Goal: Task Accomplishment & Management: Manage account settings

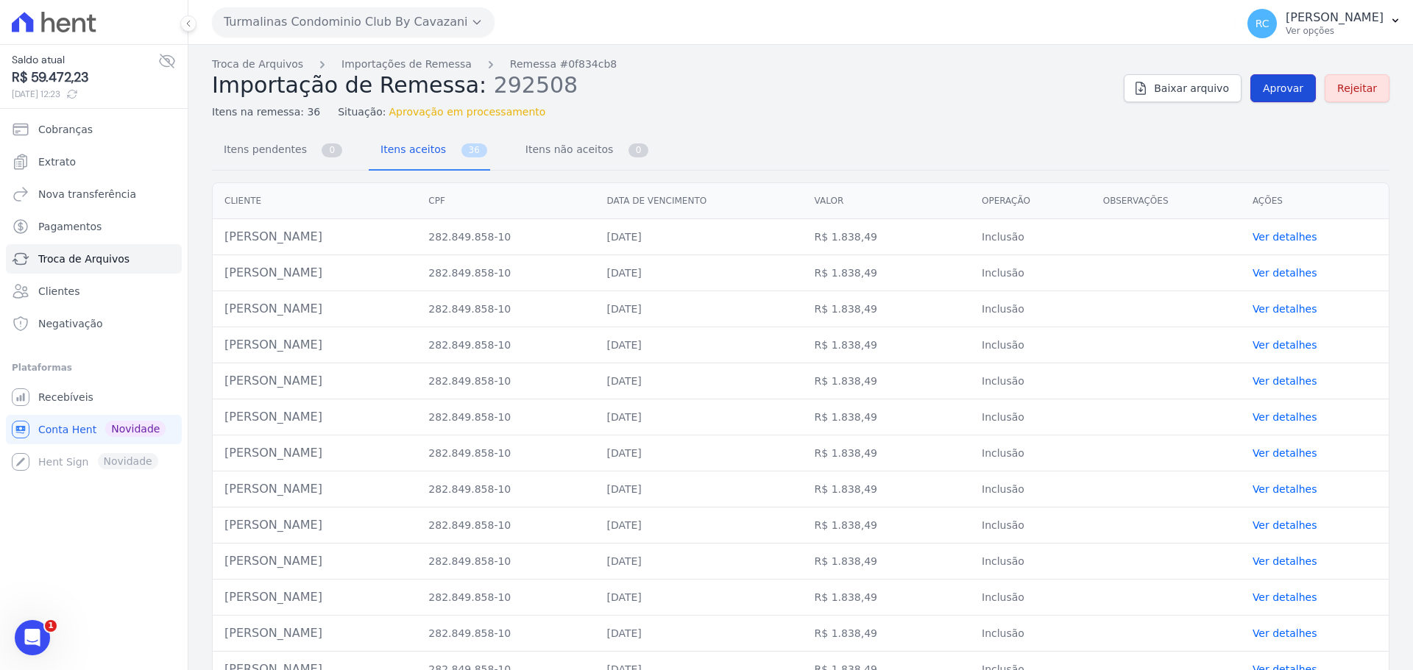
click at [1296, 81] on link "Aprovar" at bounding box center [1282, 88] width 65 height 28
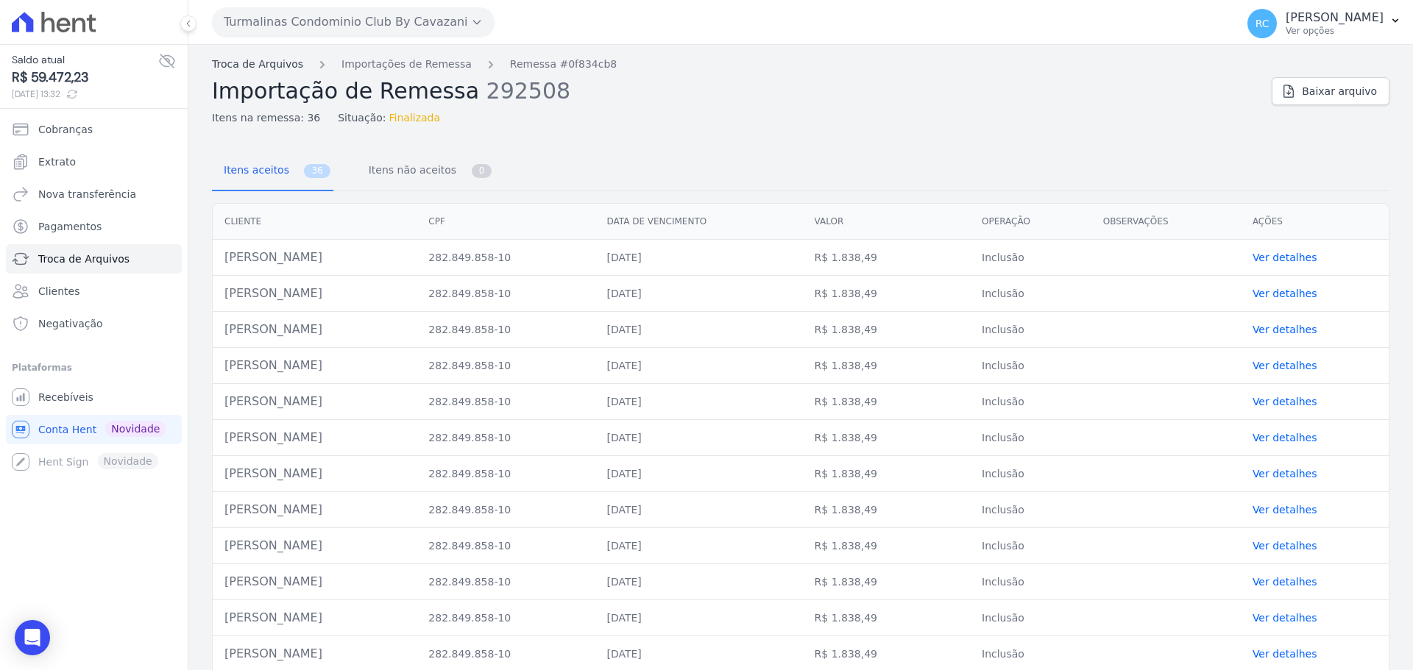
click at [249, 64] on link "Troca de Arquivos" at bounding box center [257, 64] width 91 height 15
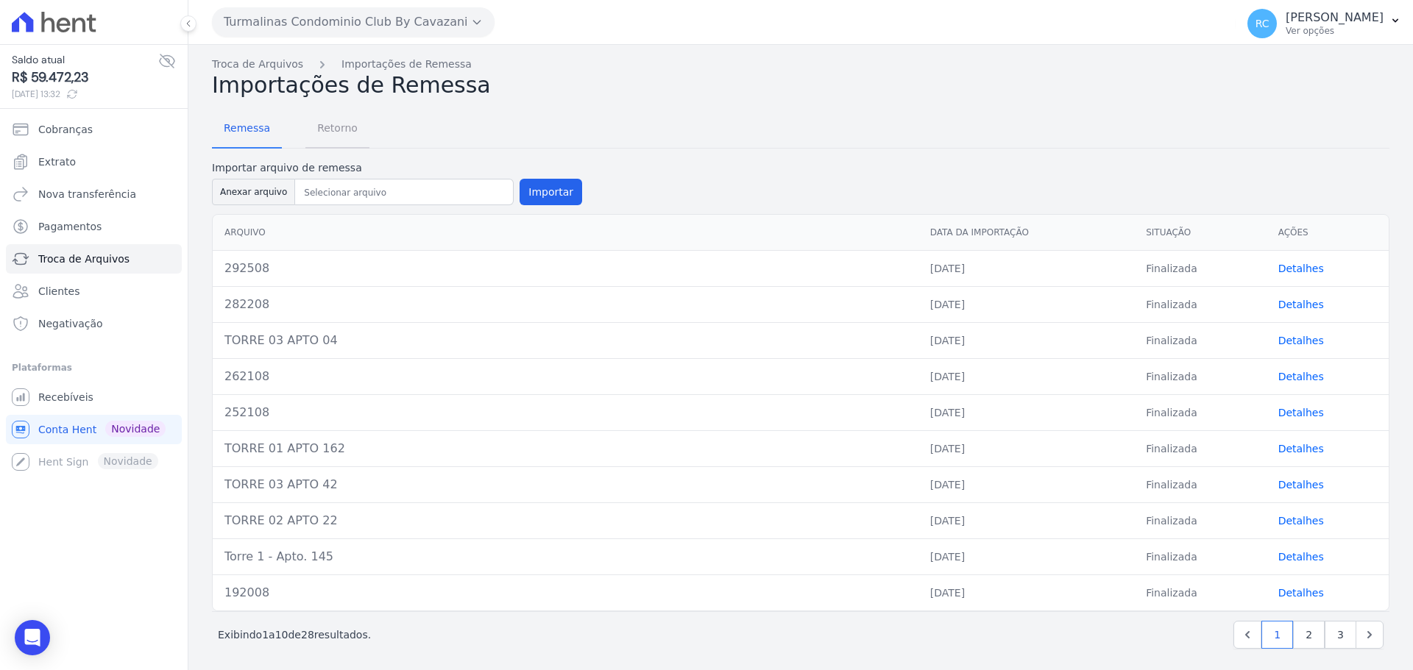
click at [326, 127] on span "Retorno" at bounding box center [337, 127] width 58 height 29
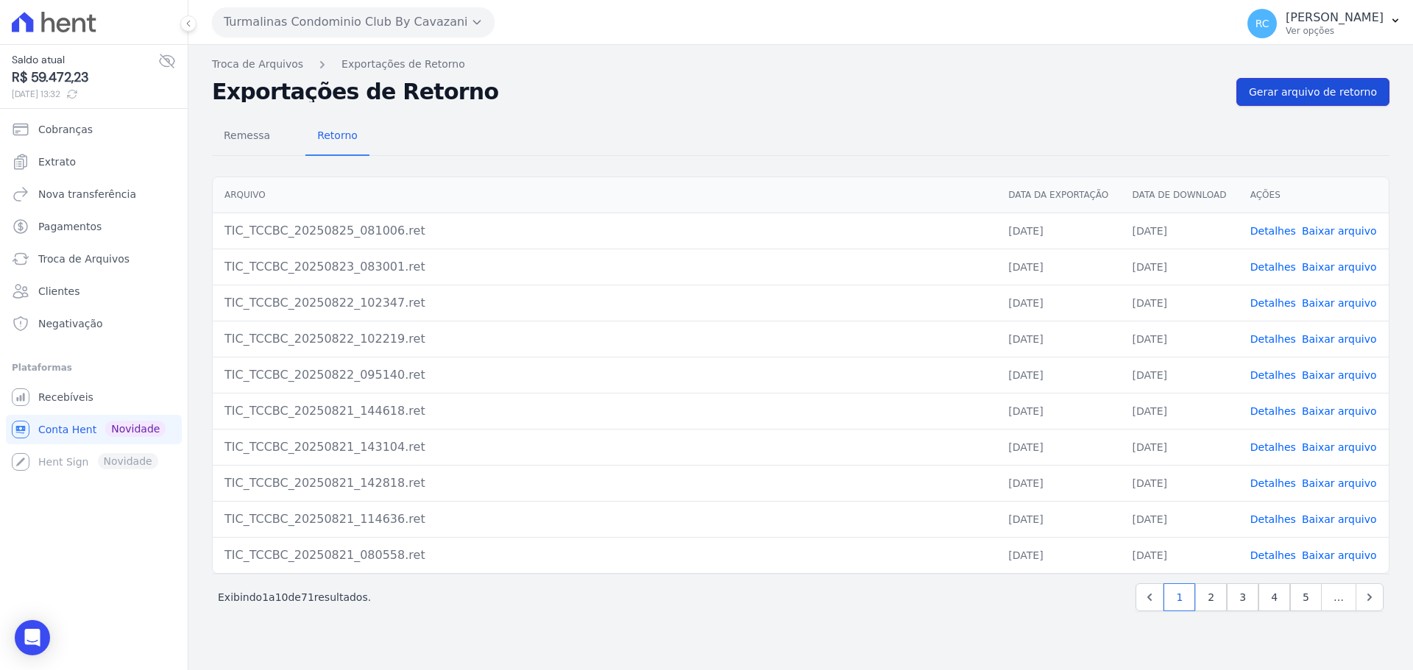
click at [1303, 101] on link "Gerar arquivo de retorno" at bounding box center [1312, 92] width 153 height 28
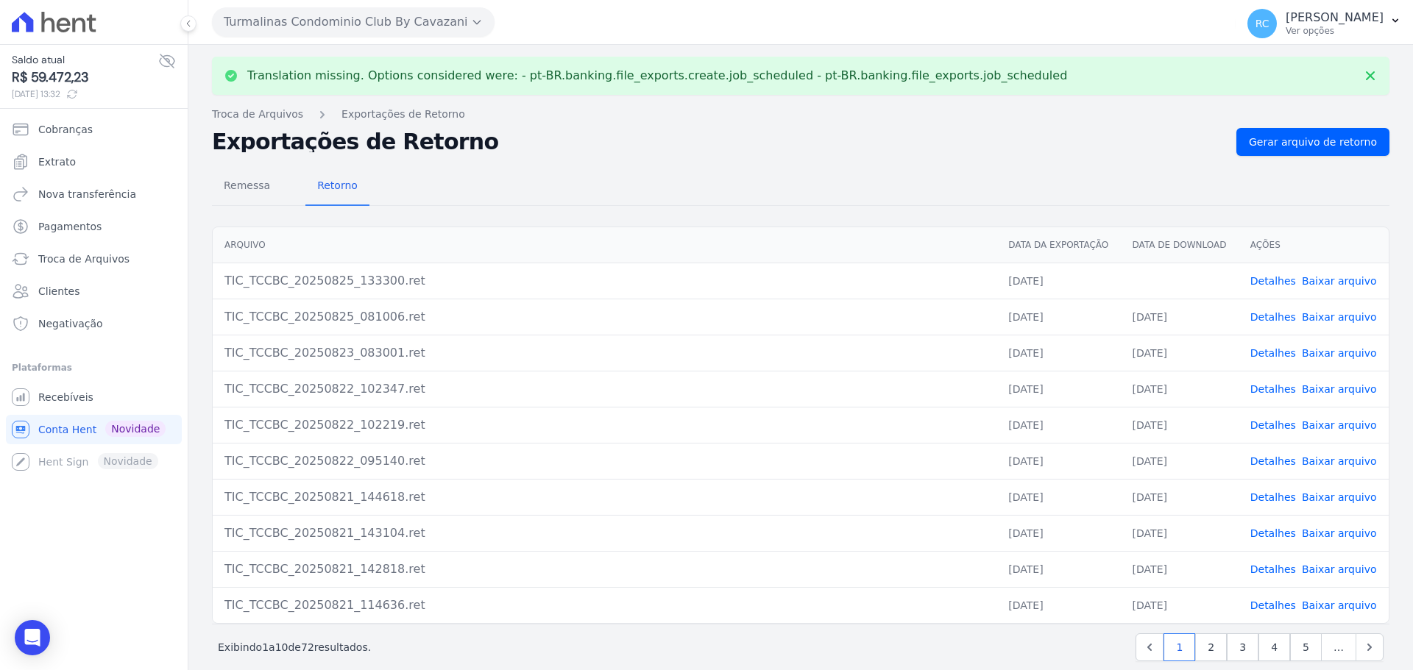
drag, startPoint x: 1324, startPoint y: 272, endPoint x: 1303, endPoint y: 286, distance: 24.5
click at [1318, 276] on td "Detalhes Baixar arquivo" at bounding box center [1314, 281] width 150 height 36
click at [1303, 286] on link "Baixar arquivo" at bounding box center [1339, 281] width 75 height 12
click at [1308, 277] on link "Baixar arquivo" at bounding box center [1339, 281] width 75 height 12
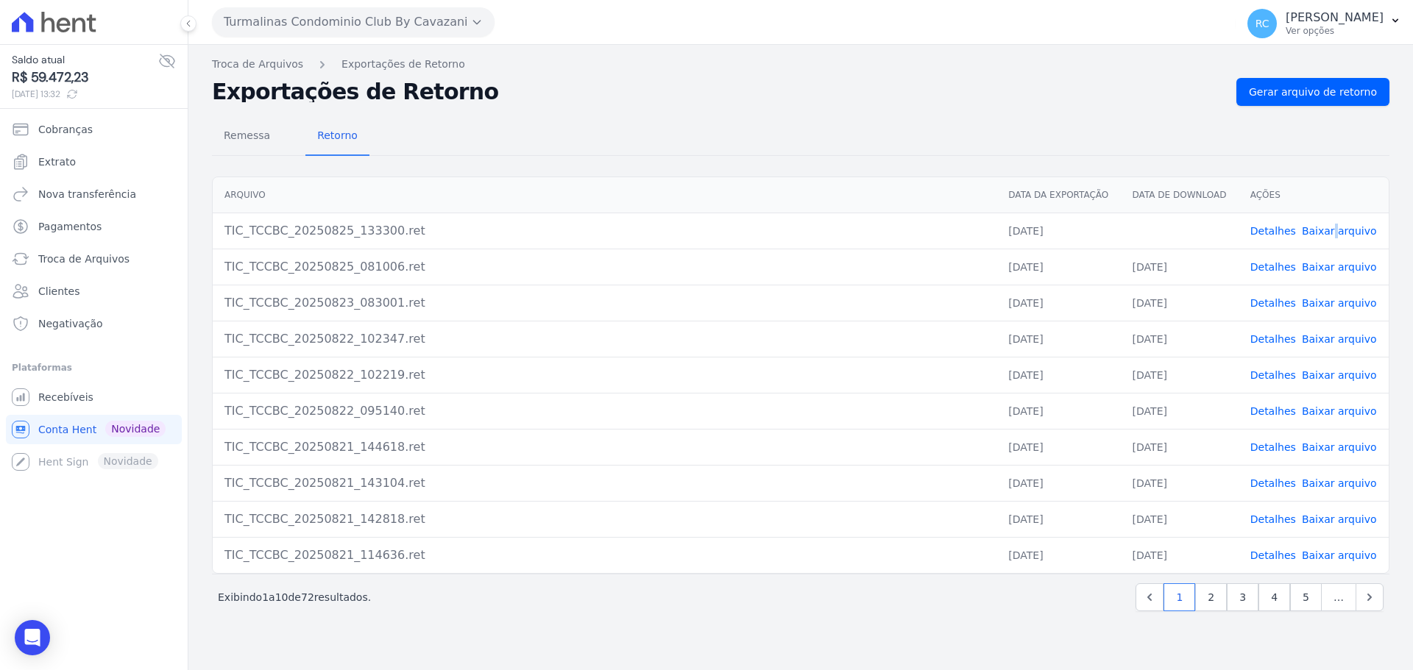
click at [1283, 235] on link "Detalhes" at bounding box center [1273, 231] width 46 height 12
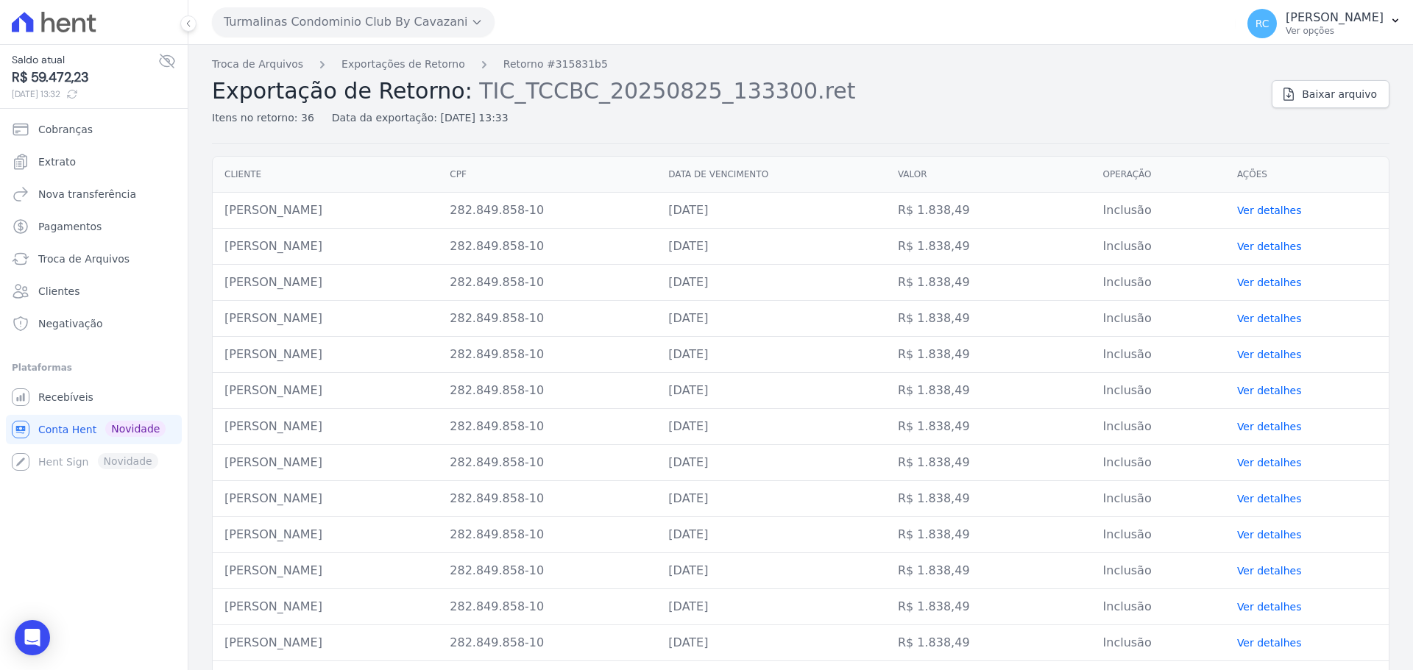
click at [645, 210] on td "282.849.858-10" at bounding box center [547, 211] width 219 height 36
click at [645, 209] on td "282.849.858-10" at bounding box center [547, 211] width 219 height 36
copy tr "282.849.858-10"
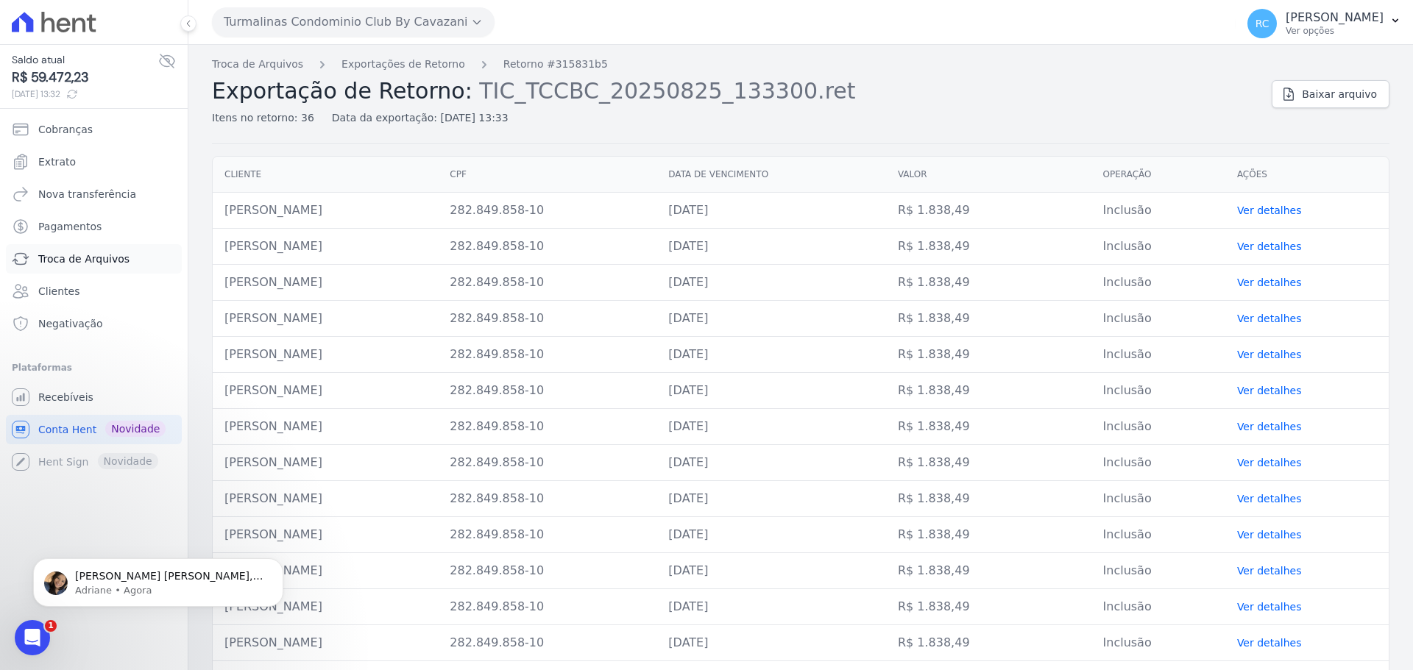
click at [90, 267] on link "Troca de Arquivos" at bounding box center [94, 258] width 176 height 29
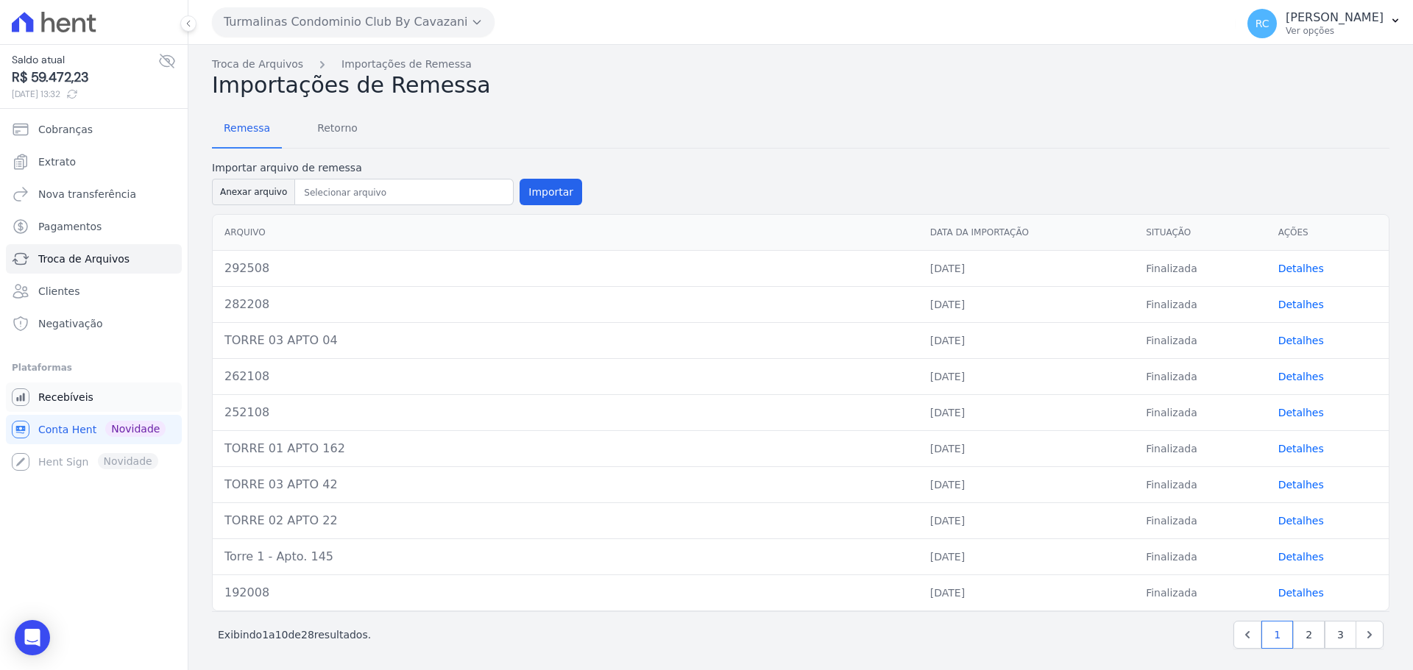
click at [85, 395] on span "Recebíveis" at bounding box center [65, 397] width 55 height 15
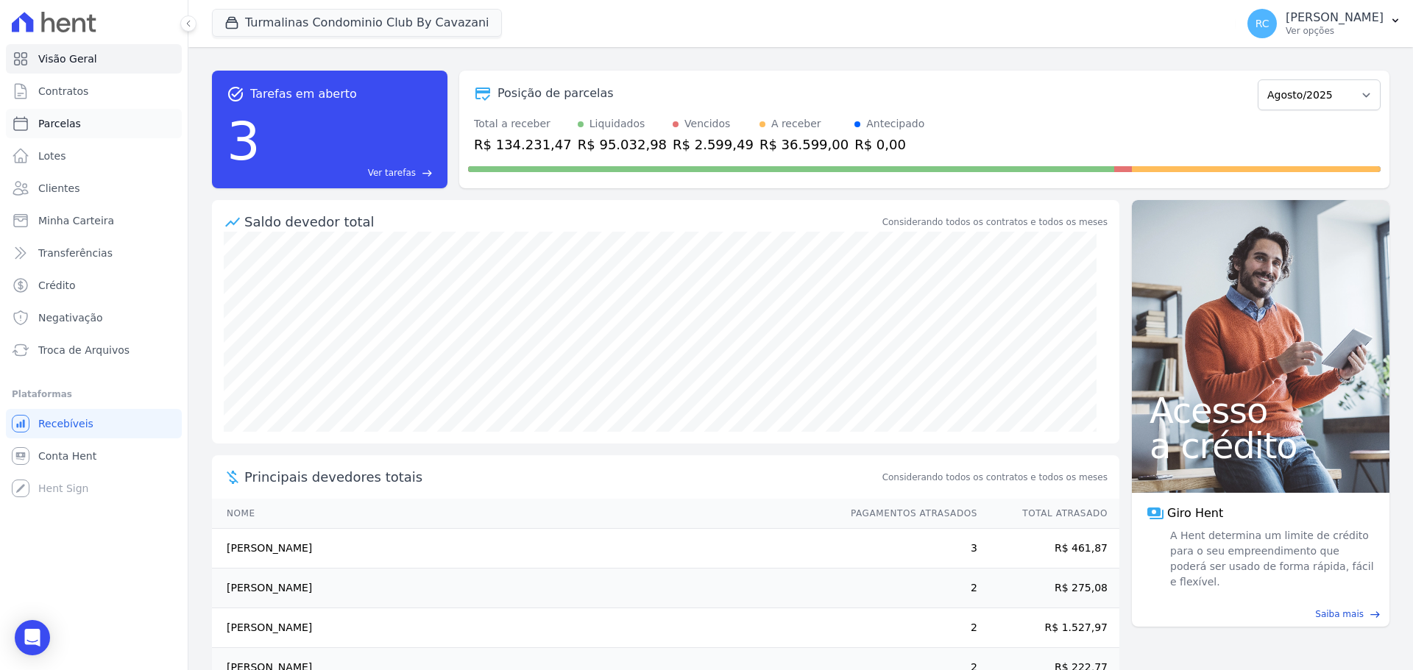
click at [88, 133] on link "Parcelas" at bounding box center [94, 123] width 176 height 29
select select
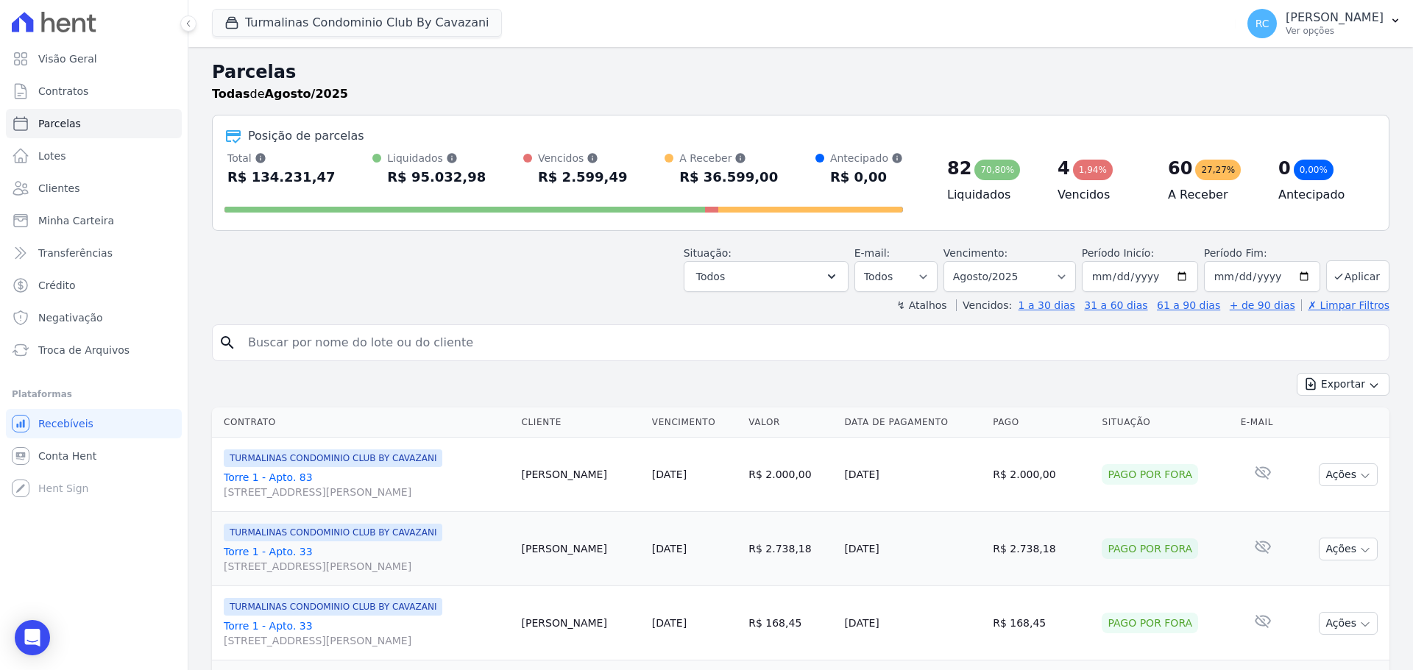
click at [326, 328] on input "search" at bounding box center [811, 342] width 1144 height 29
paste input "[PERSON_NAME]"
type input "[PERSON_NAME]"
click at [365, 24] on button "Turmalinas Condominio Club By Cavazani" at bounding box center [357, 23] width 290 height 28
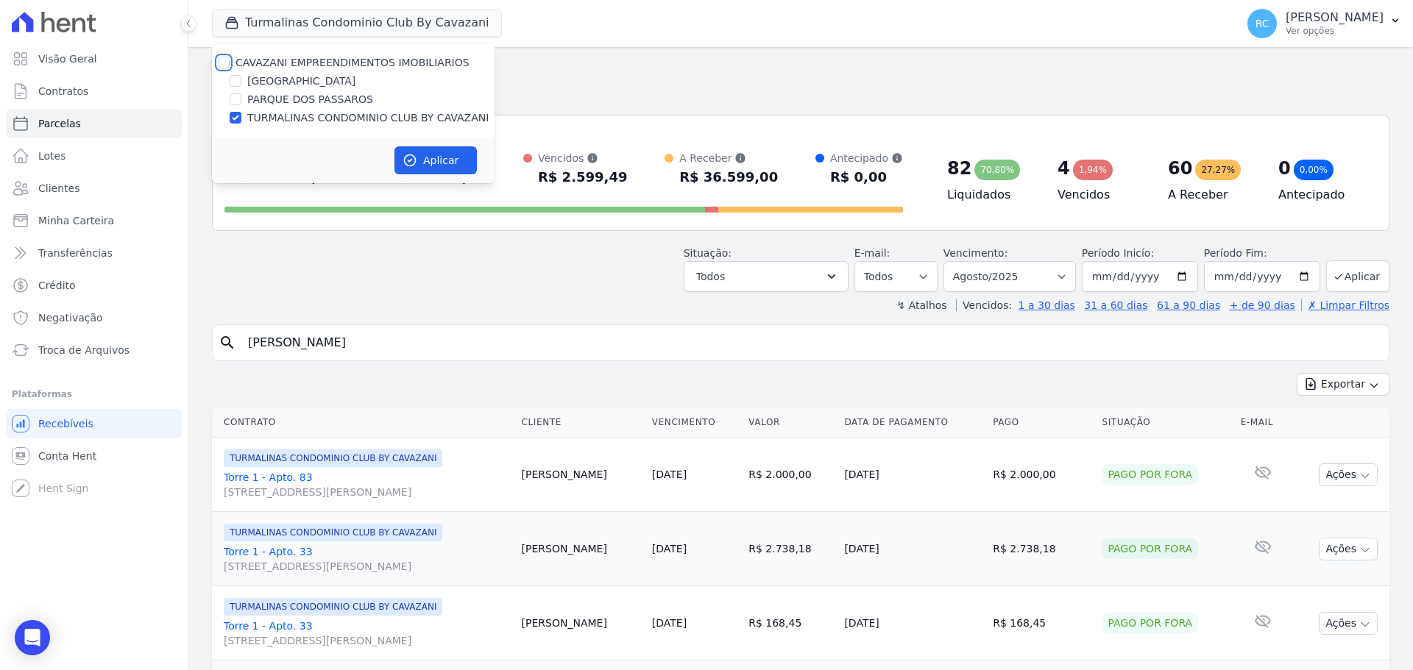
click at [225, 59] on input "CAVAZANI EMPREENDIMENTOS IMOBILIARIOS" at bounding box center [224, 63] width 12 height 12
checkbox input "true"
click at [451, 163] on button "Aplicar" at bounding box center [435, 160] width 82 height 28
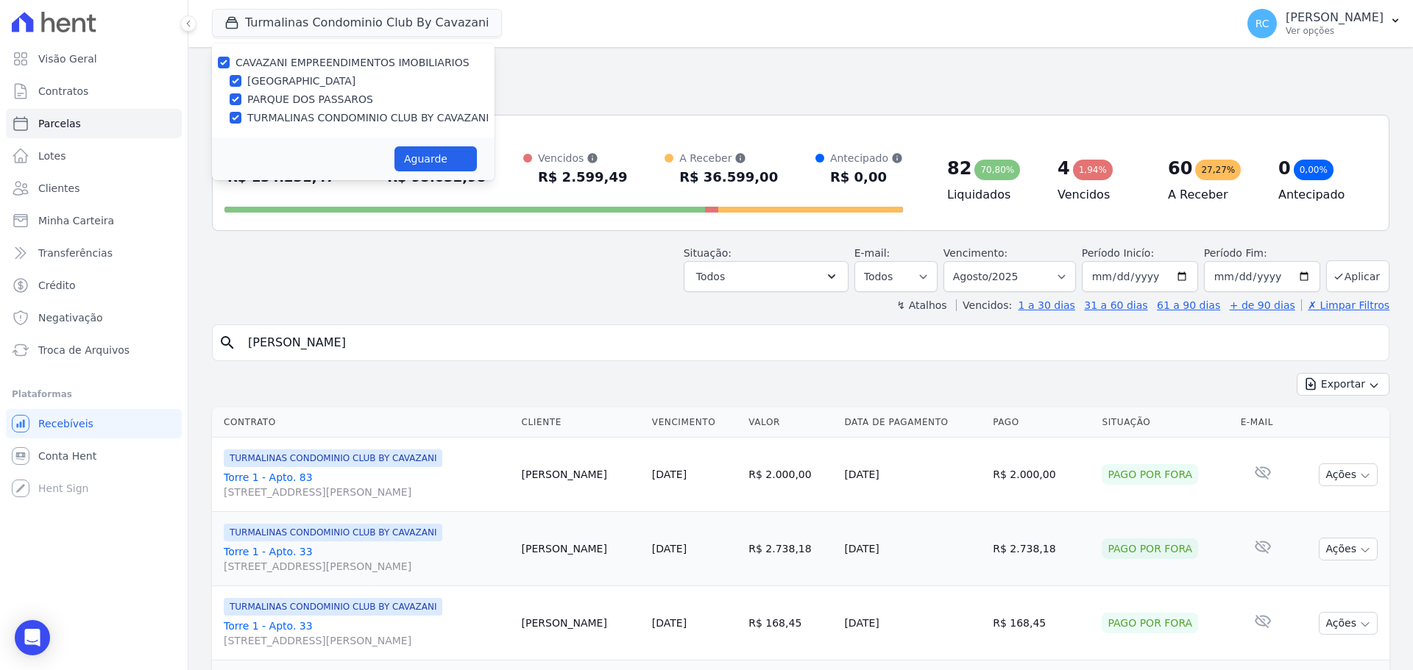
select select
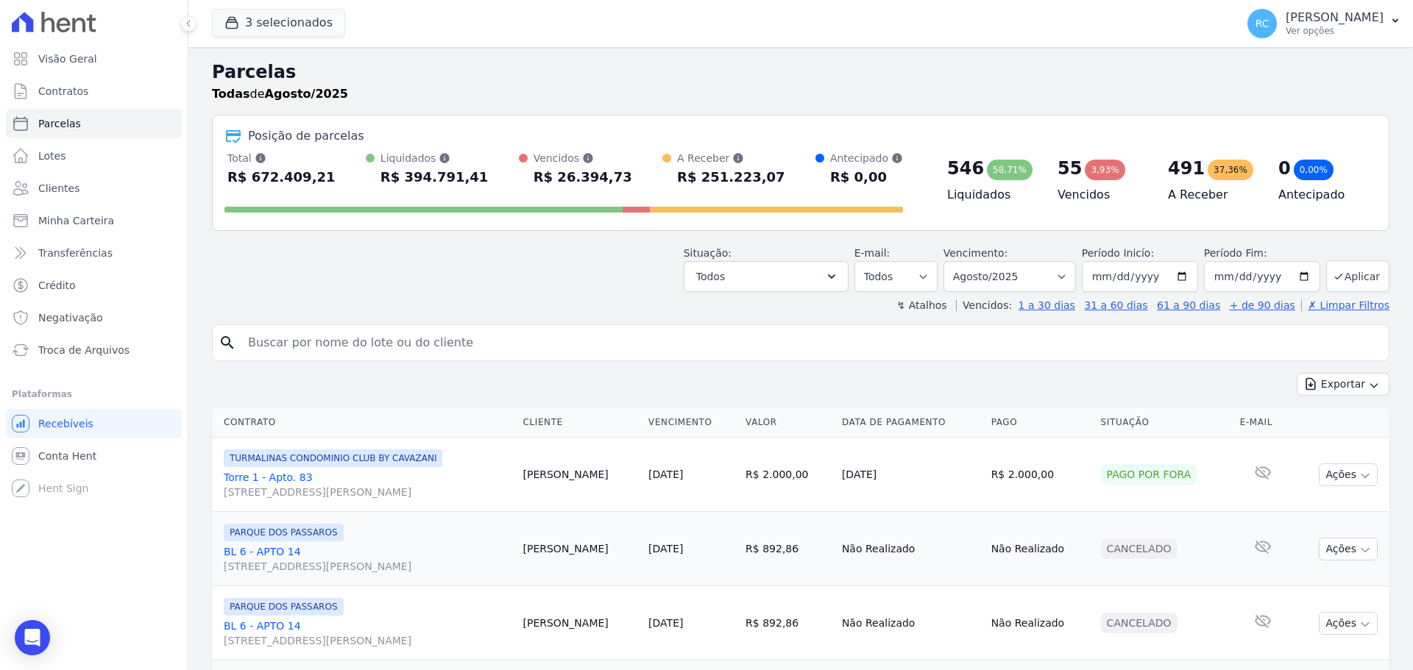
click at [407, 343] on input "search" at bounding box center [811, 342] width 1144 height 29
paste input "[PERSON_NAME]"
type input "[PERSON_NAME]"
select select
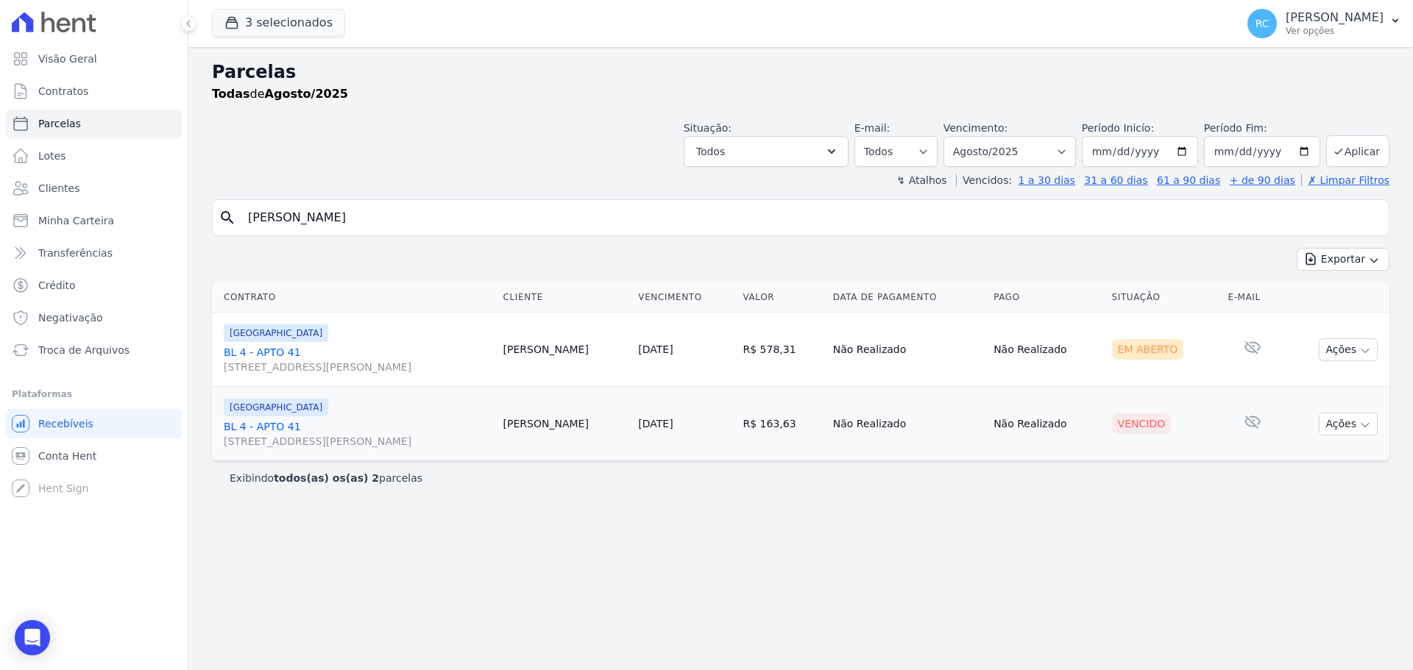
click at [266, 356] on link "BL 4 - APTO 41 [STREET_ADDRESS][PERSON_NAME]" at bounding box center [358, 359] width 268 height 29
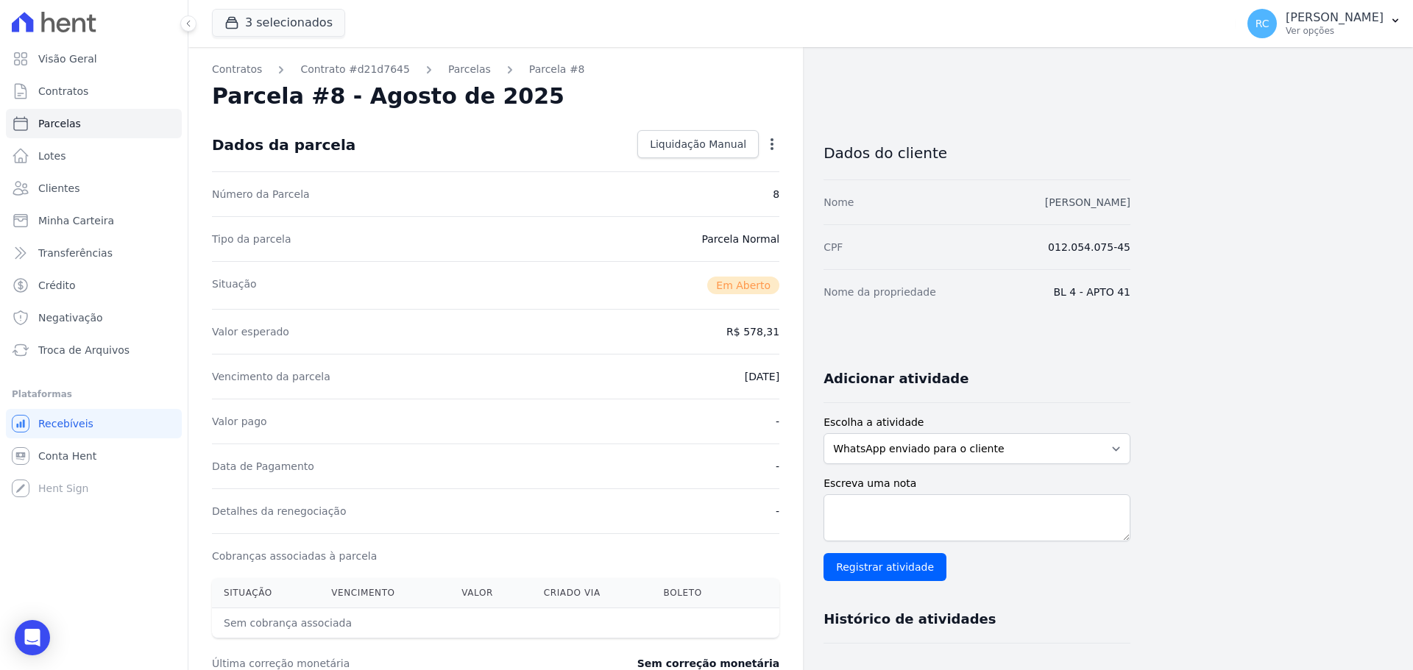
click at [1050, 202] on link "[PERSON_NAME]" at bounding box center [1087, 202] width 85 height 12
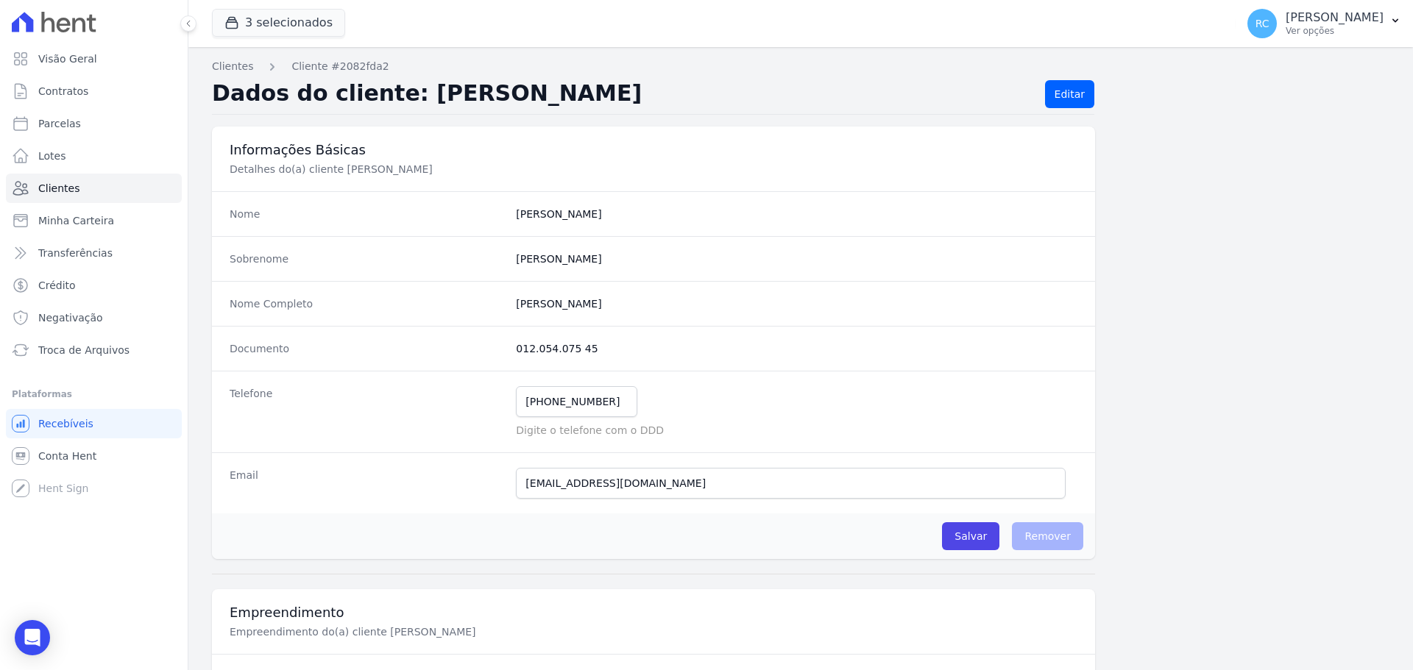
click at [1327, 24] on p "[PERSON_NAME]" at bounding box center [1335, 17] width 98 height 15
click at [1270, 63] on link "Perfil do empreendimento" at bounding box center [1319, 63] width 188 height 26
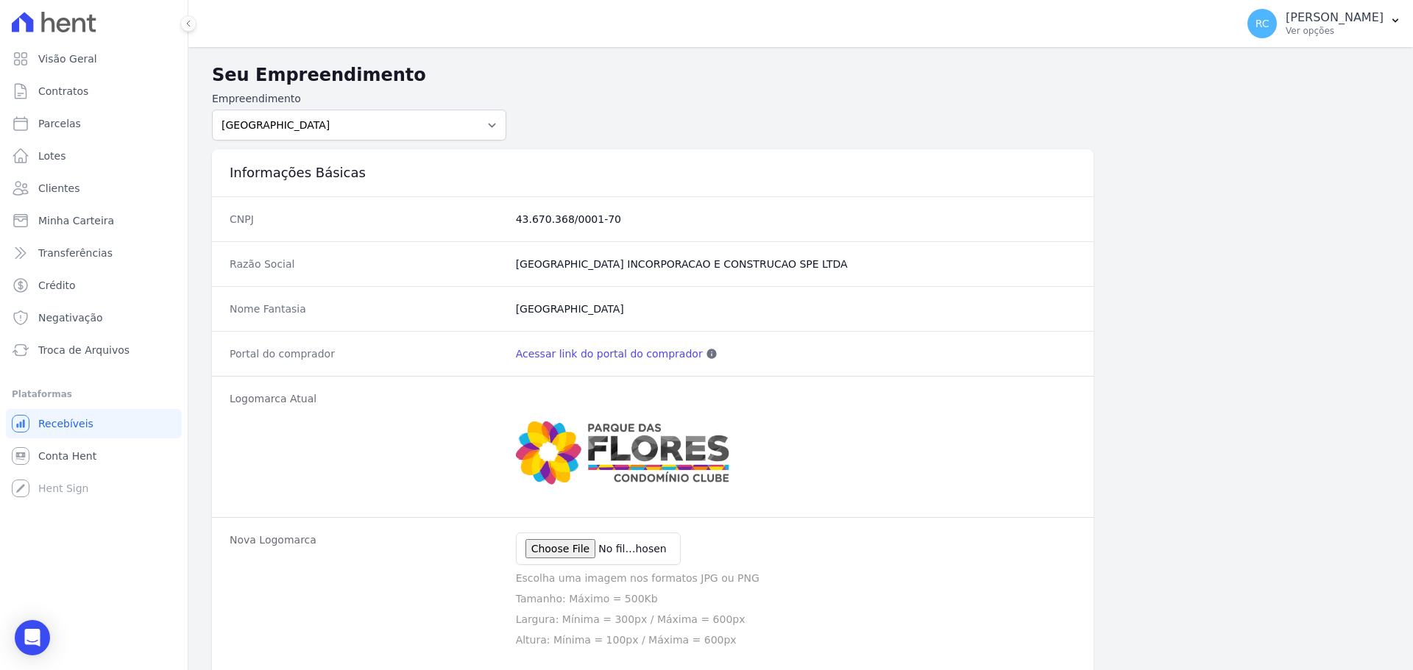
click at [588, 355] on link "Acessar link do portal do comprador" at bounding box center [609, 354] width 187 height 15
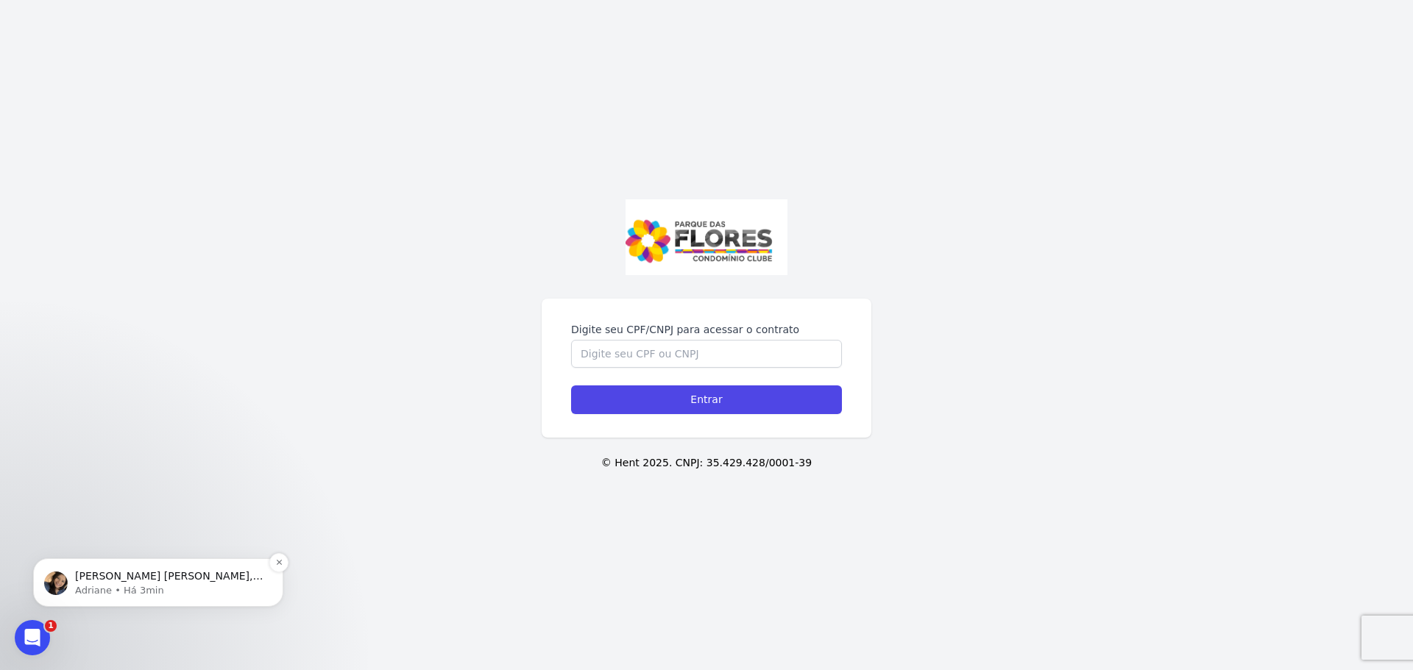
click at [157, 593] on p "Adriane • Há 3min" at bounding box center [170, 590] width 190 height 13
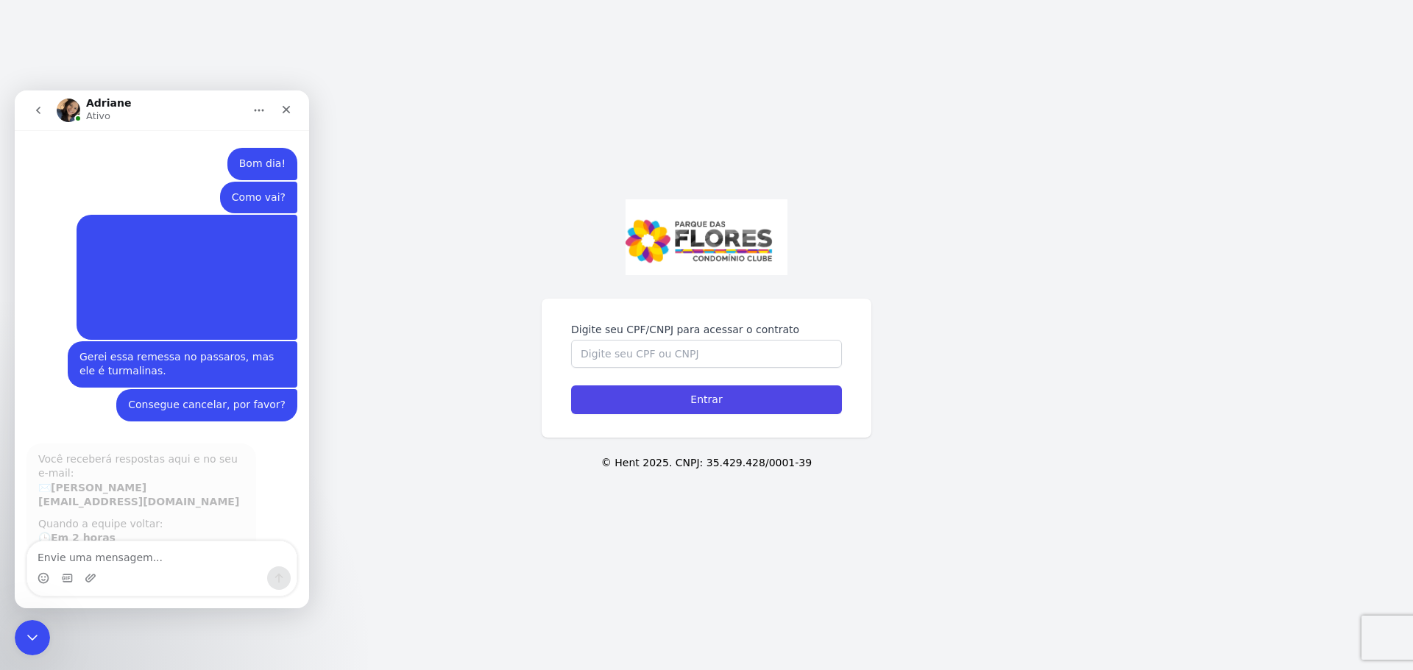
scroll to position [2, 0]
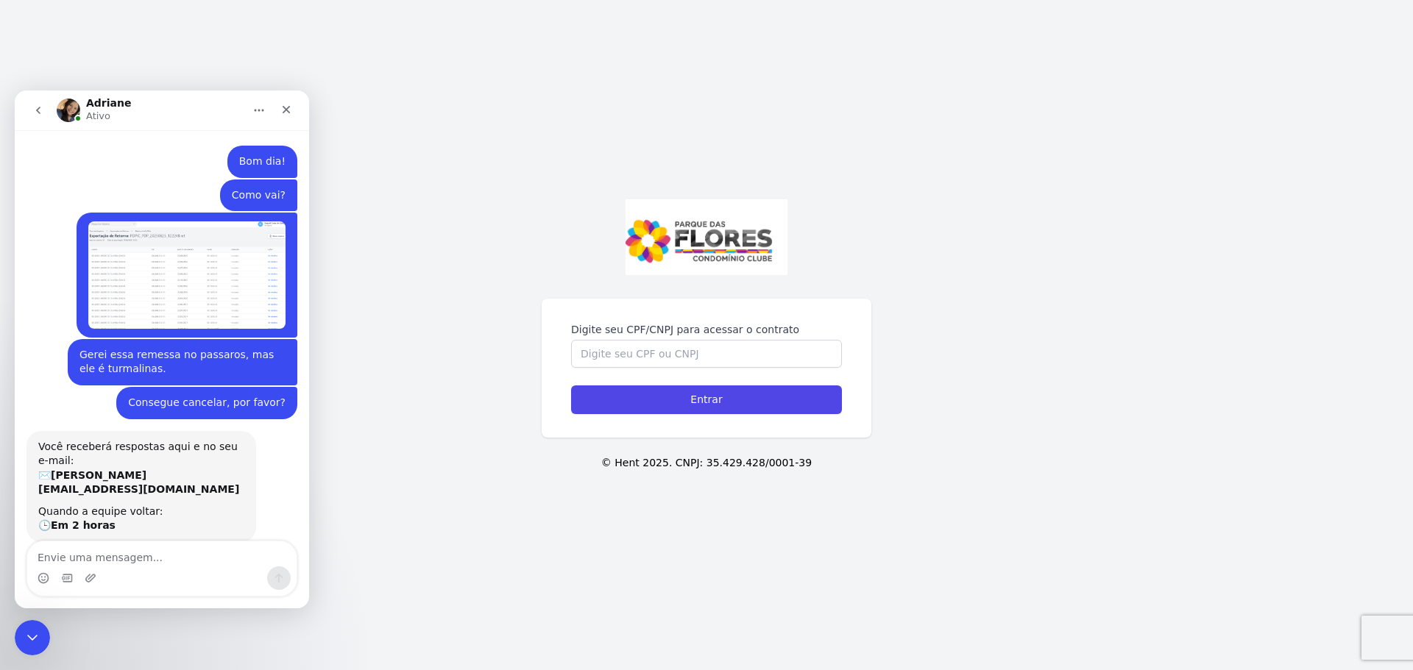
click at [153, 559] on textarea "Envie uma mensagem..." at bounding box center [161, 554] width 269 height 25
type textarea "Aprovei :("
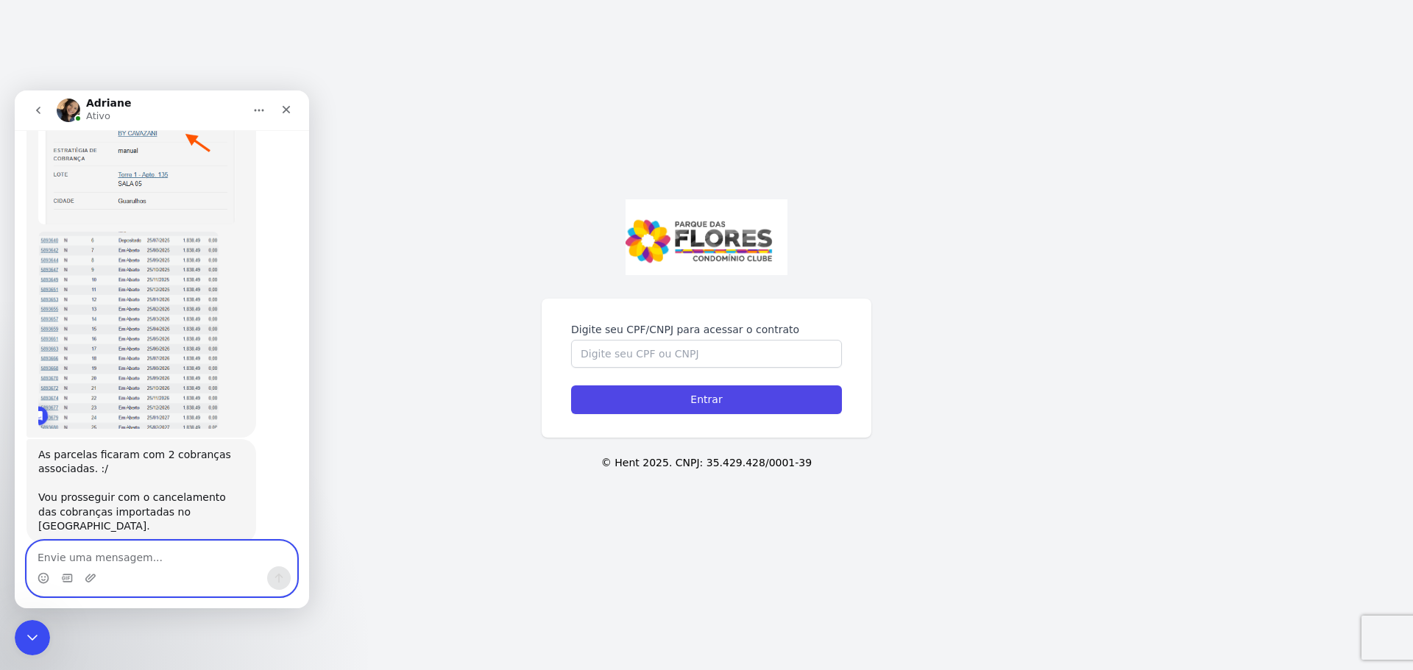
scroll to position [697, 0]
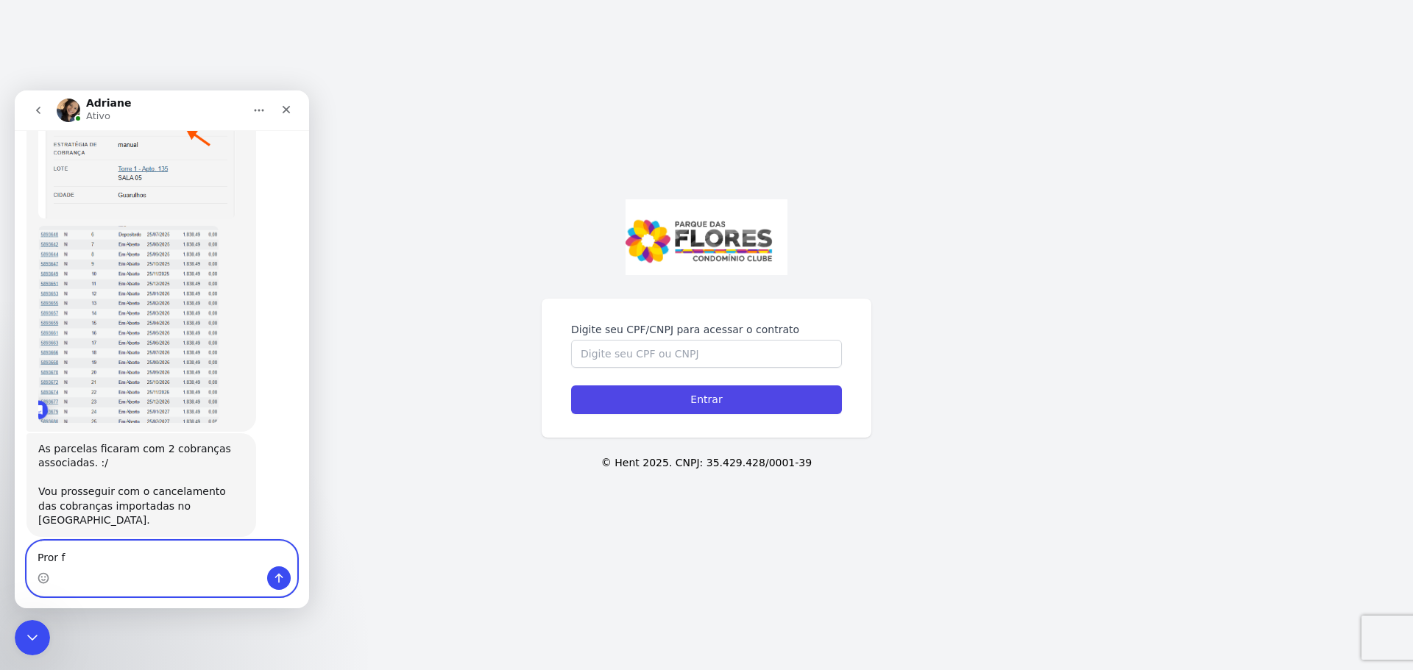
type textarea "Pror"
type textarea "Por favor."
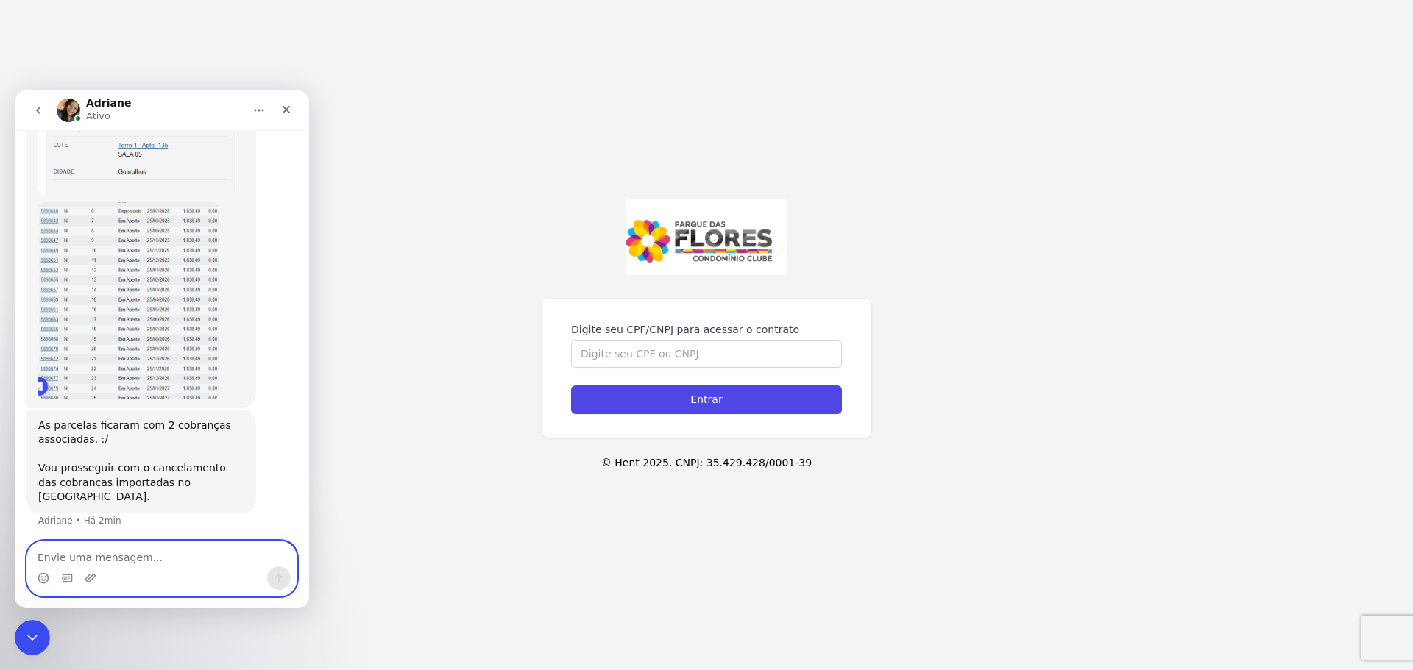
scroll to position [740, 0]
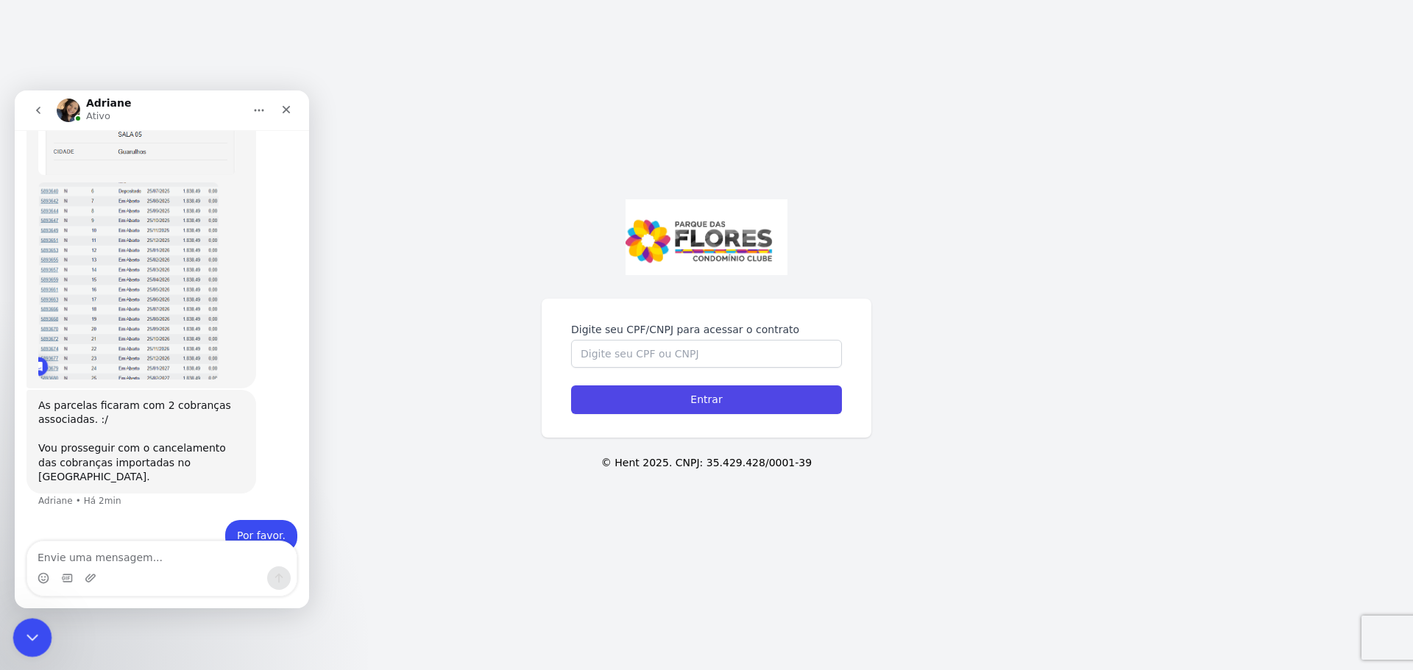
click at [29, 635] on icon "Fechar mensagem da Intercom" at bounding box center [30, 636] width 18 height 18
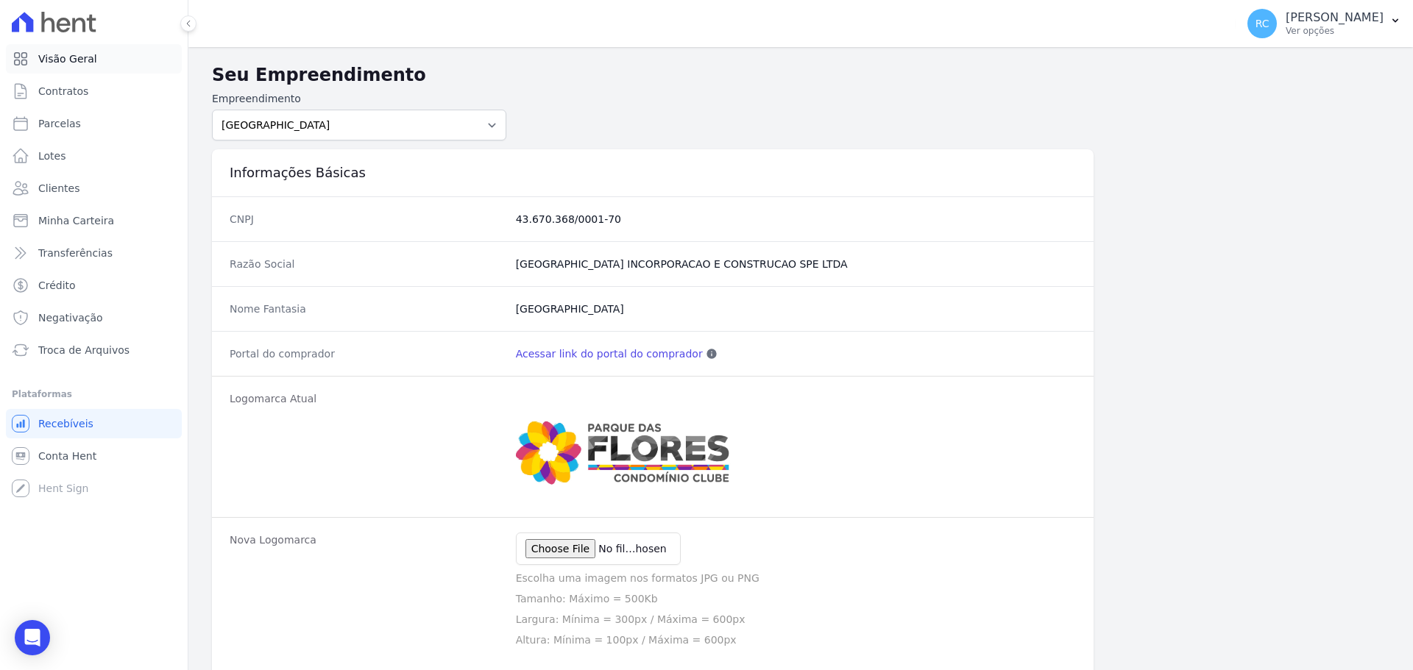
click at [86, 59] on span "Visão Geral" at bounding box center [67, 59] width 59 height 15
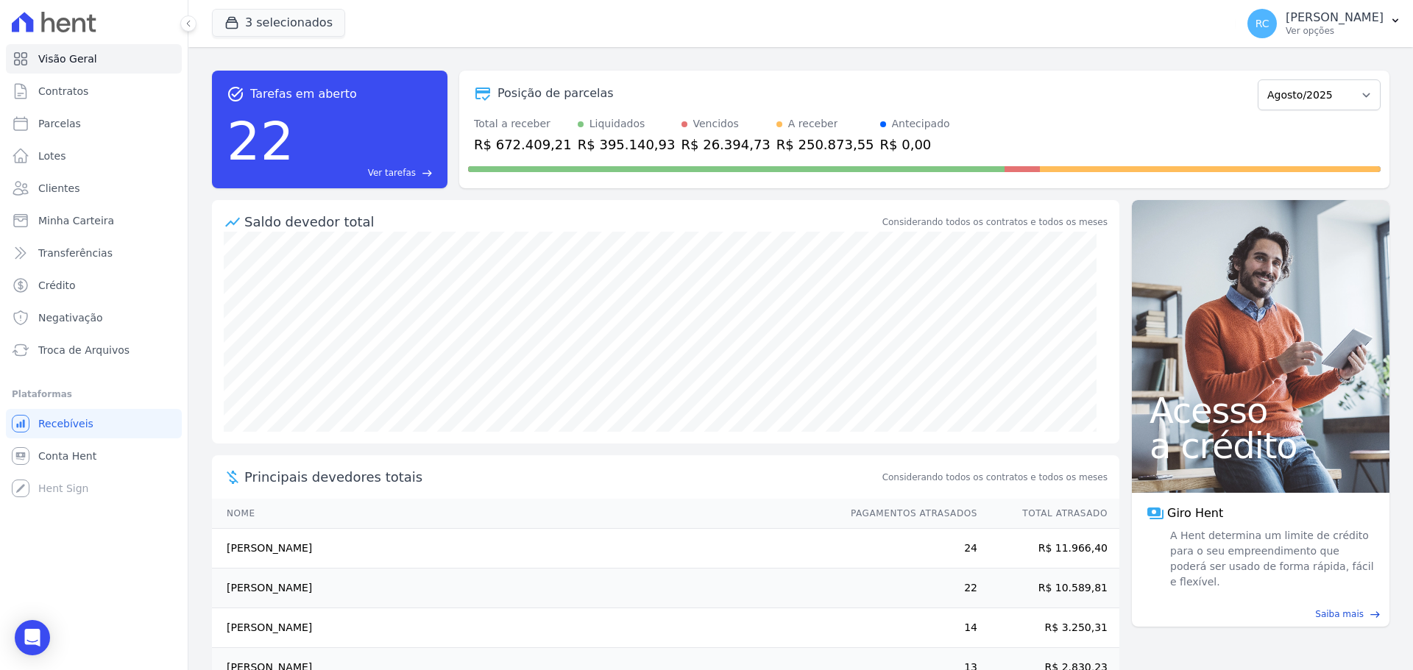
click at [406, 174] on span "Ver tarefas" at bounding box center [392, 172] width 48 height 13
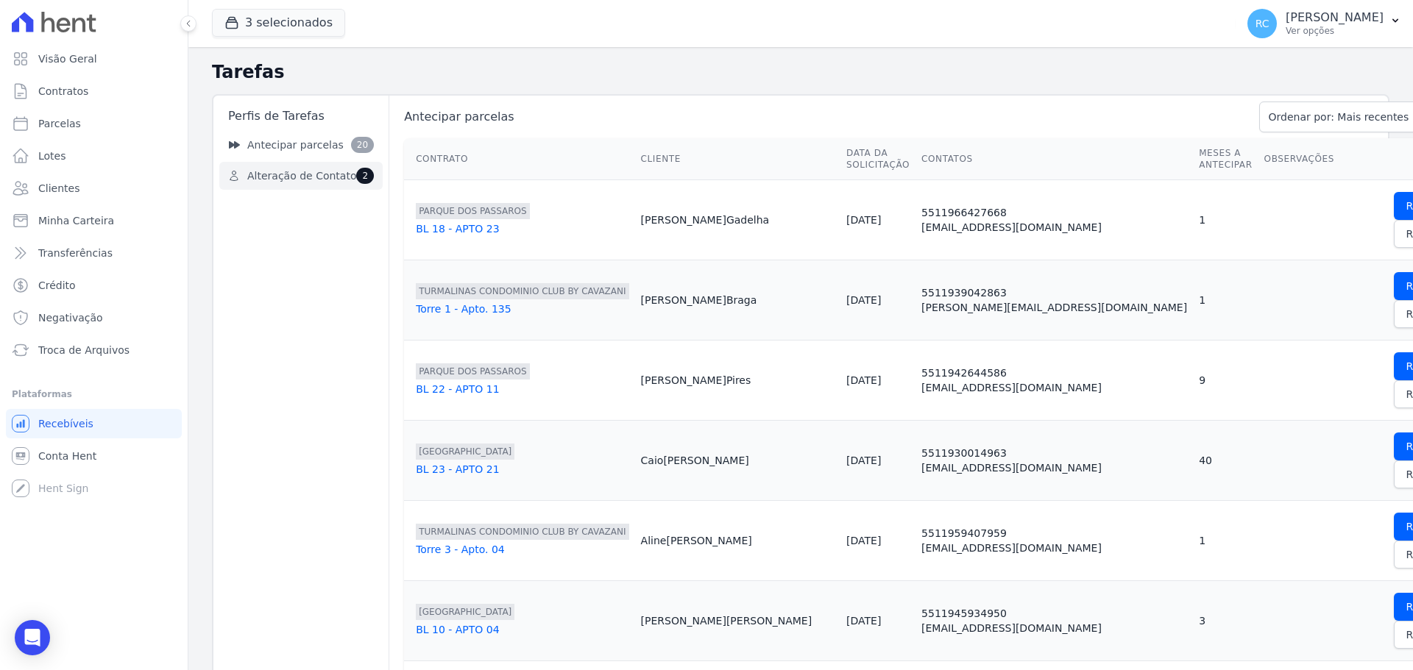
click at [326, 175] on span "Alteração de Contato" at bounding box center [301, 176] width 109 height 15
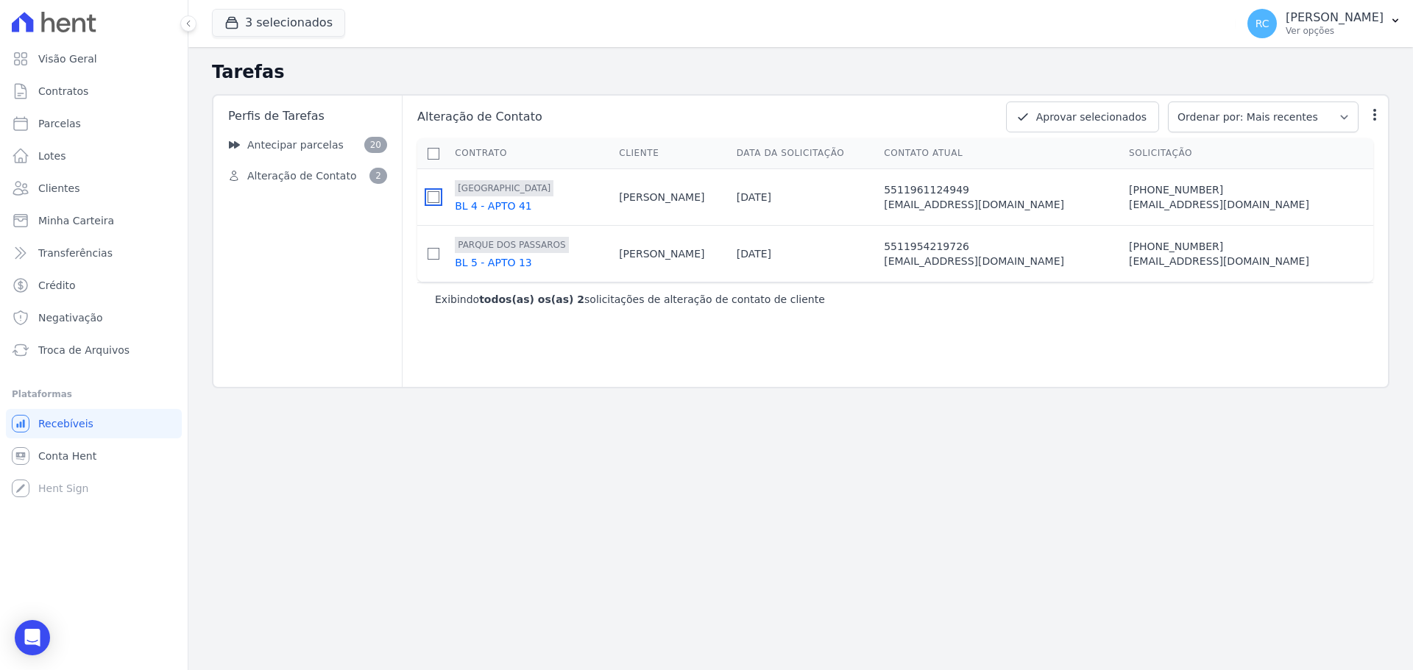
click at [429, 199] on input "checkbox" at bounding box center [434, 197] width 12 height 12
checkbox input "true"
click at [430, 256] on input "checkbox" at bounding box center [434, 254] width 12 height 12
checkbox input "true"
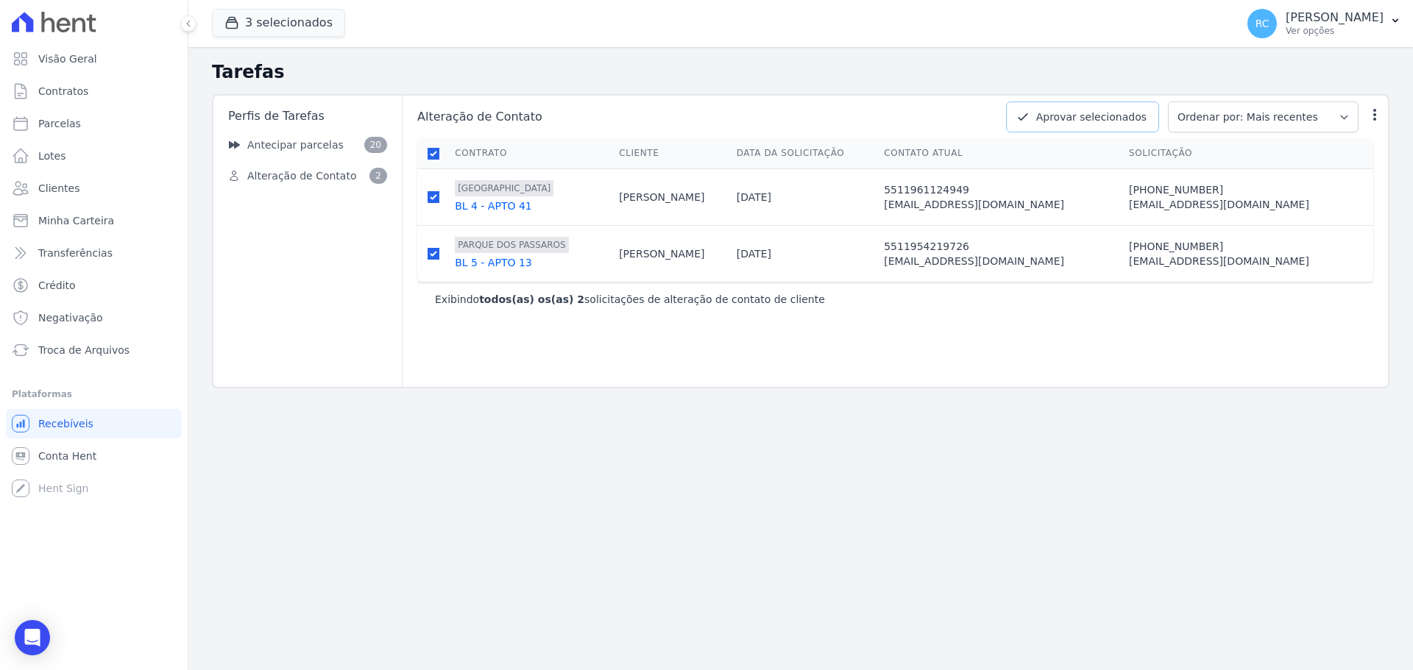
click at [1105, 121] on button "Aprovar selecionados" at bounding box center [1082, 117] width 153 height 31
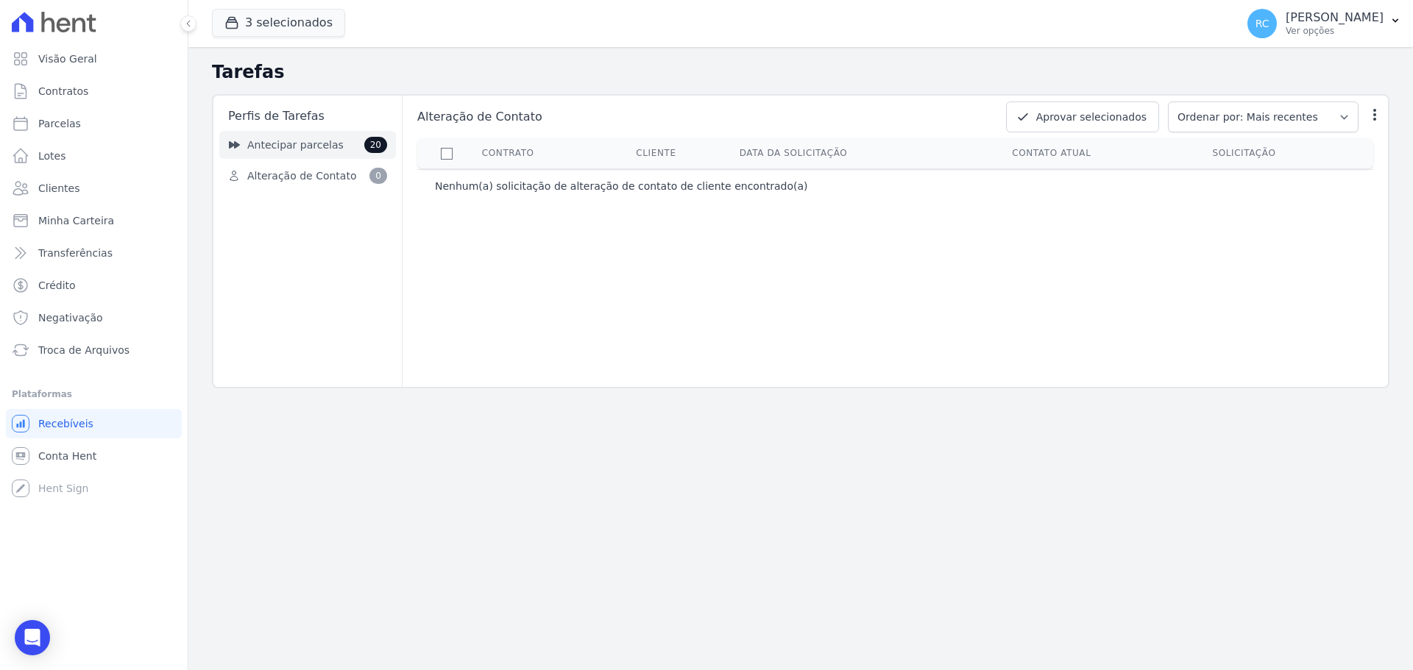
click at [331, 143] on link "Antecipar parcelas 20" at bounding box center [307, 145] width 177 height 28
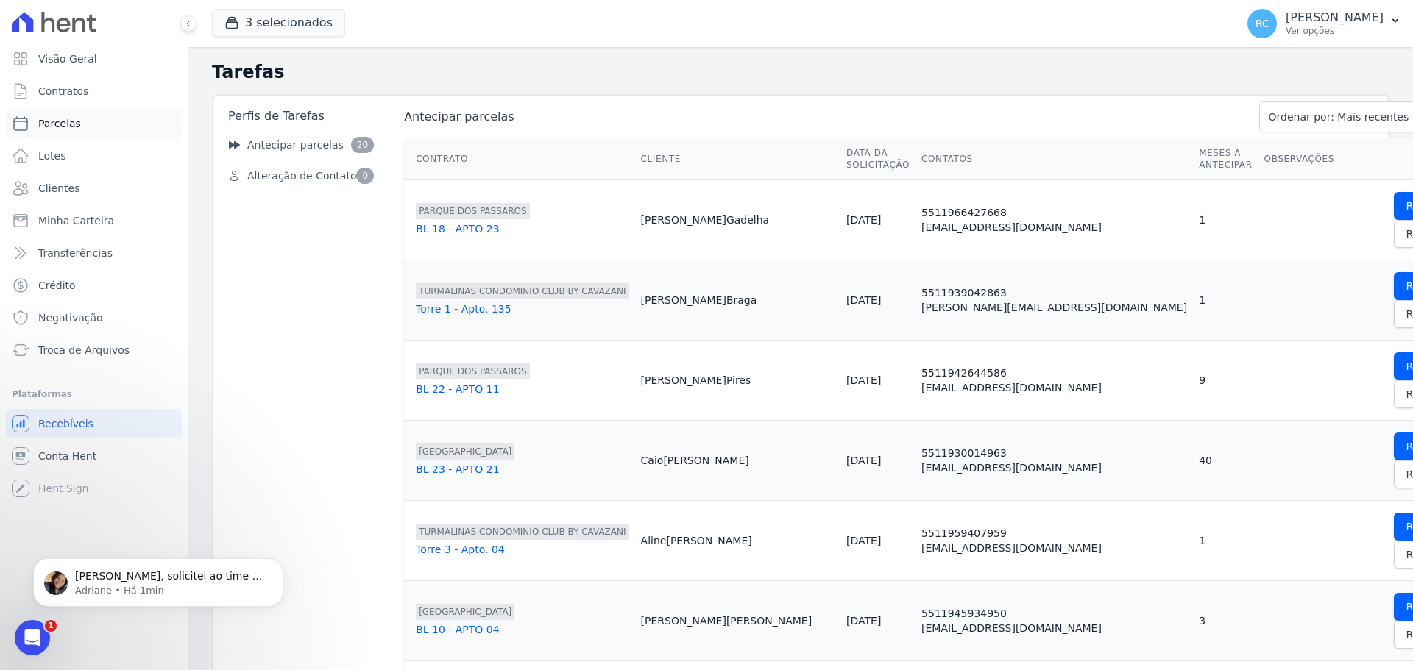
click at [113, 126] on link "Parcelas" at bounding box center [94, 123] width 176 height 29
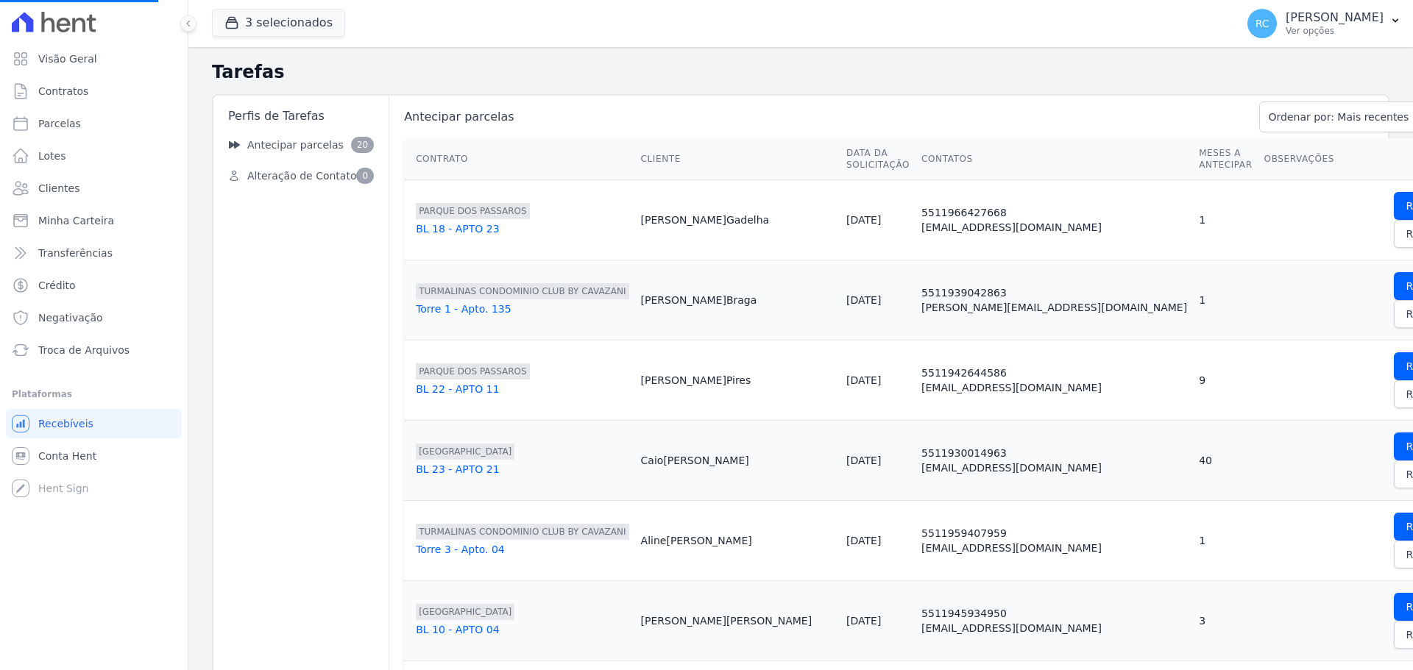
select select
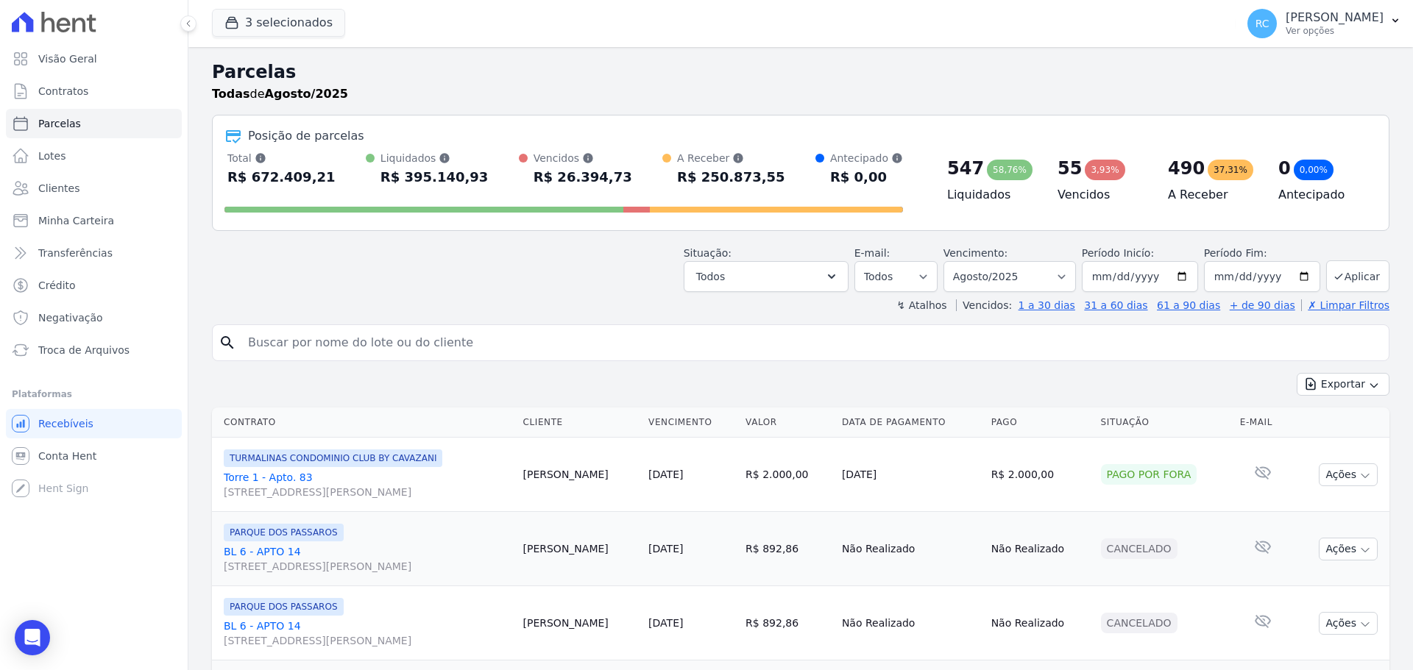
drag, startPoint x: 405, startPoint y: 350, endPoint x: 467, endPoint y: 291, distance: 85.9
click at [405, 350] on input "search" at bounding box center [811, 342] width 1144 height 29
type input "[PERSON_NAME]"
select select
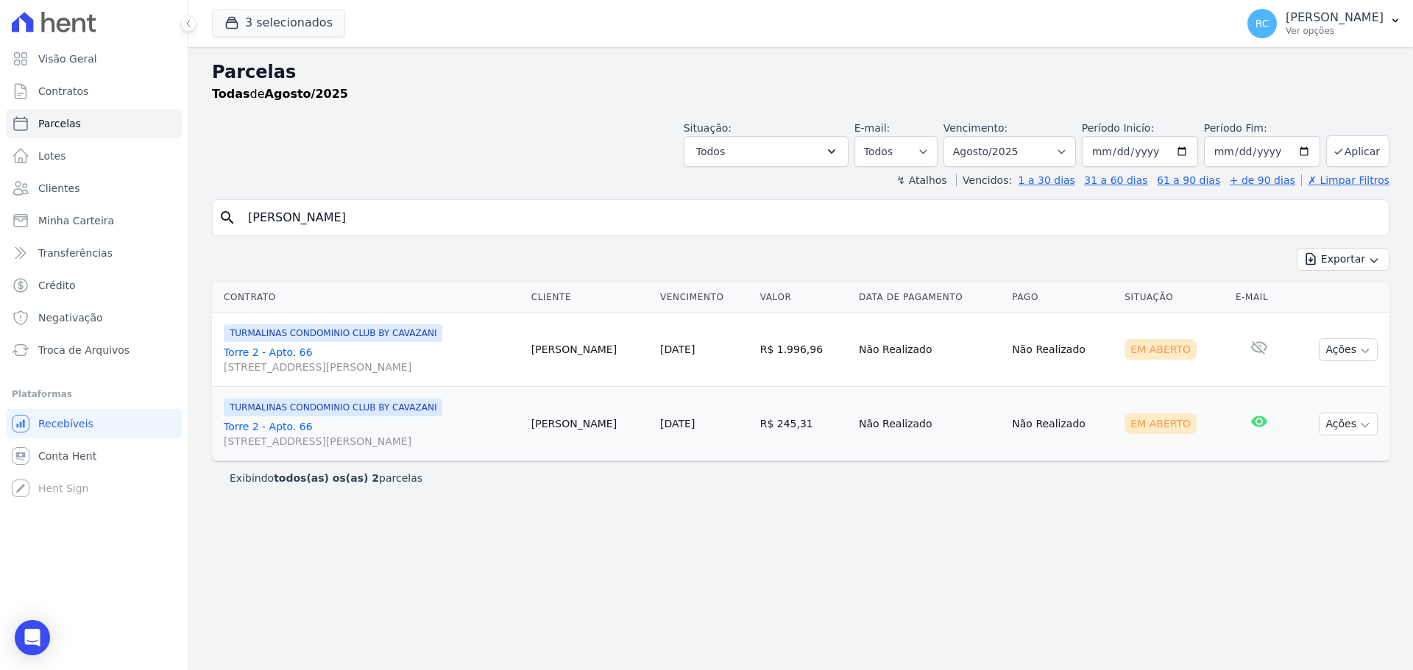
drag, startPoint x: 403, startPoint y: 208, endPoint x: 260, endPoint y: 174, distance: 146.7
click at [39, 238] on div "Visão Geral Contratos [GEOGRAPHIC_DATA] Lotes Clientes Minha Carteira Transferê…" at bounding box center [706, 335] width 1413 height 670
paste input "[PERSON_NAME]"
type input "[PERSON_NAME]"
select select
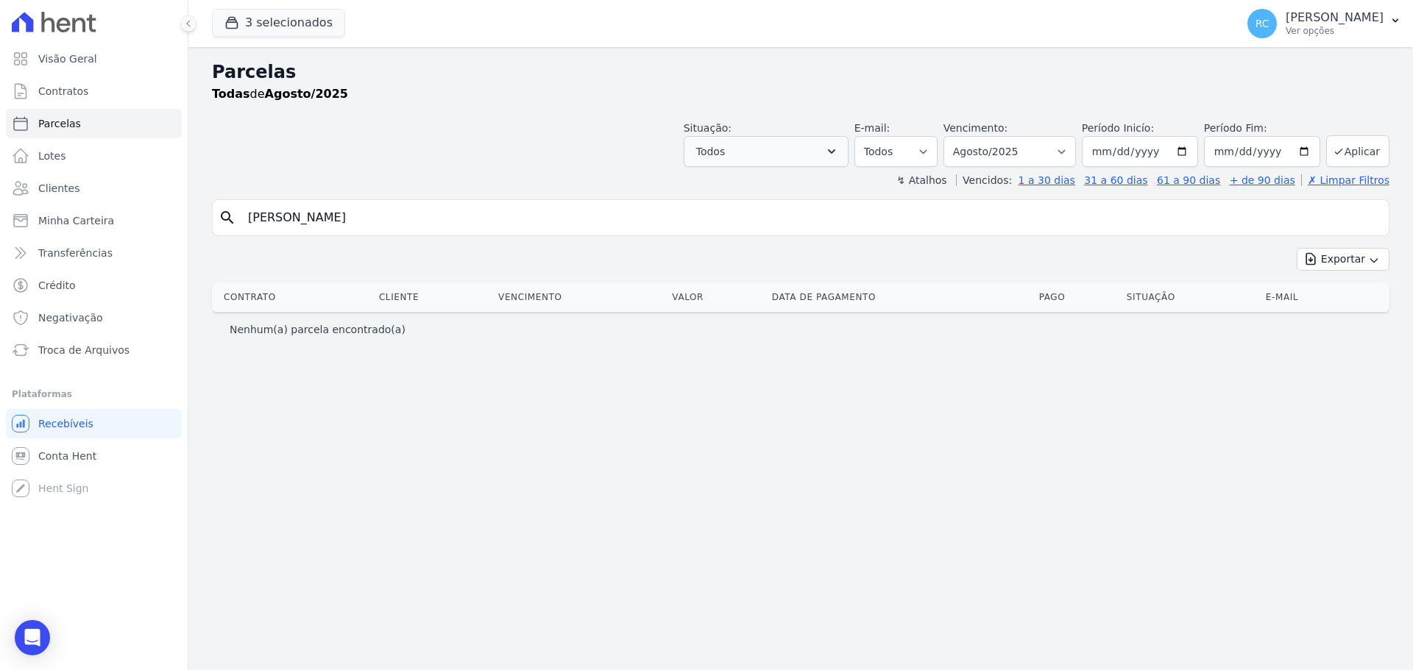
drag, startPoint x: 339, startPoint y: 220, endPoint x: 801, endPoint y: 152, distance: 467.2
click at [821, 171] on div "Parcelas Todas de Agosto/2025 Situação: Agendado Em Aberto Pago Processando Can…" at bounding box center [800, 358] width 1225 height 623
type input "[PERSON_NAME] da"
select select
drag, startPoint x: 297, startPoint y: 217, endPoint x: 649, endPoint y: 167, distance: 355.3
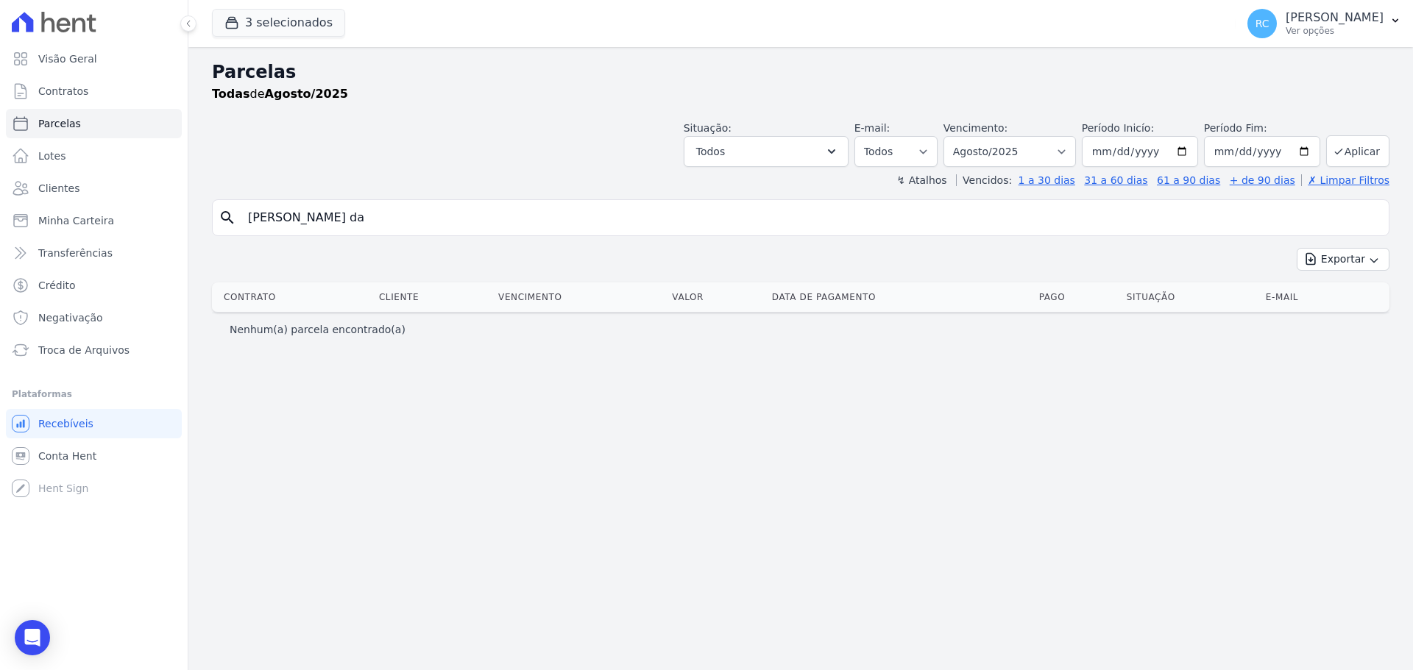
click at [649, 167] on div "Parcelas Todas de Agosto/2025 Situação: Agendado Em Aberto Pago Processando Can…" at bounding box center [800, 358] width 1225 height 623
type input "[PERSON_NAME]"
select select
click at [71, 185] on span "Clientes" at bounding box center [58, 188] width 41 height 15
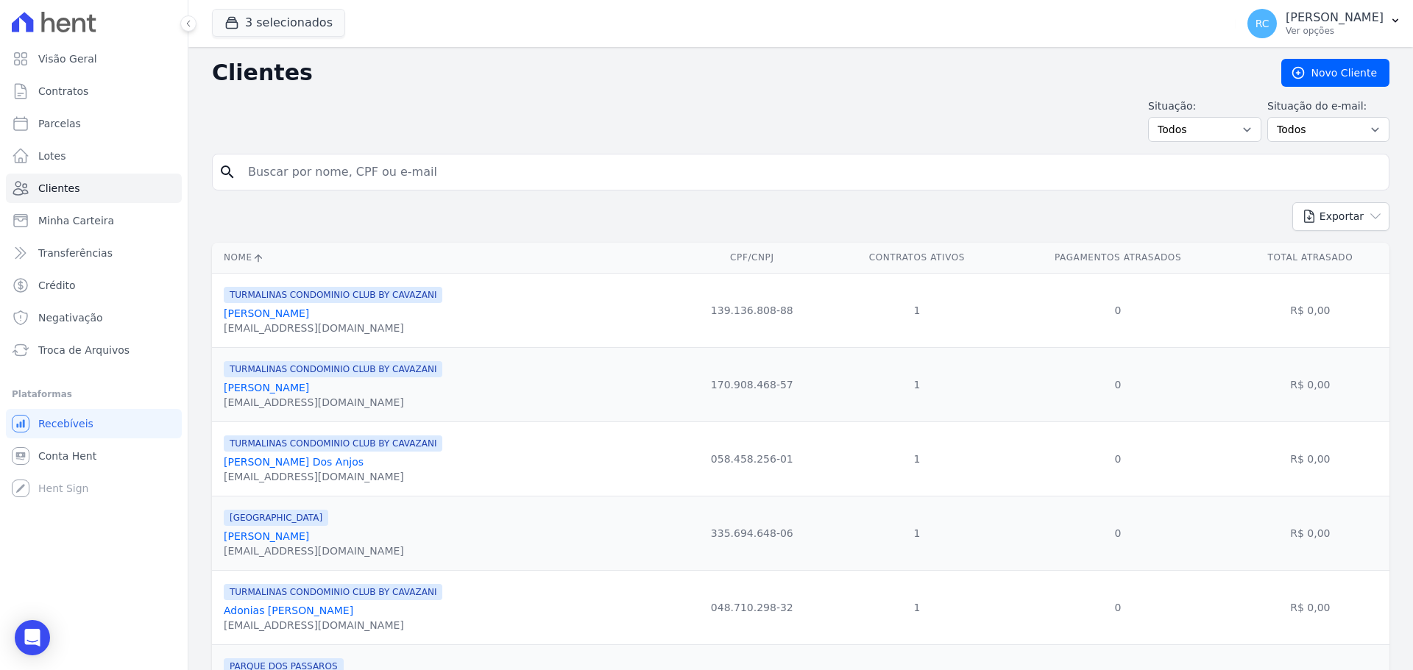
drag, startPoint x: 350, startPoint y: 169, endPoint x: 417, endPoint y: 164, distance: 67.2
click at [350, 169] on input "search" at bounding box center [811, 171] width 1144 height 29
paste input "[PERSON_NAME]"
type input "[PERSON_NAME]"
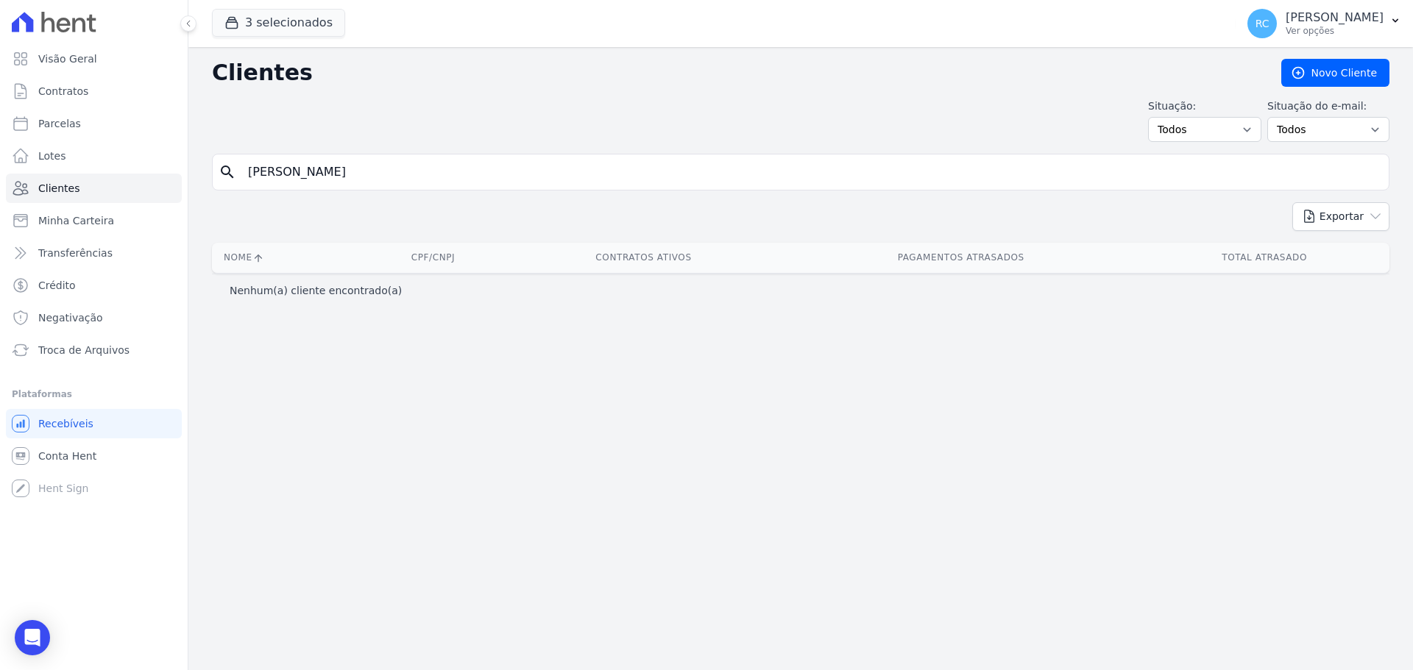
drag, startPoint x: 301, startPoint y: 165, endPoint x: 642, endPoint y: 123, distance: 344.0
click at [642, 123] on div "Clientes [GEOGRAPHIC_DATA] Situação: Todos Adimplentes Inadimplentes Situação d…" at bounding box center [800, 358] width 1225 height 623
type input "[PERSON_NAME]"
click at [410, 186] on input "[PERSON_NAME]" at bounding box center [811, 171] width 1144 height 29
type input "[PERSON_NAME] e"
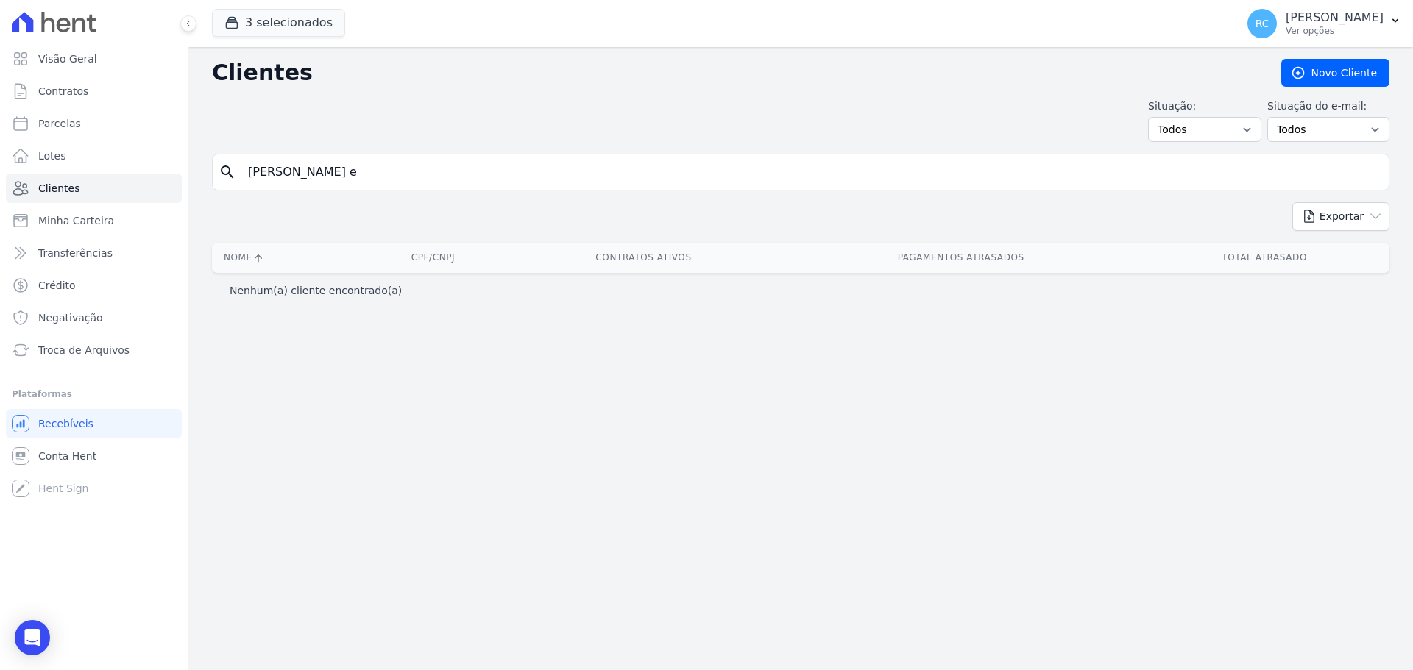
drag, startPoint x: 402, startPoint y: 182, endPoint x: 202, endPoint y: 183, distance: 199.4
click at [191, 192] on div "Clientes [GEOGRAPHIC_DATA] Situação: Todos Adimplentes Inadimplentes Situação d…" at bounding box center [800, 358] width 1225 height 623
paste input "[PERSON_NAME]"
type input "[PERSON_NAME]"
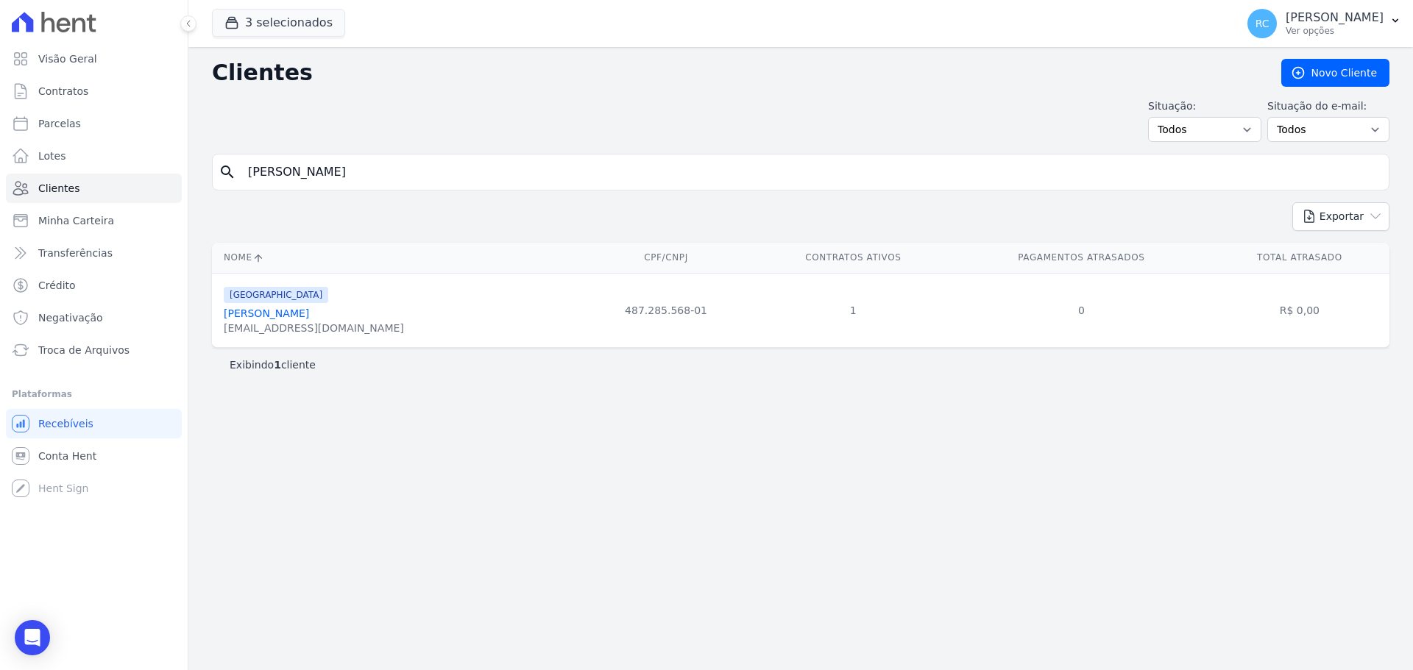
click at [297, 310] on link "[PERSON_NAME]" at bounding box center [266, 314] width 85 height 12
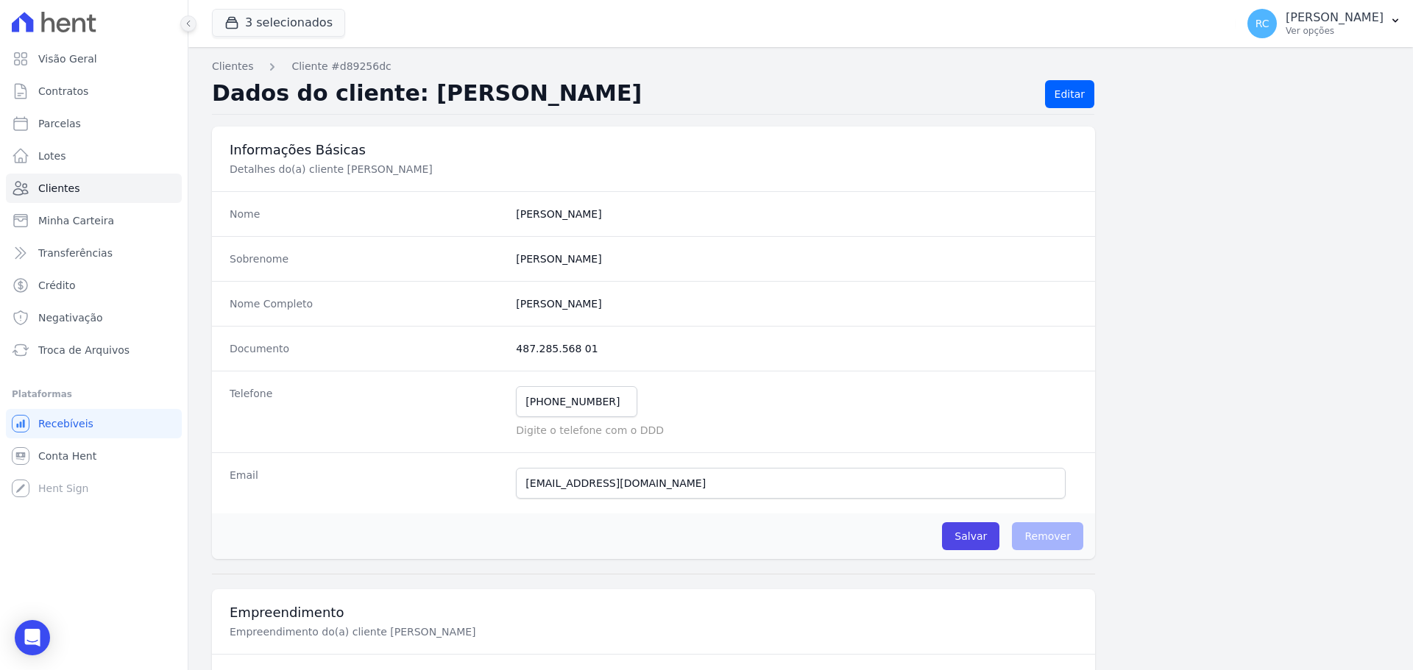
click at [191, 19] on icon at bounding box center [188, 23] width 9 height 9
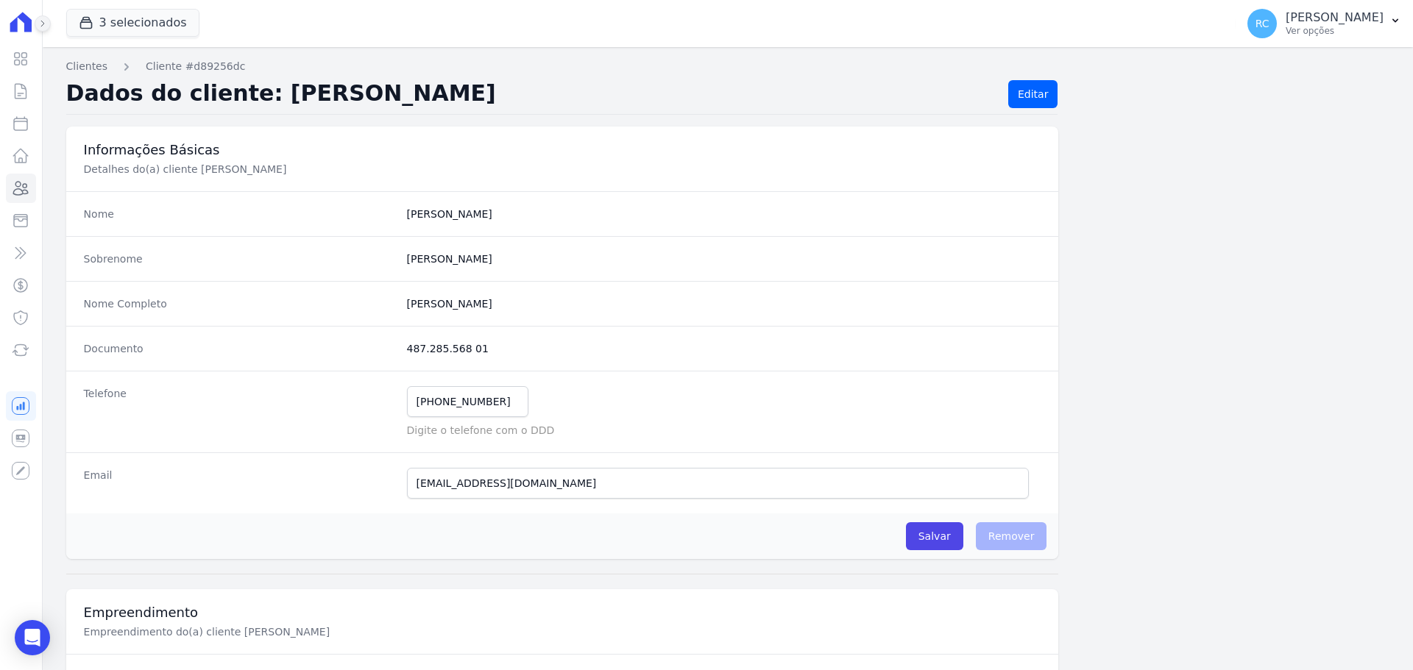
click at [41, 25] on icon at bounding box center [42, 23] width 9 height 9
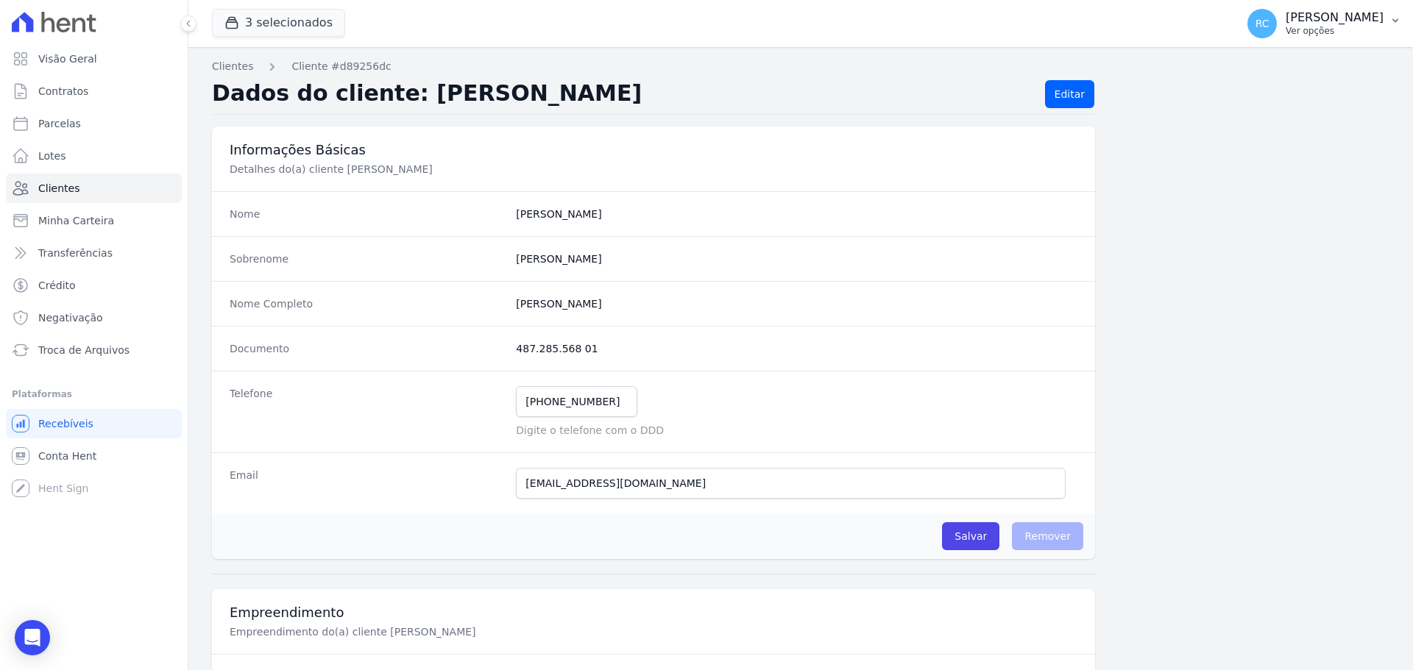
click at [1344, 35] on p "Ver opções" at bounding box center [1335, 31] width 98 height 12
click at [1297, 63] on link "Perfil do empreendimento" at bounding box center [1319, 63] width 188 height 26
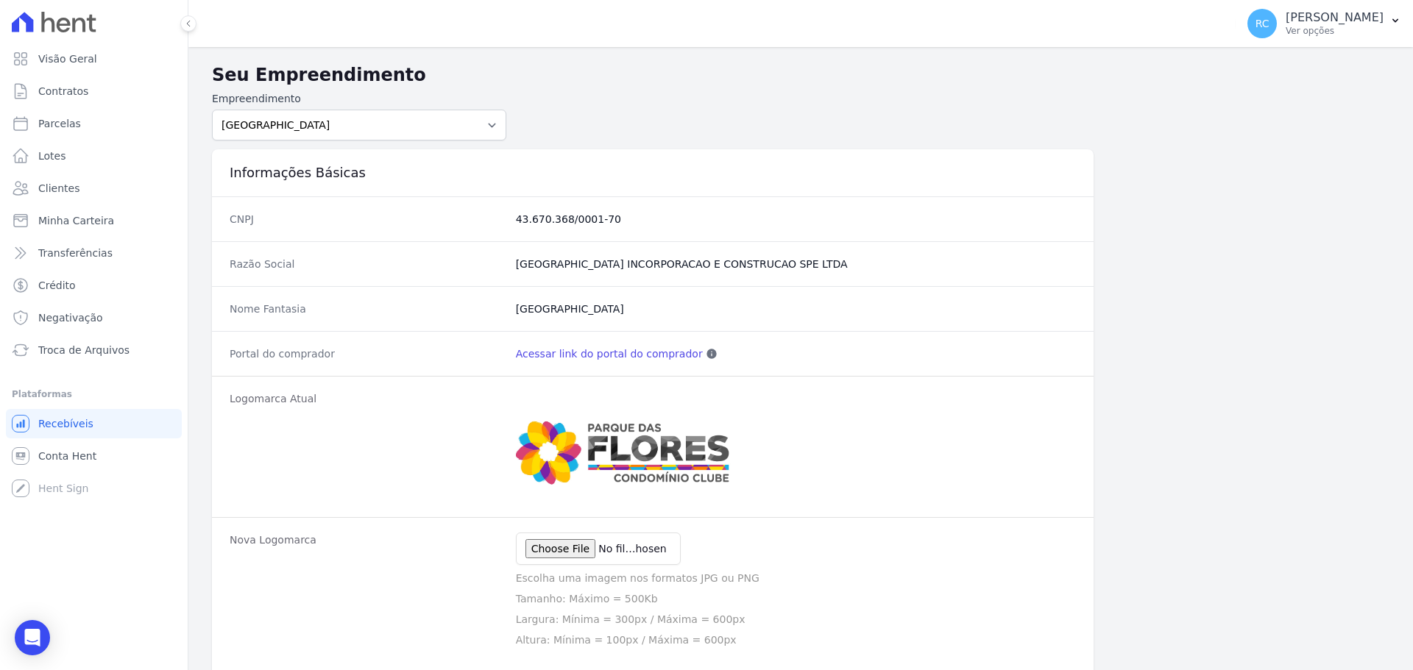
click at [561, 357] on link "Acessar link do portal do comprador" at bounding box center [609, 354] width 187 height 15
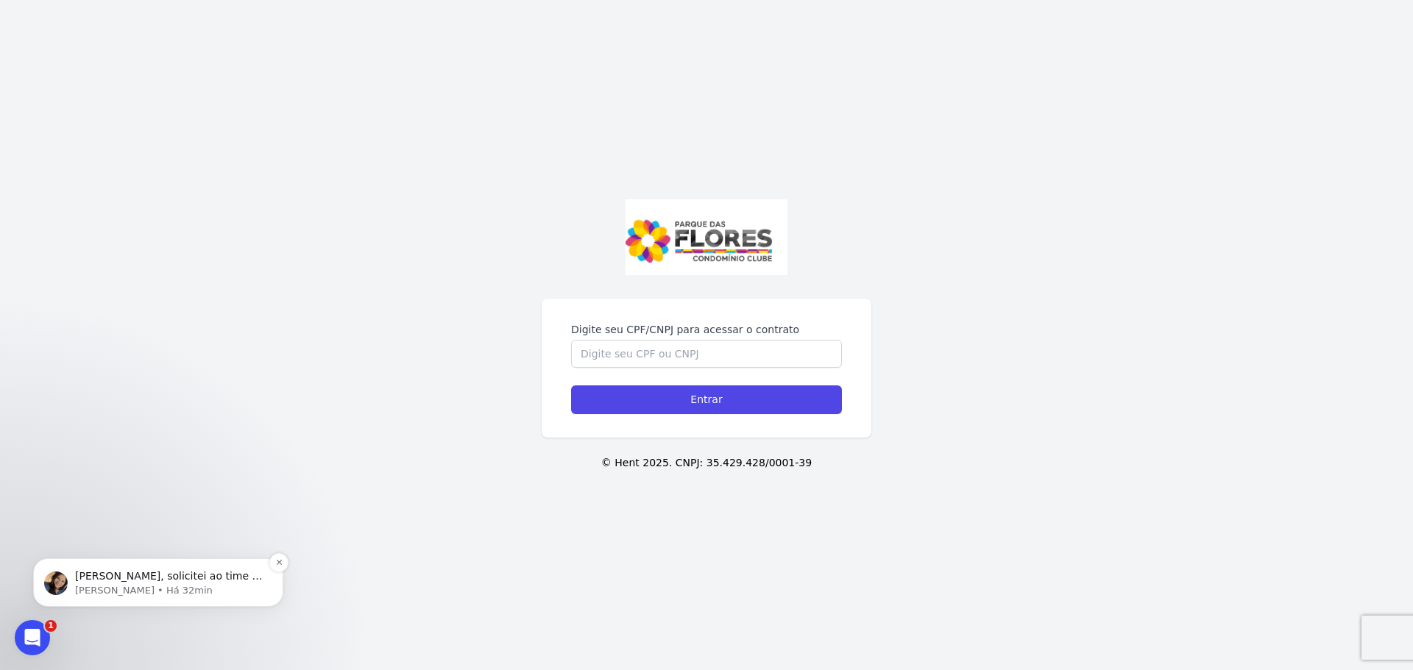
click at [129, 567] on div "[PERSON_NAME], solicitei ao time o cancelamento em massa. ; ) [PERSON_NAME] • H…" at bounding box center [158, 583] width 250 height 49
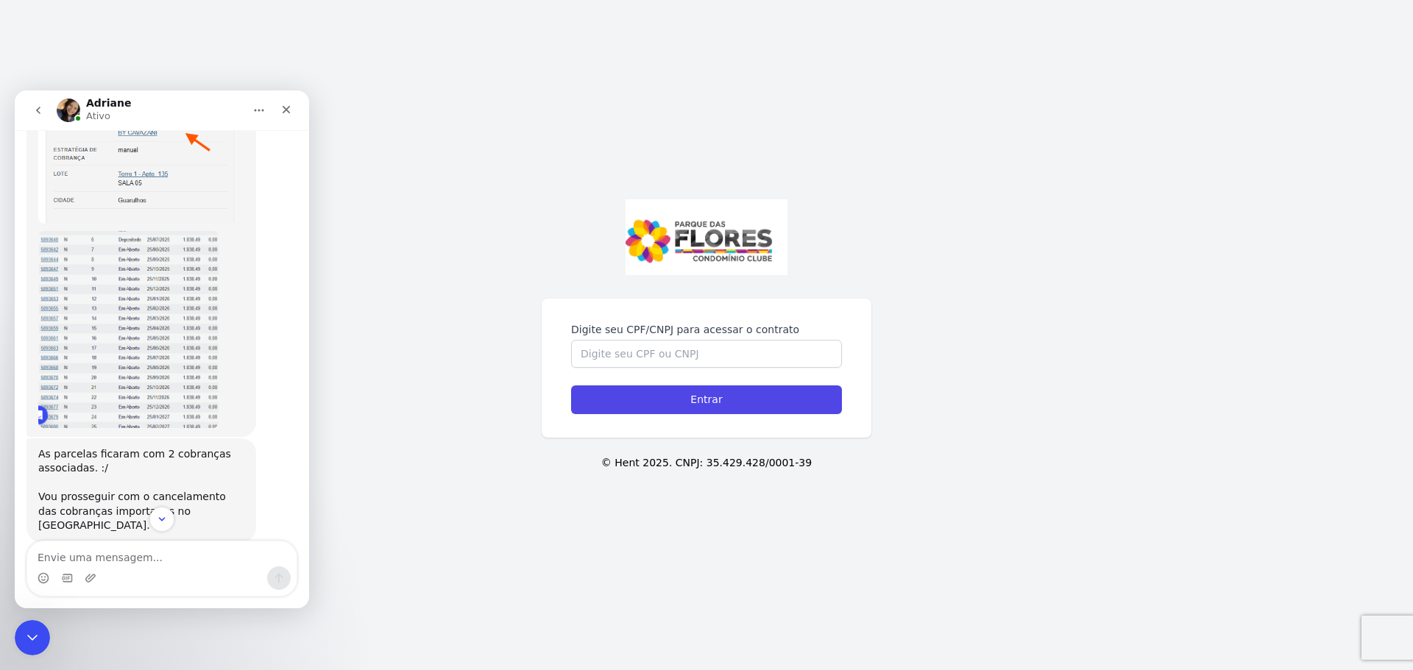
scroll to position [799, 0]
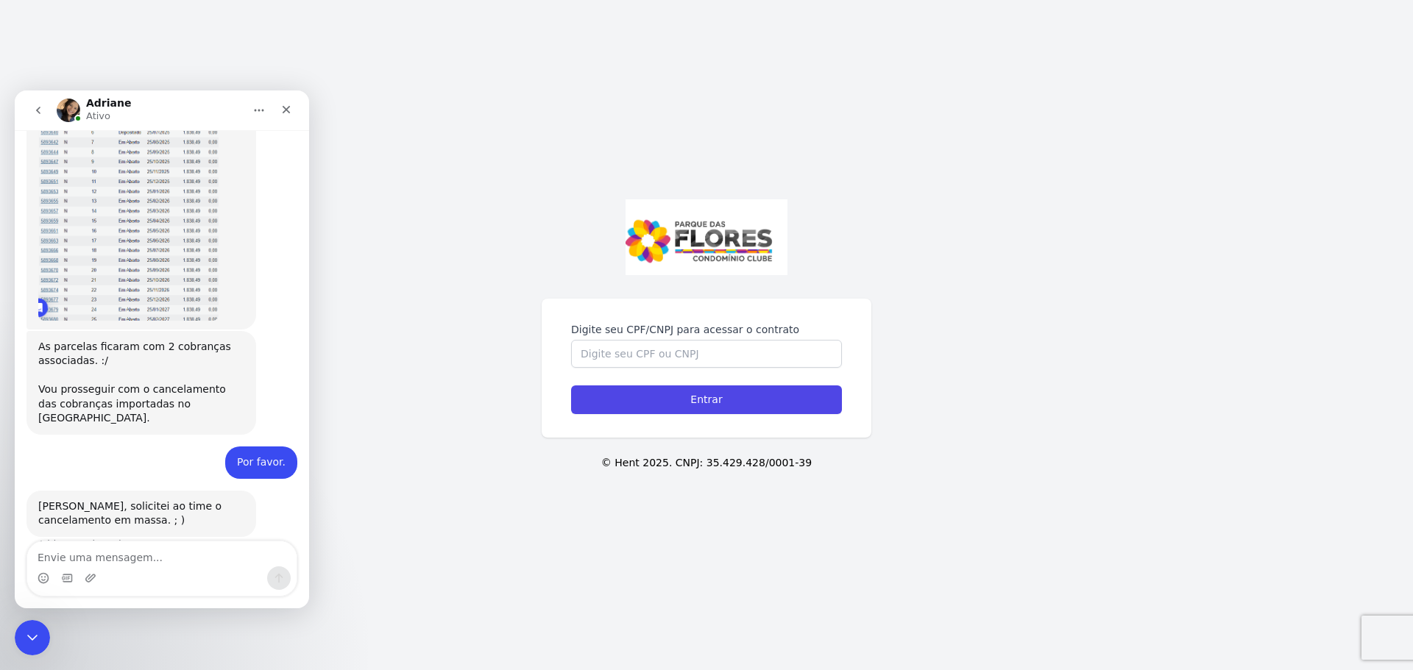
click at [158, 556] on textarea "Envie uma mensagem..." at bounding box center [161, 554] width 269 height 25
type textarea "Obrigada."
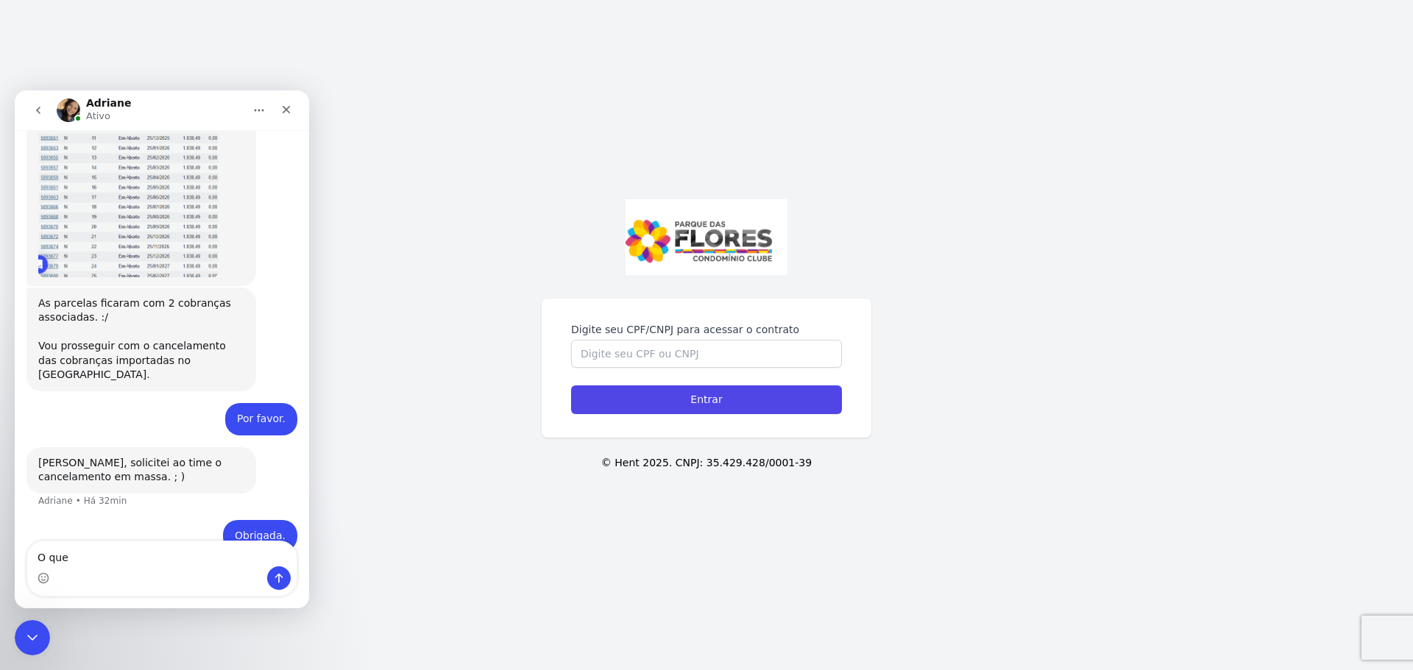
type textarea "O"
drag, startPoint x: 31, startPoint y: 627, endPoint x: 24, endPoint y: 629, distance: 7.7
click at [30, 627] on icon "Fechar mensagem da Intercom" at bounding box center [30, 636] width 18 height 18
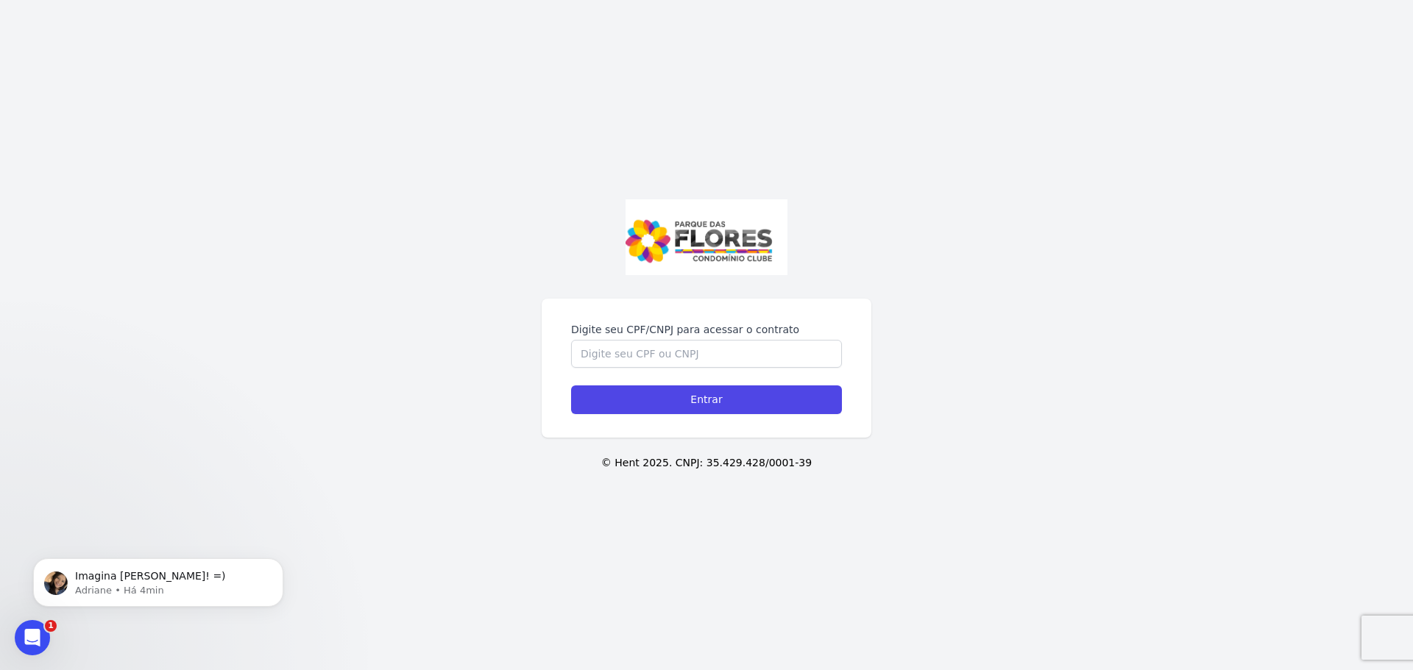
scroll to position [0, 0]
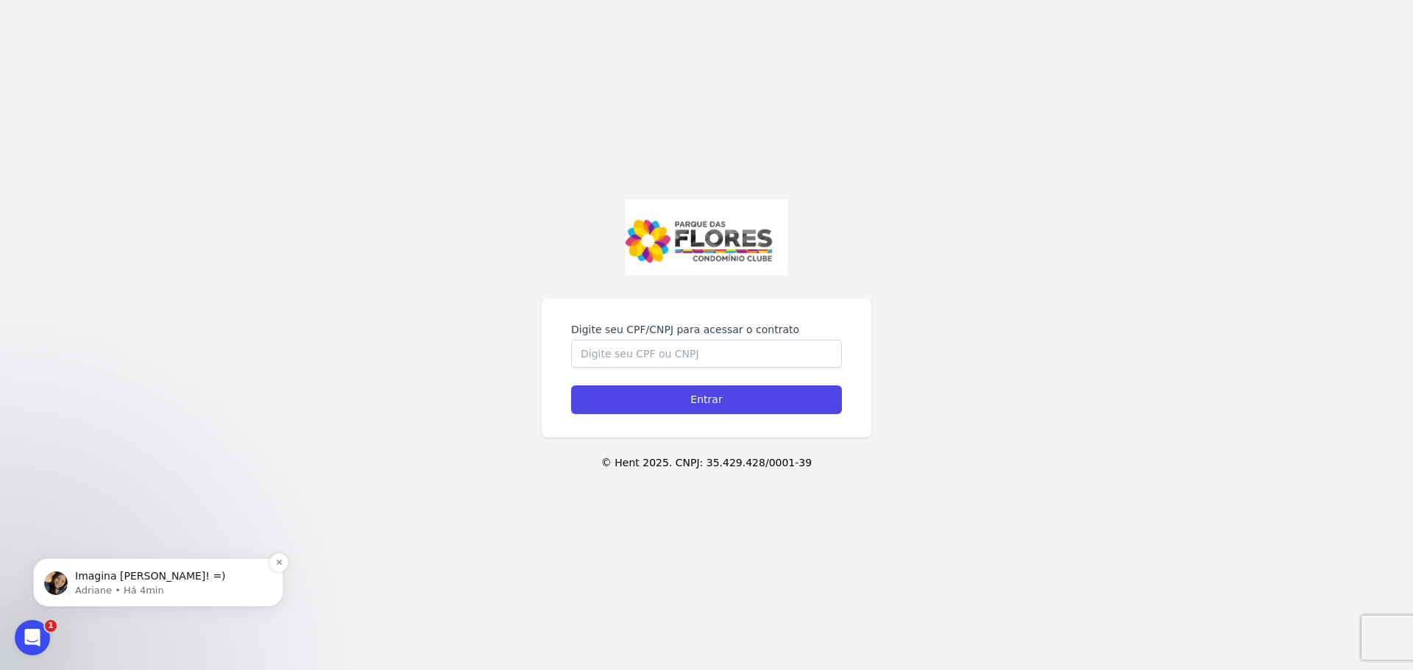
click at [205, 565] on div "Imagina [PERSON_NAME]! =) [PERSON_NAME] • Há 4min" at bounding box center [158, 583] width 250 height 49
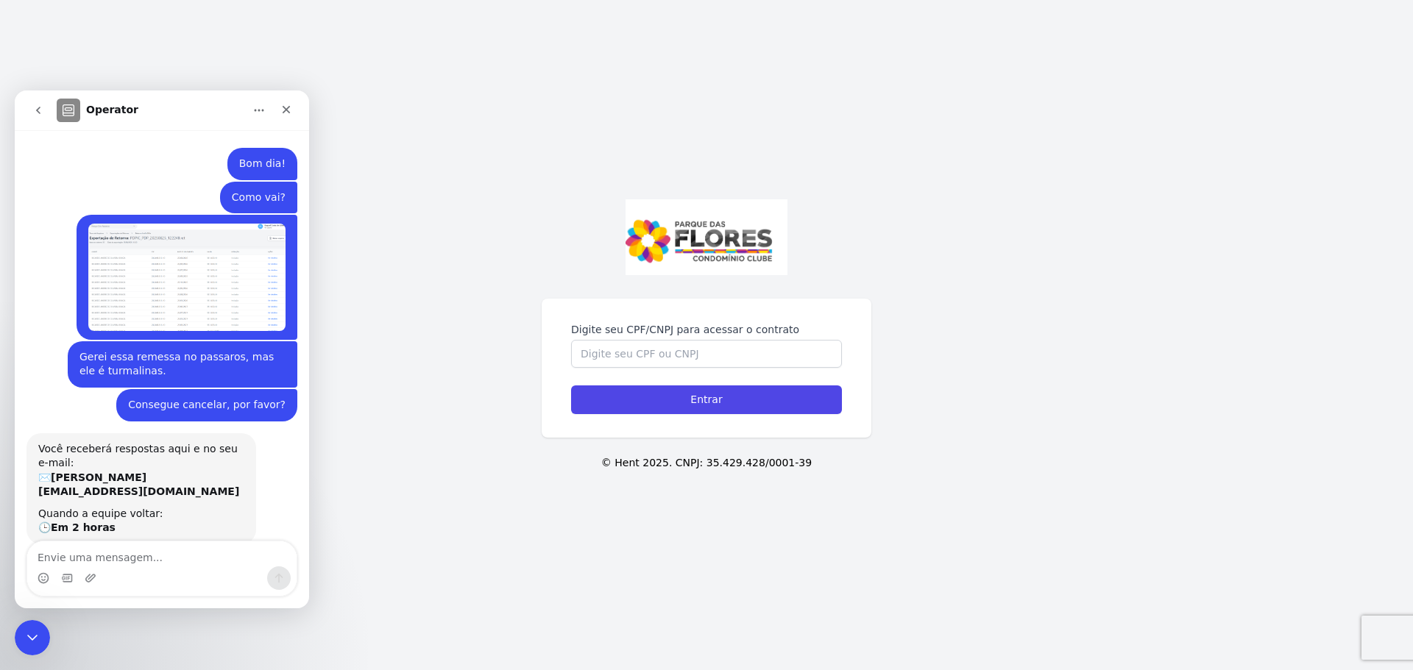
scroll to position [2, 0]
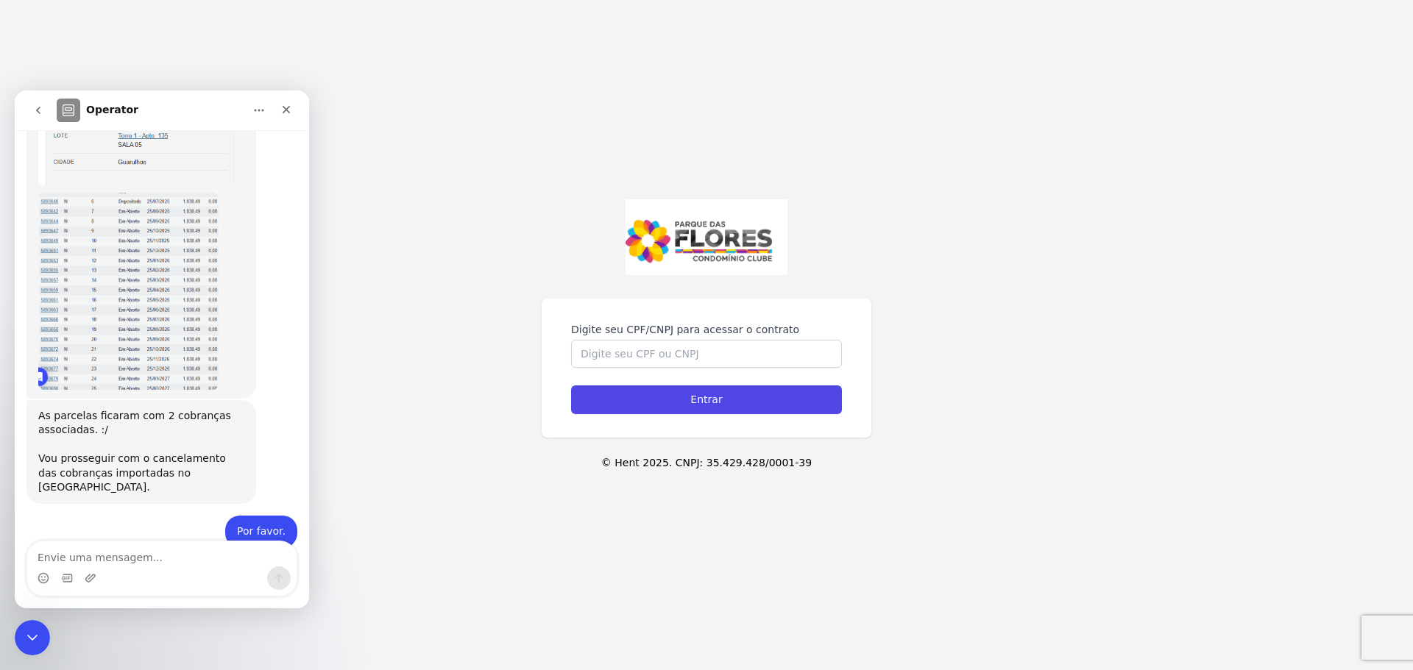
click at [469, 420] on div "Digite seu CPF/CNPJ para acessar o contrato Entrar © Hent 2025. CNPJ: 35.429.42…" at bounding box center [706, 335] width 1413 height 670
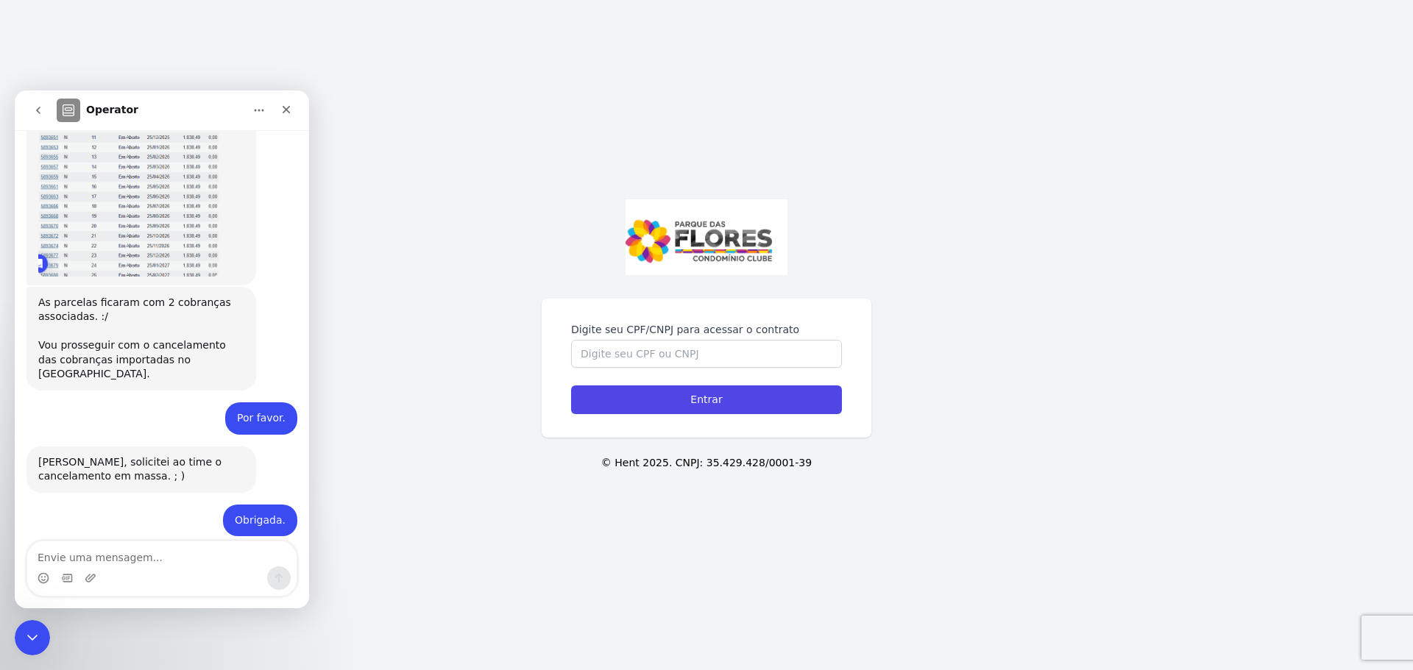
scroll to position [911, 0]
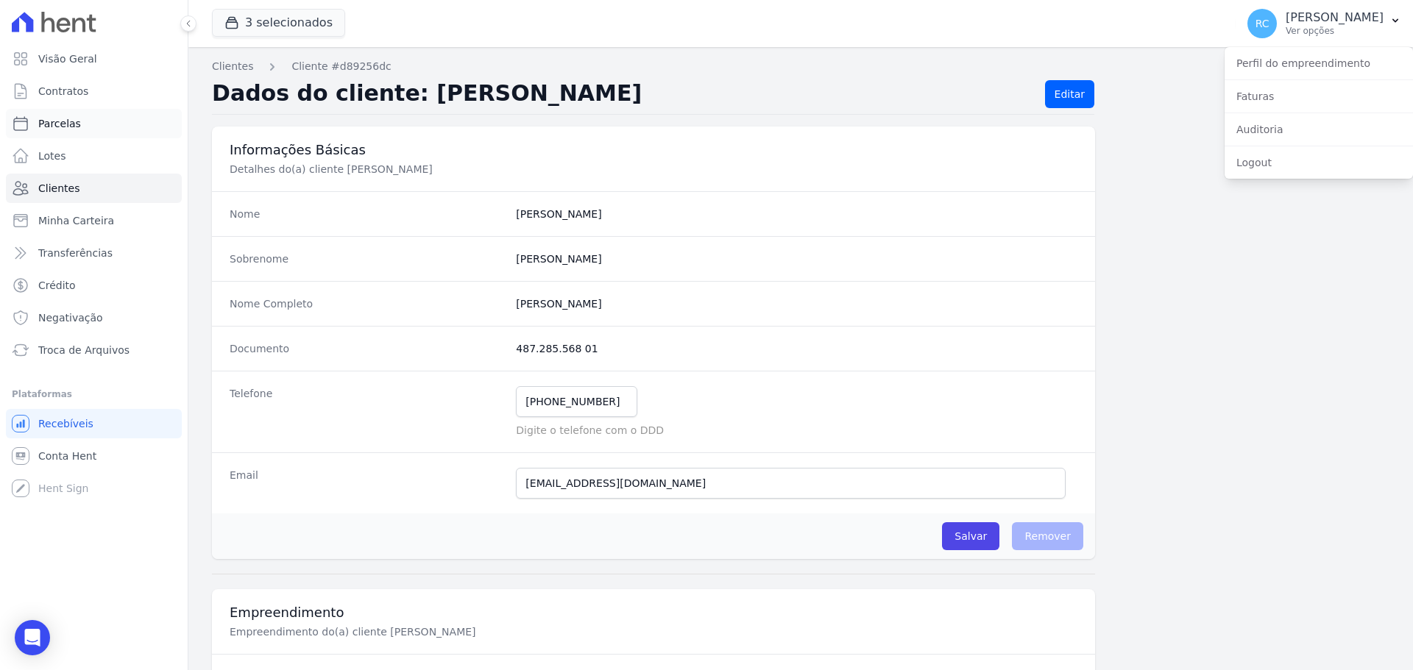
click at [107, 126] on link "Parcelas" at bounding box center [94, 123] width 176 height 29
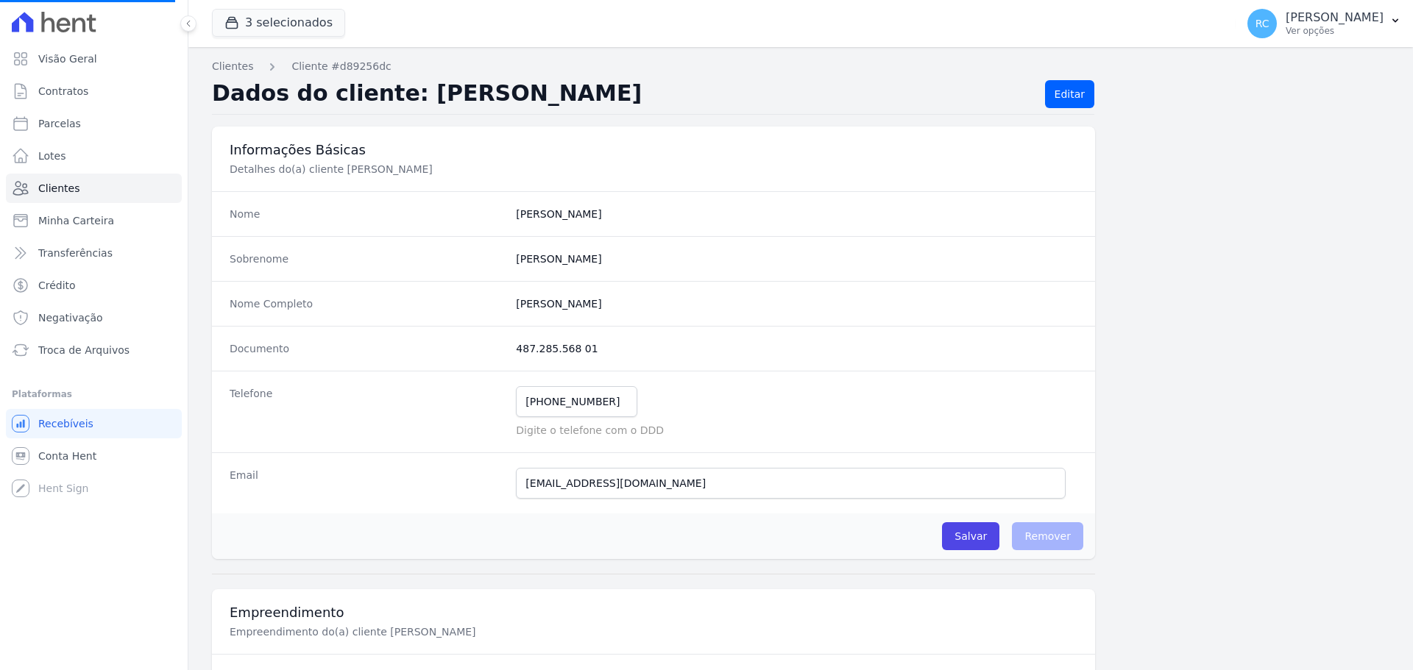
select select
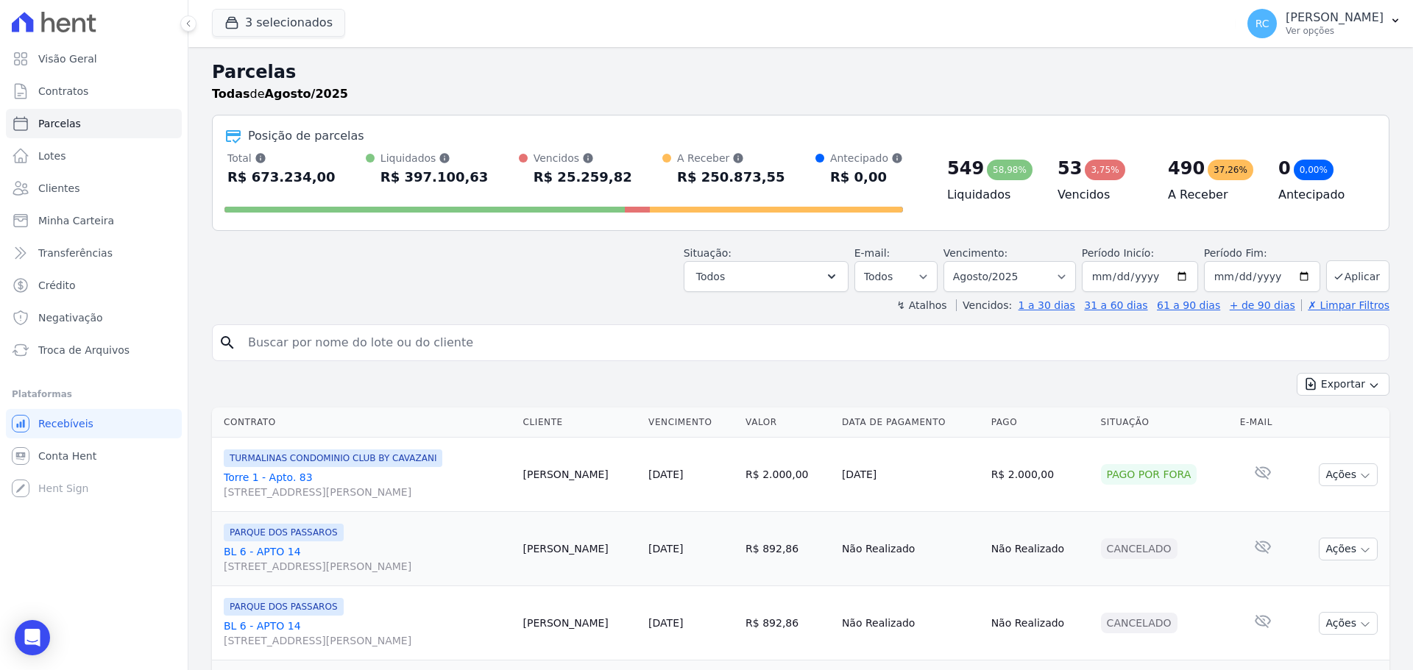
click at [386, 327] on div "search" at bounding box center [800, 343] width 1177 height 37
click at [410, 345] on input "search" at bounding box center [811, 342] width 1144 height 29
paste input "[PERSON_NAME]"
type input "[PERSON_NAME]"
click at [1297, 373] on button "Exportar" at bounding box center [1343, 384] width 93 height 23
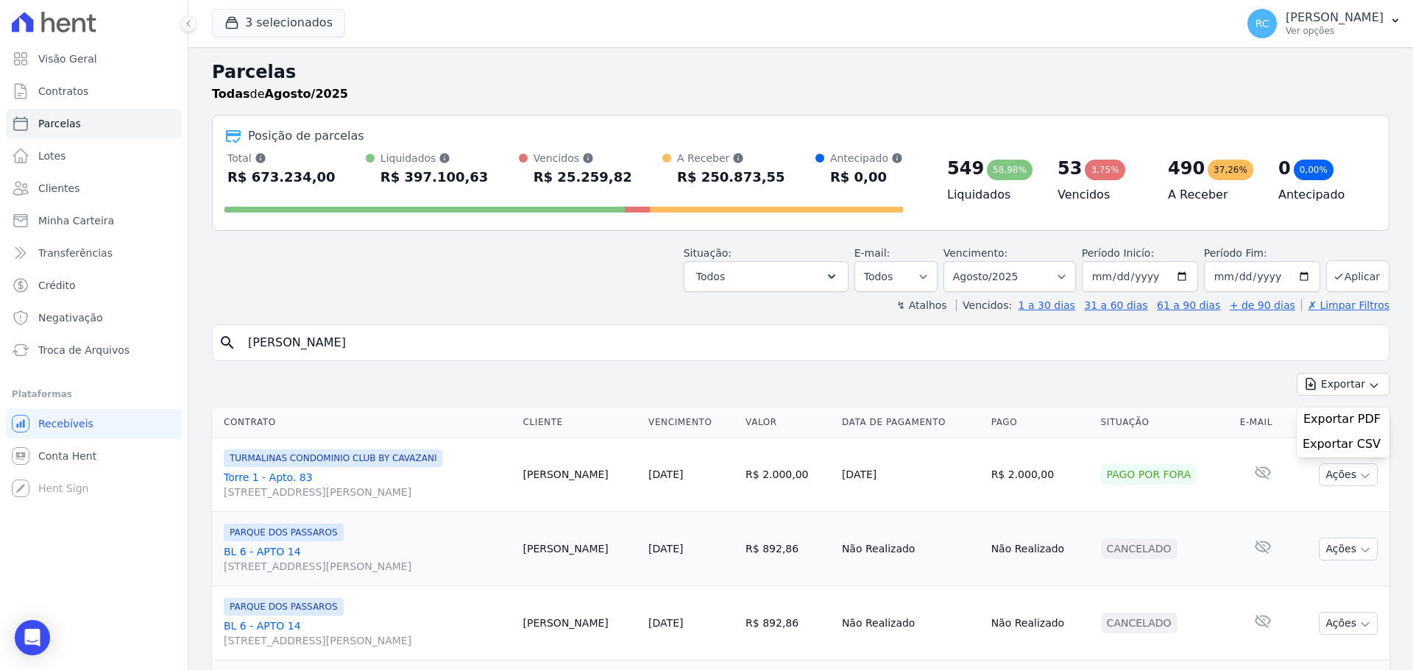
click at [507, 356] on input "[PERSON_NAME]" at bounding box center [811, 342] width 1144 height 29
select select
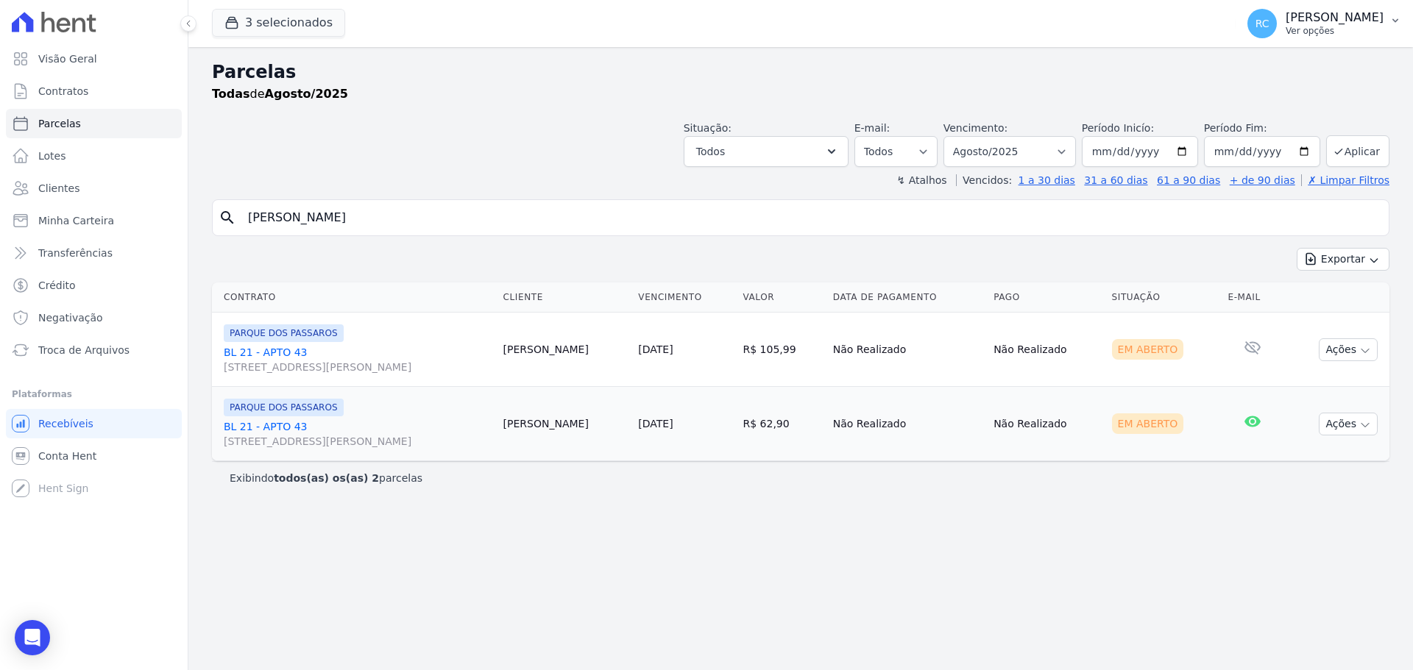
click at [1311, 16] on p "[PERSON_NAME]" at bounding box center [1335, 17] width 98 height 15
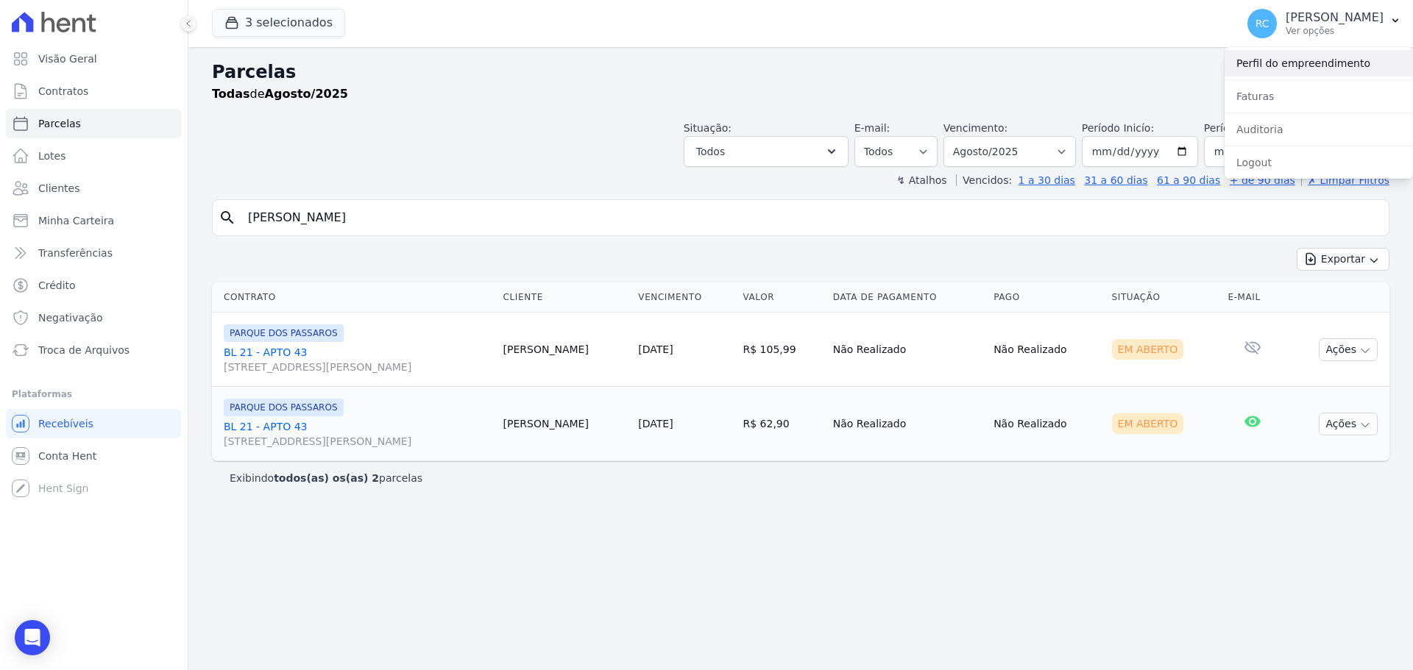
click at [1308, 68] on link "Perfil do empreendimento" at bounding box center [1319, 63] width 188 height 26
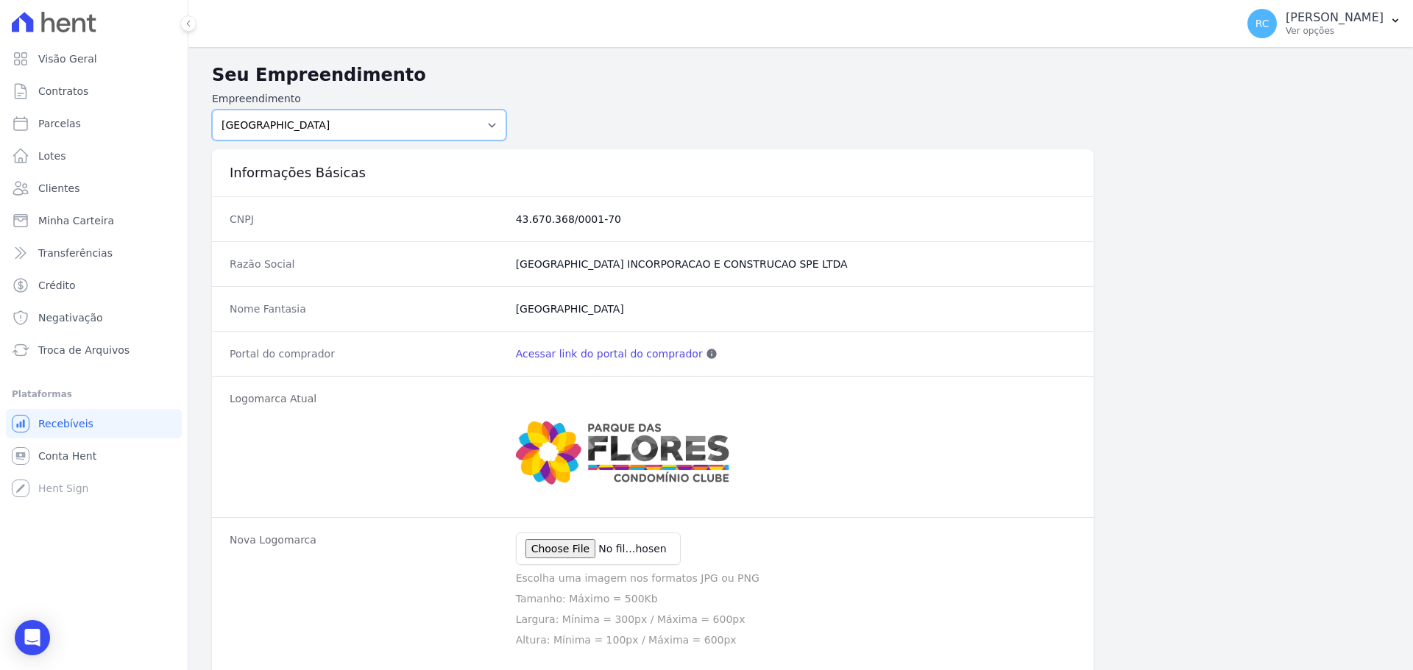
drag, startPoint x: 441, startPoint y: 115, endPoint x: 416, endPoint y: 140, distance: 35.4
click at [430, 126] on select "PARQUE DAS FLORES PARQUE DOS PASSAROS TURMALINAS CONDOMINIO CLUB BY CAVAZANI" at bounding box center [359, 125] width 294 height 31
select select "7c6dbd88-c992-4e1b-a35d-d12916fde016"
click at [212, 110] on select "PARQUE DAS FLORES PARQUE DOS PASSAROS TURMALINAS CONDOMINIO CLUB BY CAVAZANI" at bounding box center [359, 125] width 294 height 31
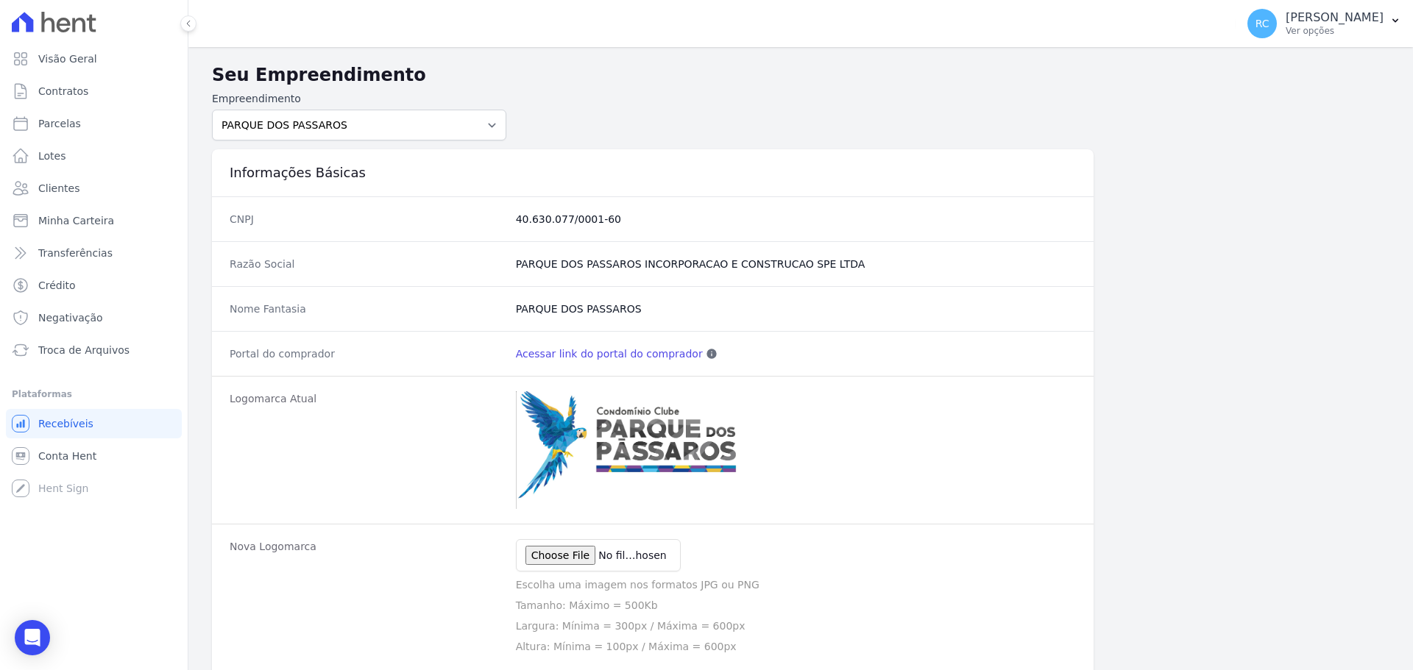
click at [581, 353] on link "Acessar link do portal do comprador" at bounding box center [609, 354] width 187 height 15
click at [113, 127] on link "Parcelas" at bounding box center [94, 123] width 176 height 29
select select
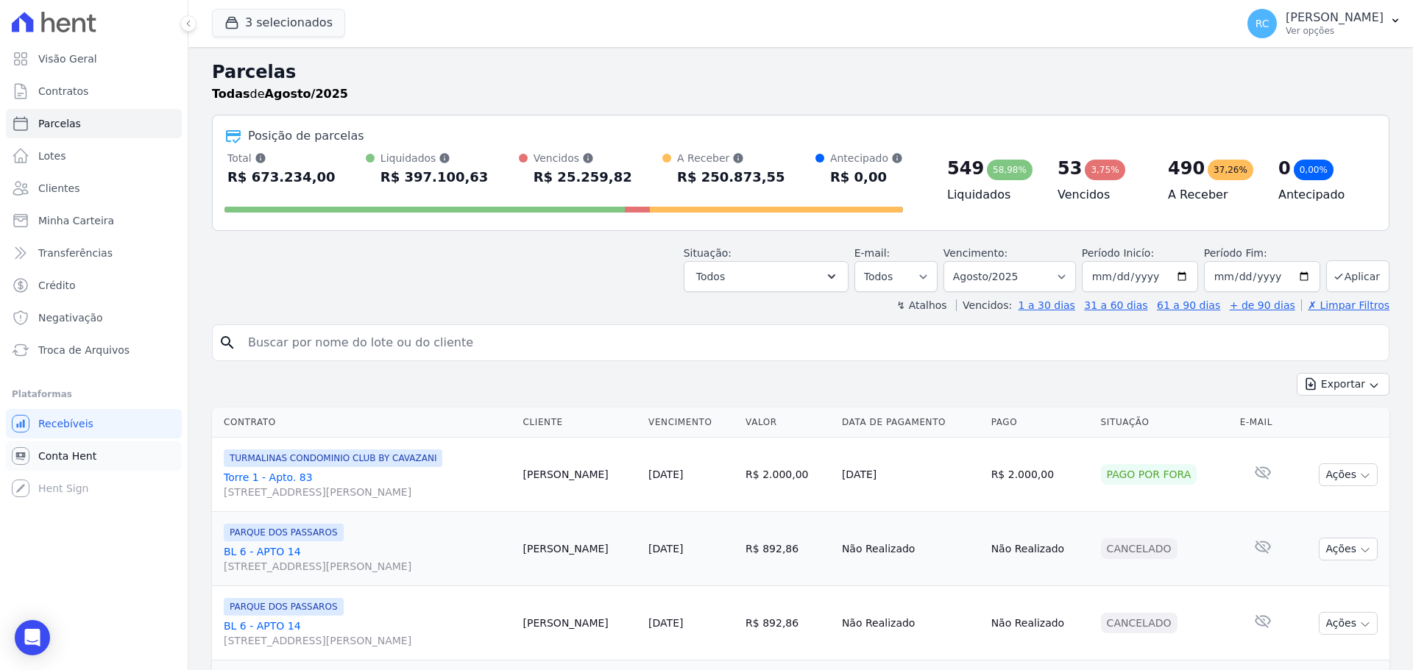
click at [72, 465] on link "Conta Hent" at bounding box center [94, 456] width 176 height 29
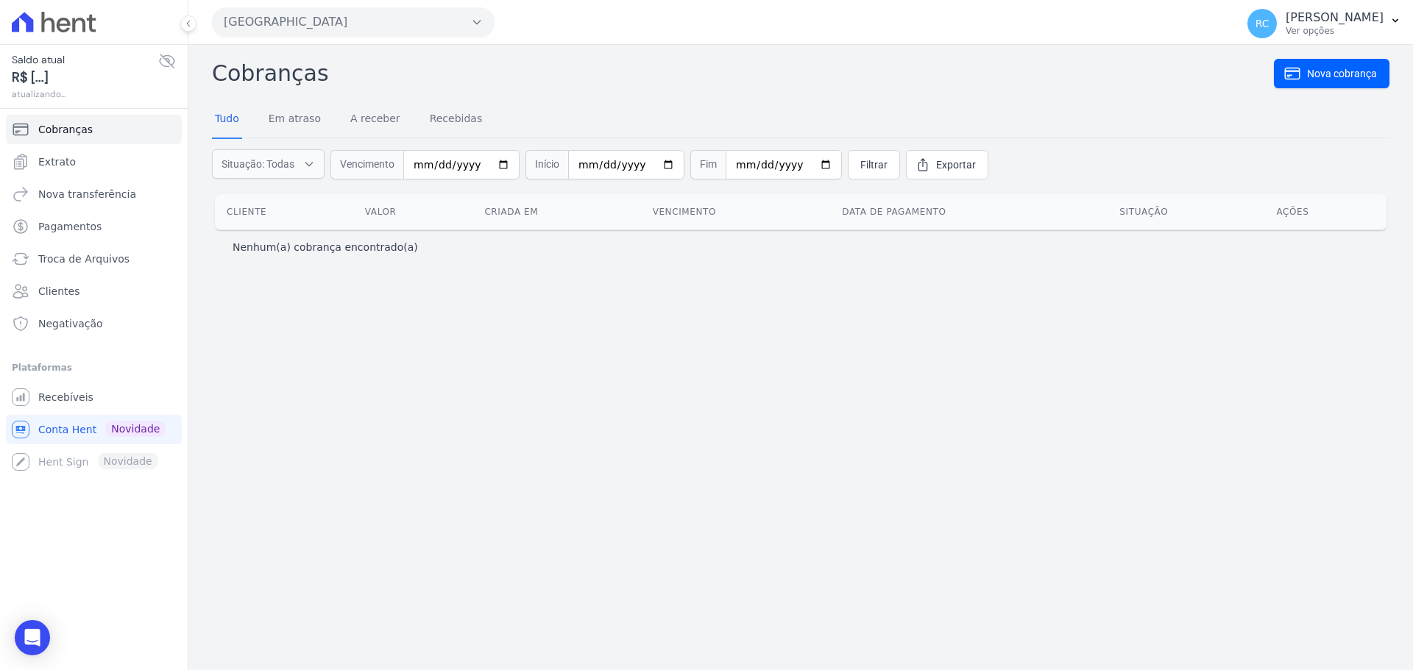
click at [316, 22] on button "Parque Dos Passaros" at bounding box center [353, 21] width 283 height 29
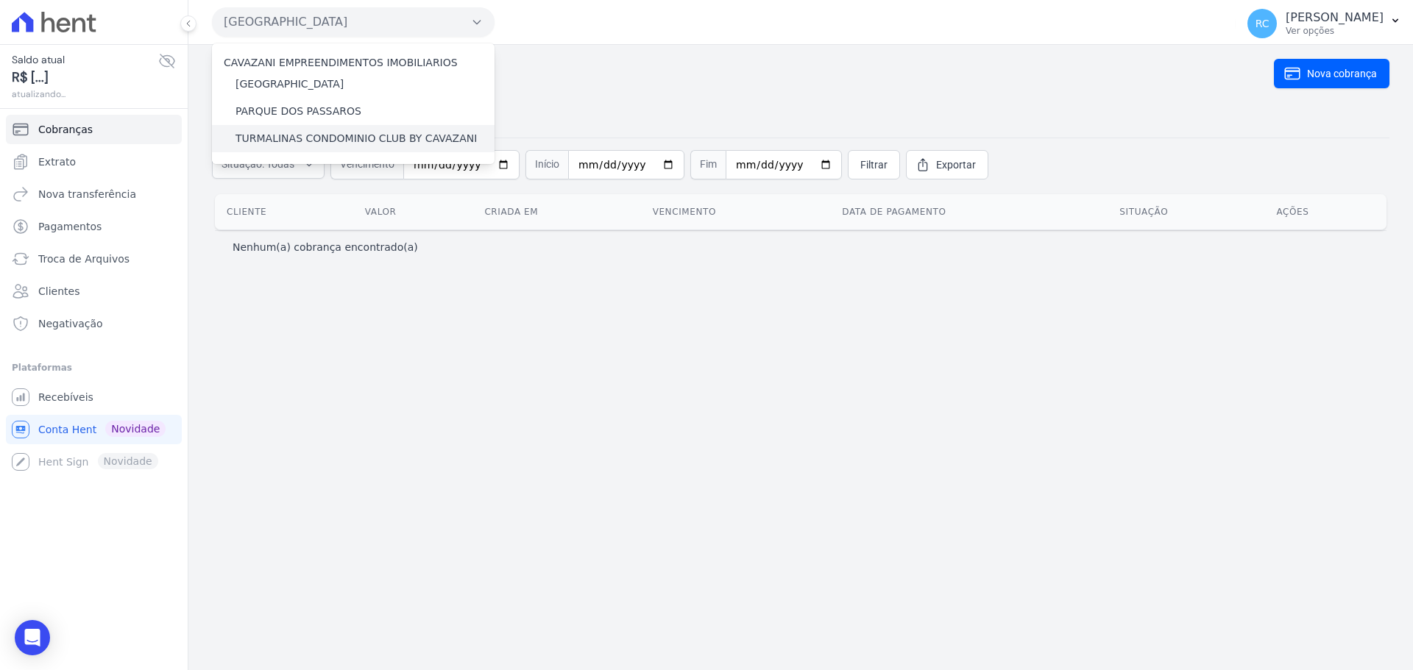
click at [277, 139] on label "TURMALINAS CONDOMINIO CLUB BY CAVAZANI" at bounding box center [355, 138] width 241 height 15
click at [0, 0] on input "TURMALINAS CONDOMINIO CLUB BY CAVAZANI" at bounding box center [0, 0] width 0 height 0
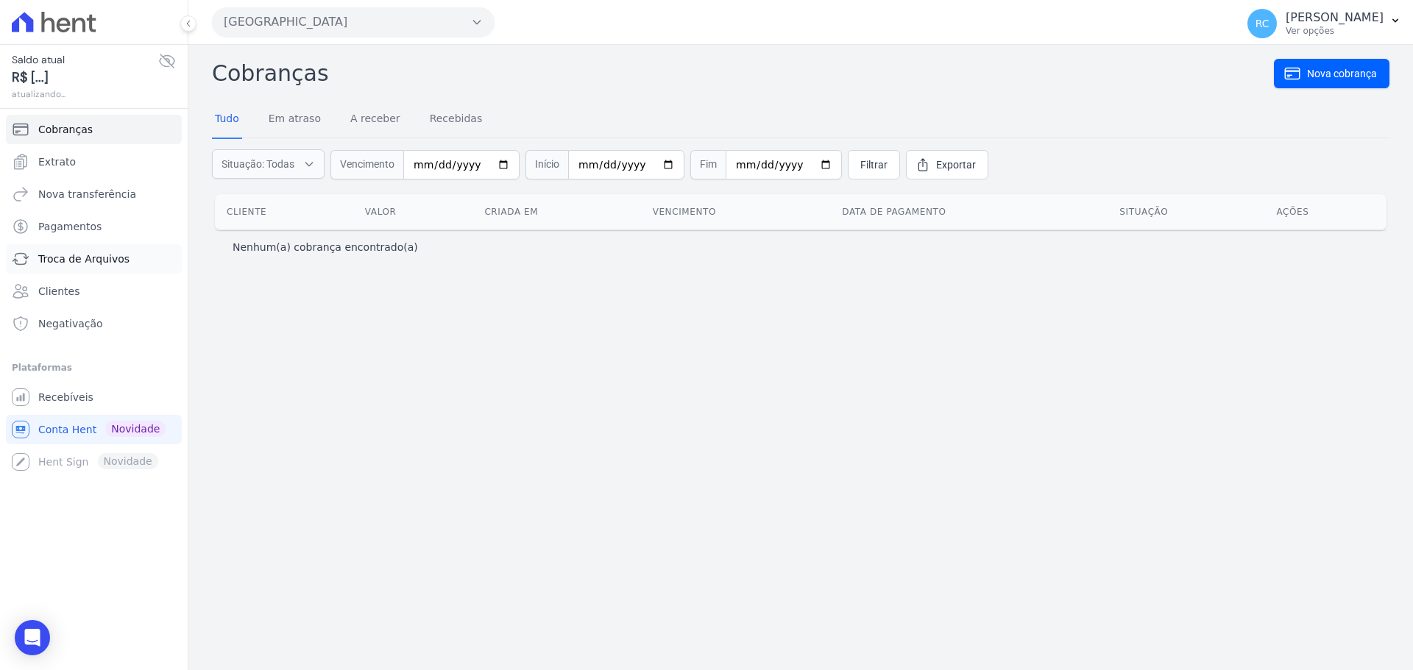
click at [86, 261] on span "Troca de Arquivos" at bounding box center [83, 259] width 91 height 15
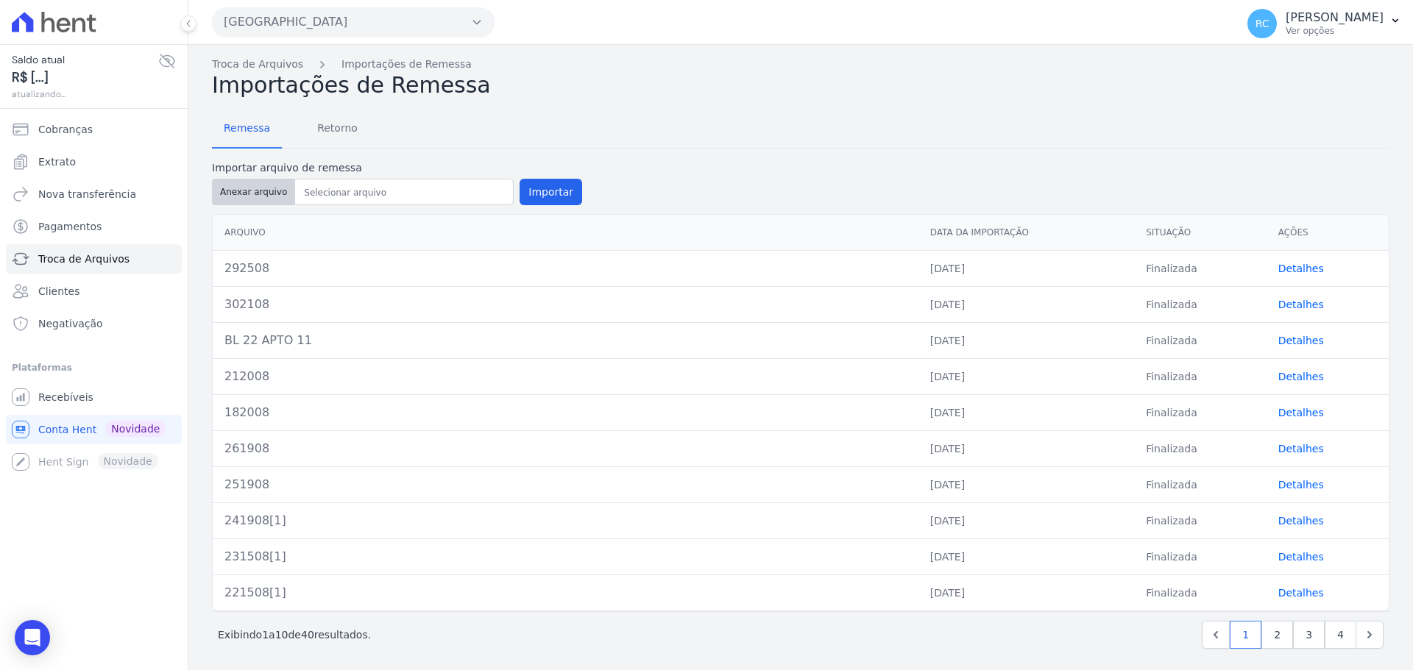
click at [249, 193] on button "Anexar arquivo" at bounding box center [253, 192] width 83 height 26
type input "TORRE 02 APTO 18"
click at [432, 25] on button "Parque Dos Passaros" at bounding box center [353, 21] width 283 height 29
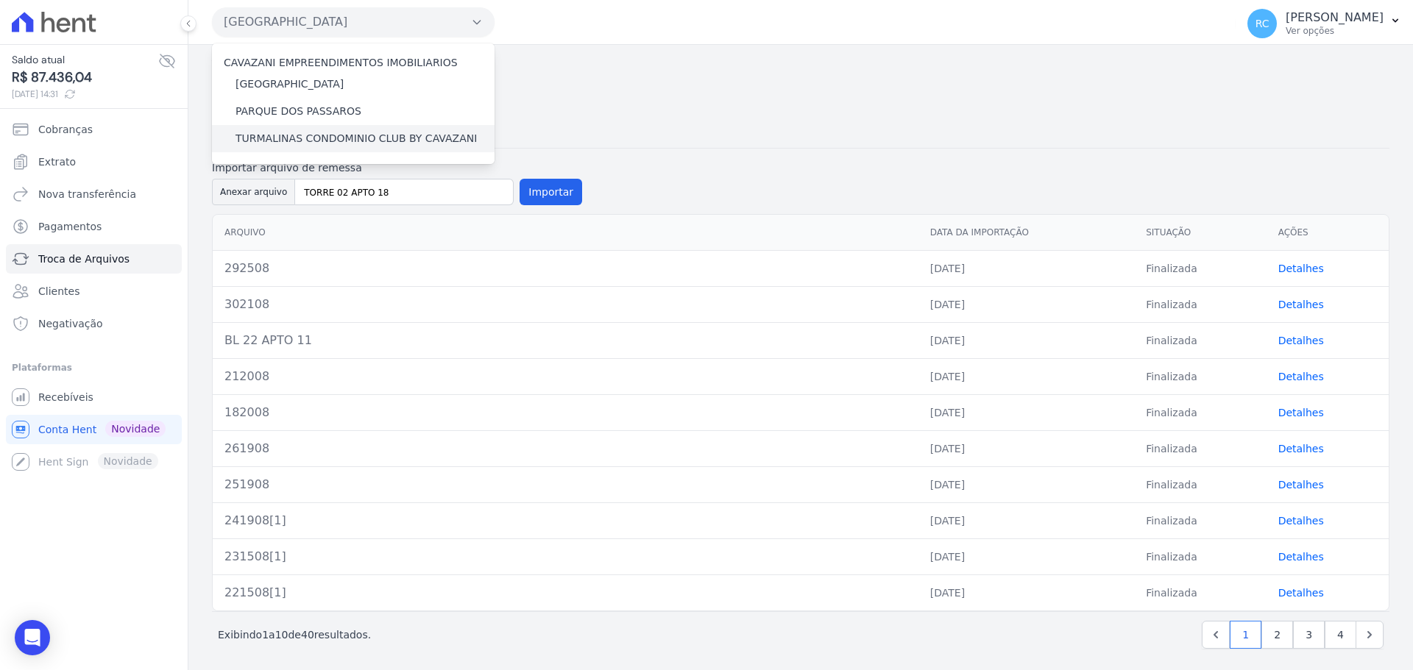
click at [284, 142] on label "TURMALINAS CONDOMINIO CLUB BY CAVAZANI" at bounding box center [355, 138] width 241 height 15
click at [0, 0] on input "TURMALINAS CONDOMINIO CLUB BY CAVAZANI" at bounding box center [0, 0] width 0 height 0
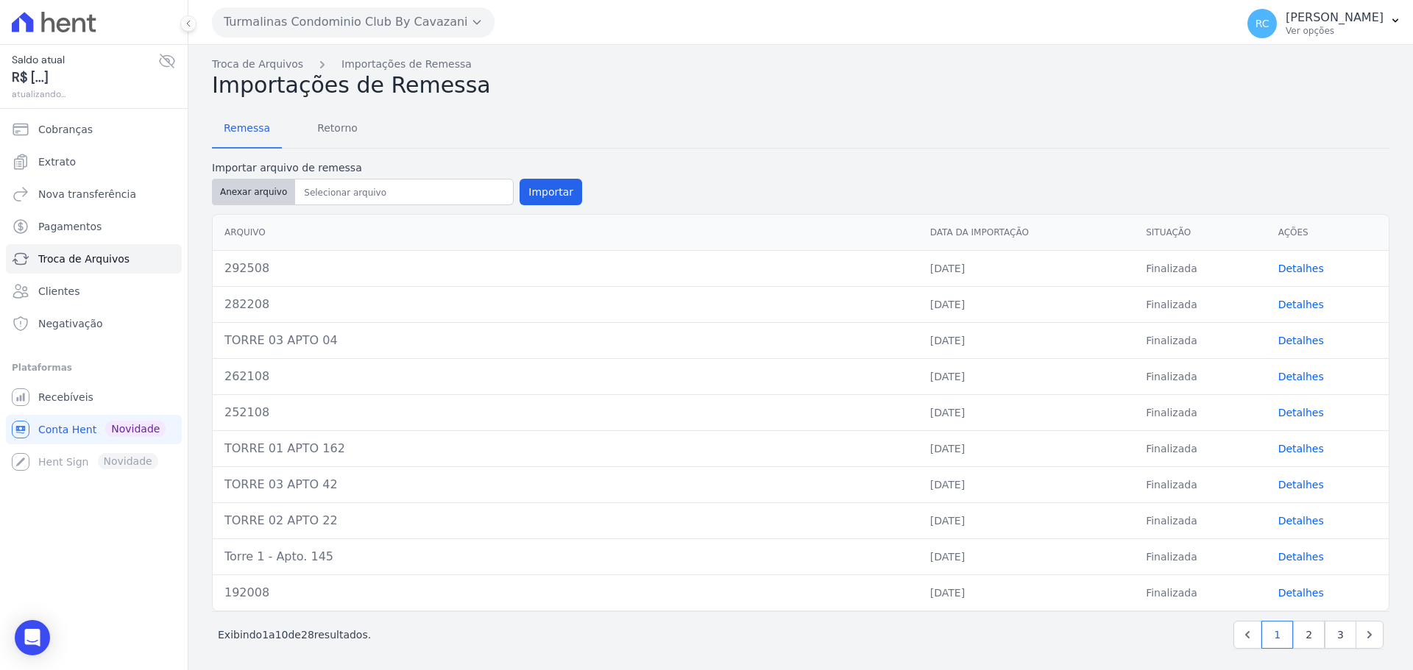
click at [239, 185] on button "Anexar arquivo" at bounding box center [253, 192] width 83 height 26
type input "TORRE 02 APTO 18"
click at [537, 191] on button "Importar" at bounding box center [551, 192] width 63 height 26
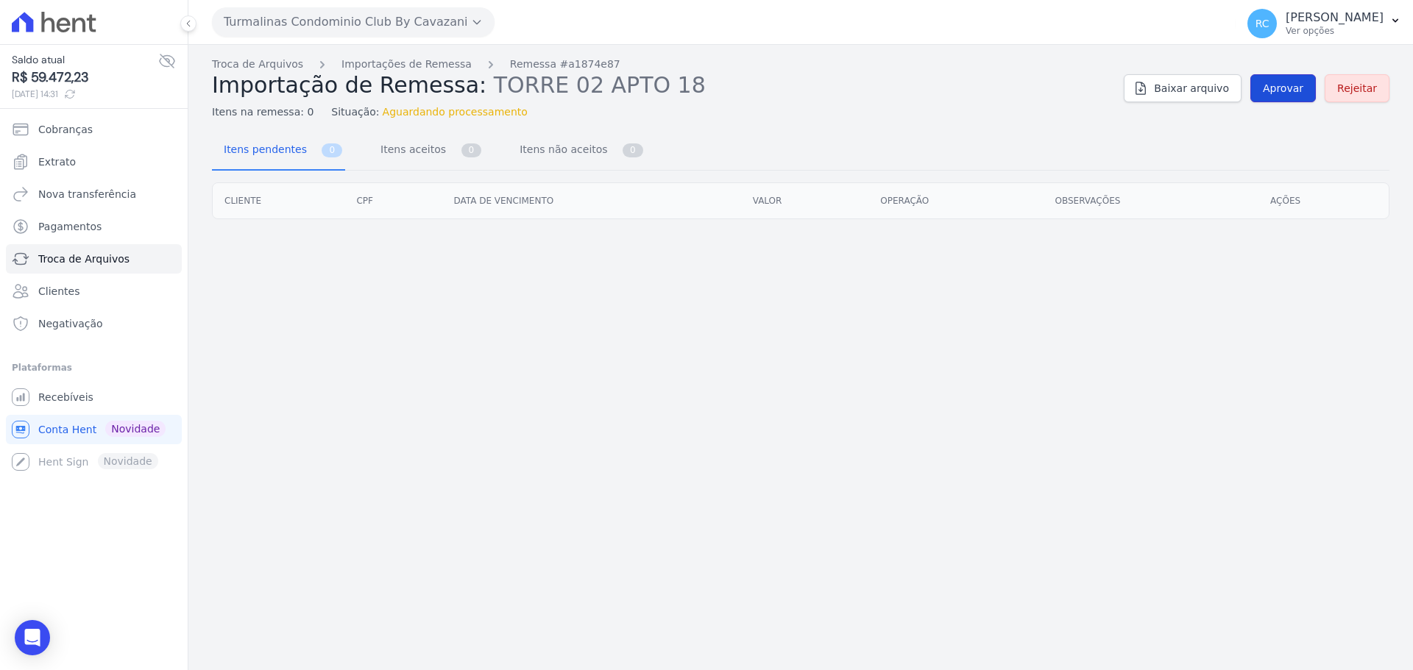
click at [1289, 93] on span "Aprovar" at bounding box center [1283, 88] width 40 height 15
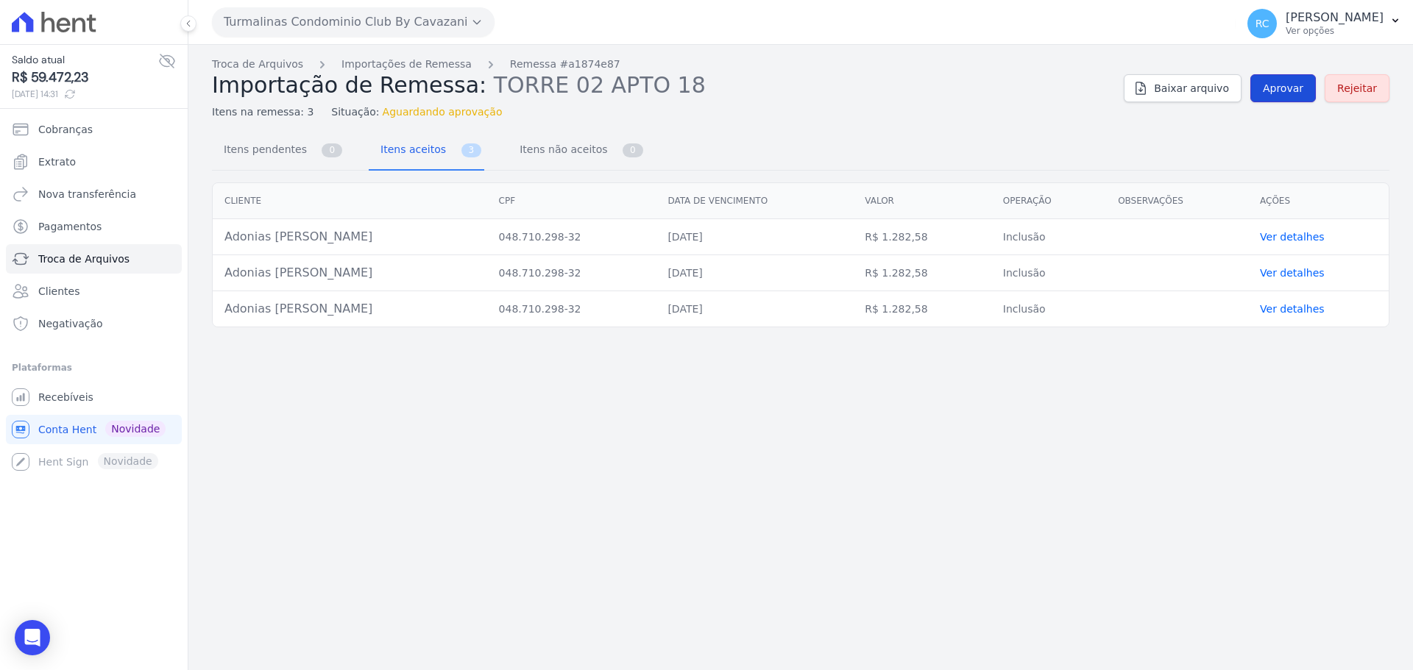
click at [1278, 81] on span "Aprovar" at bounding box center [1283, 88] width 40 height 15
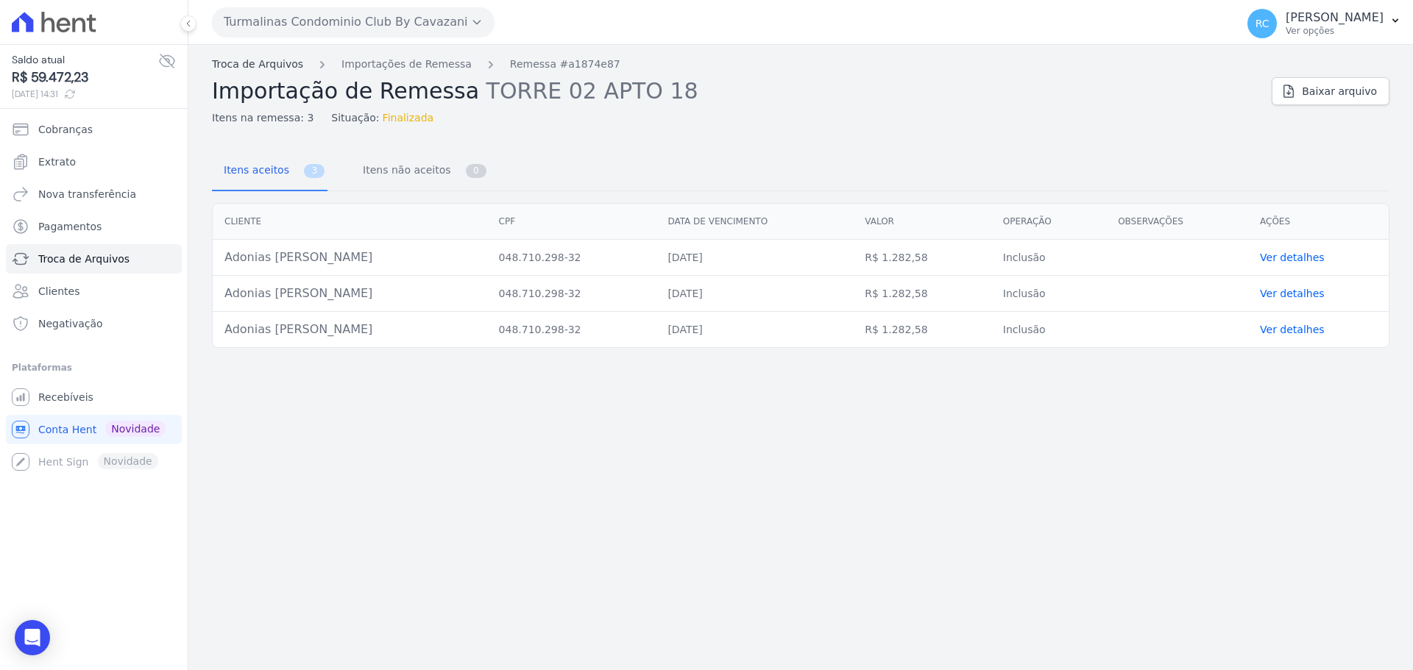
click at [274, 67] on link "Troca de Arquivos" at bounding box center [257, 64] width 91 height 15
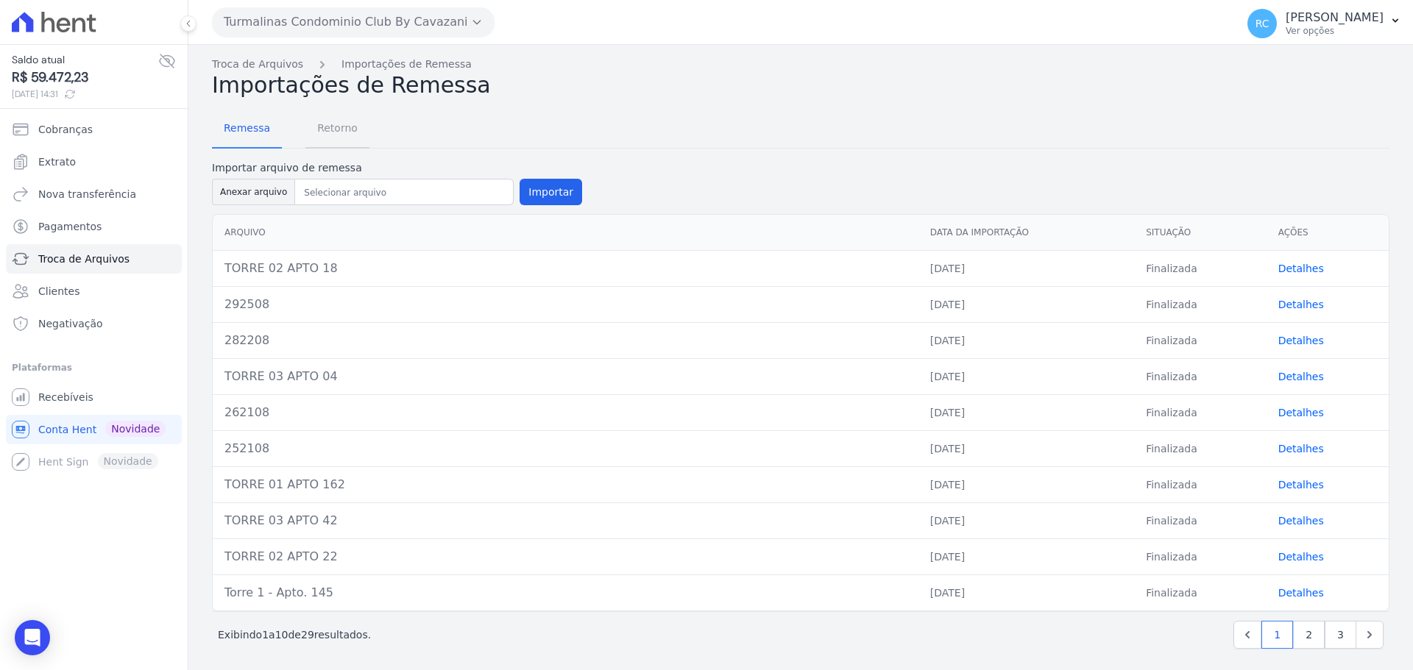
click at [341, 134] on span "Retorno" at bounding box center [337, 127] width 58 height 29
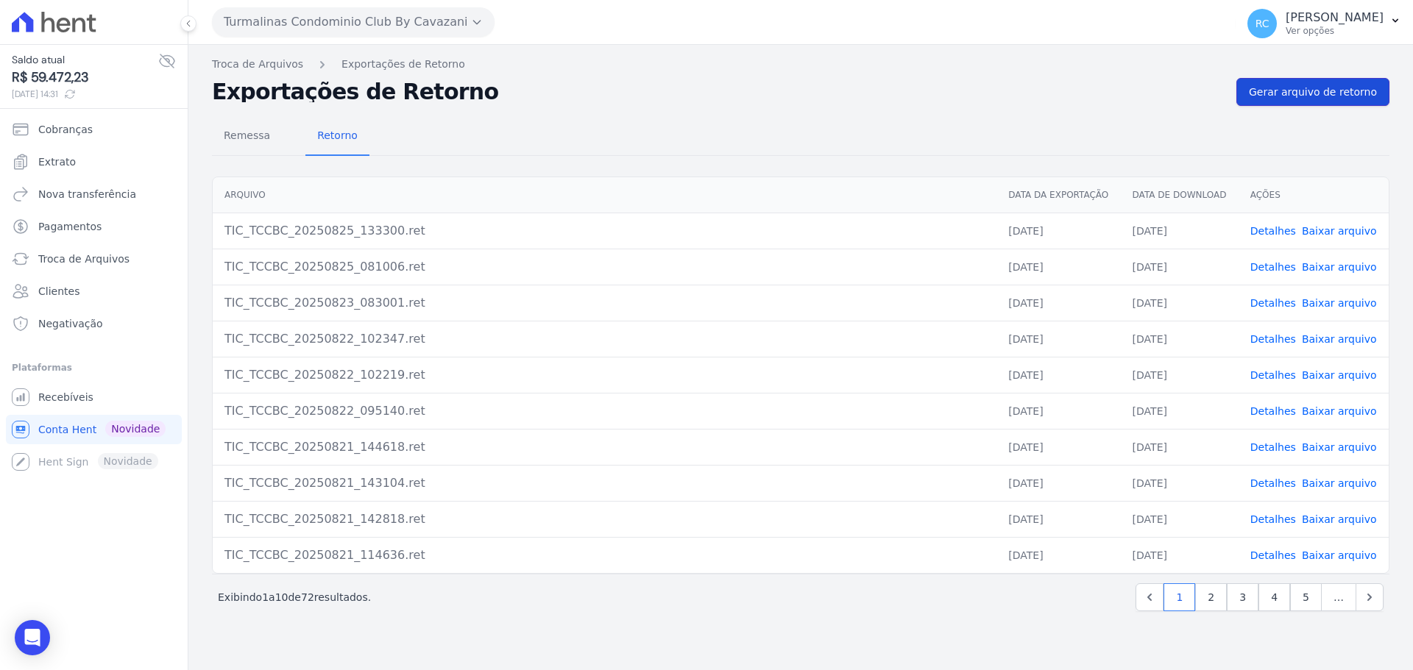
click at [1318, 96] on span "Gerar arquivo de retorno" at bounding box center [1313, 92] width 128 height 15
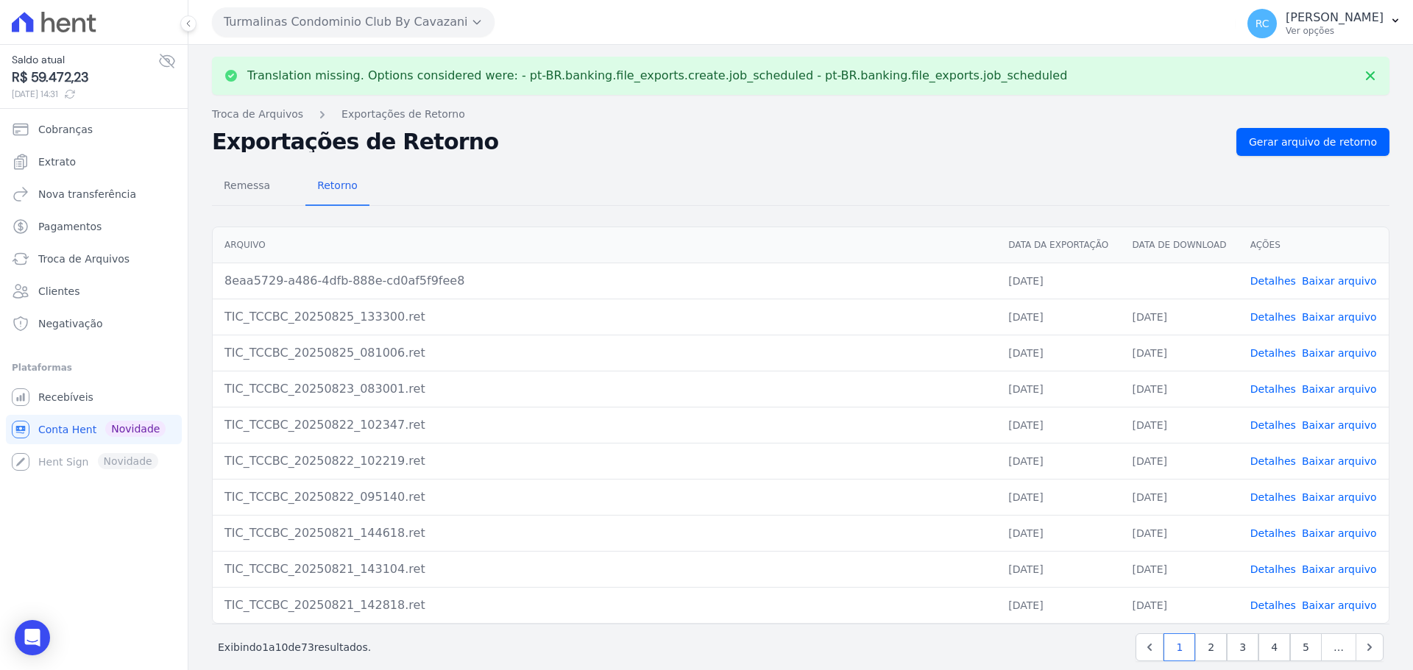
click at [1314, 286] on link "Baixar arquivo" at bounding box center [1339, 281] width 75 height 12
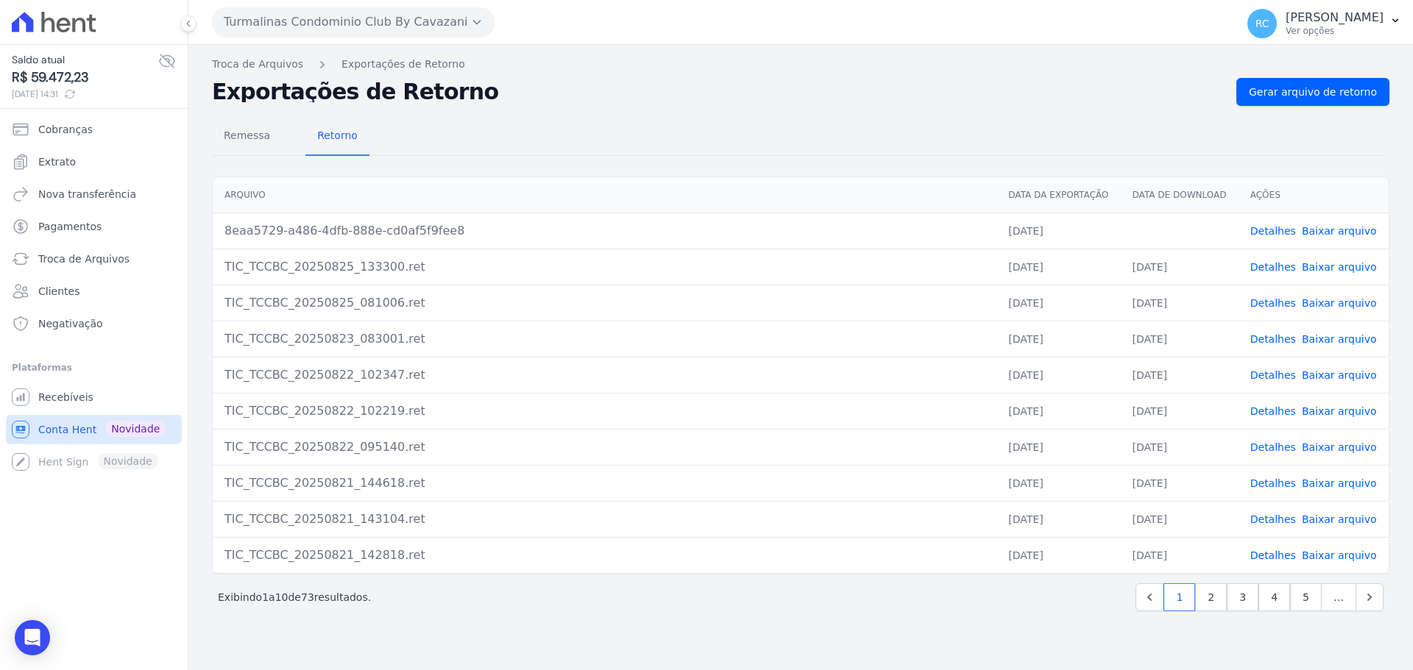
click at [64, 435] on span "Conta Hent" at bounding box center [67, 429] width 58 height 15
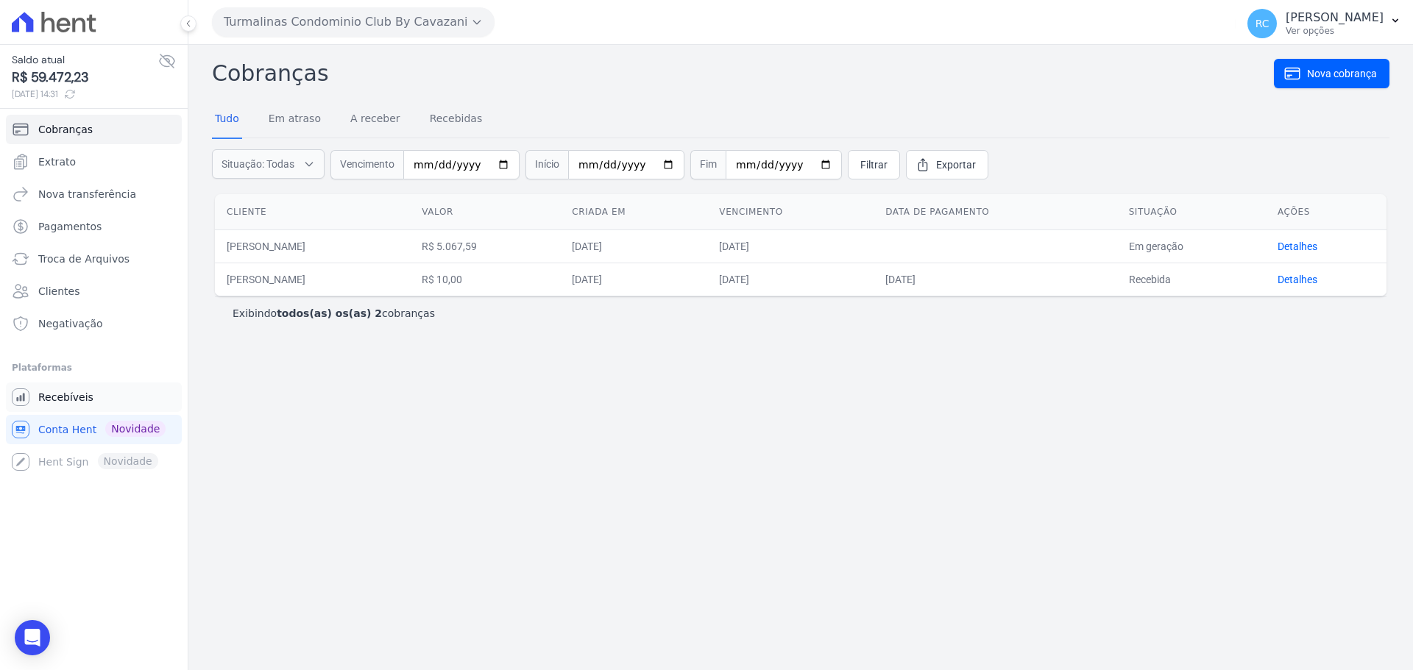
drag, startPoint x: 55, startPoint y: 414, endPoint x: 76, endPoint y: 389, distance: 32.4
click at [73, 392] on ul "Você não possui Hent Sign ativado. Para saber mais, fale com a equipe Hent. Rec…" at bounding box center [94, 430] width 176 height 94
click at [76, 389] on link "Recebíveis" at bounding box center [94, 397] width 176 height 29
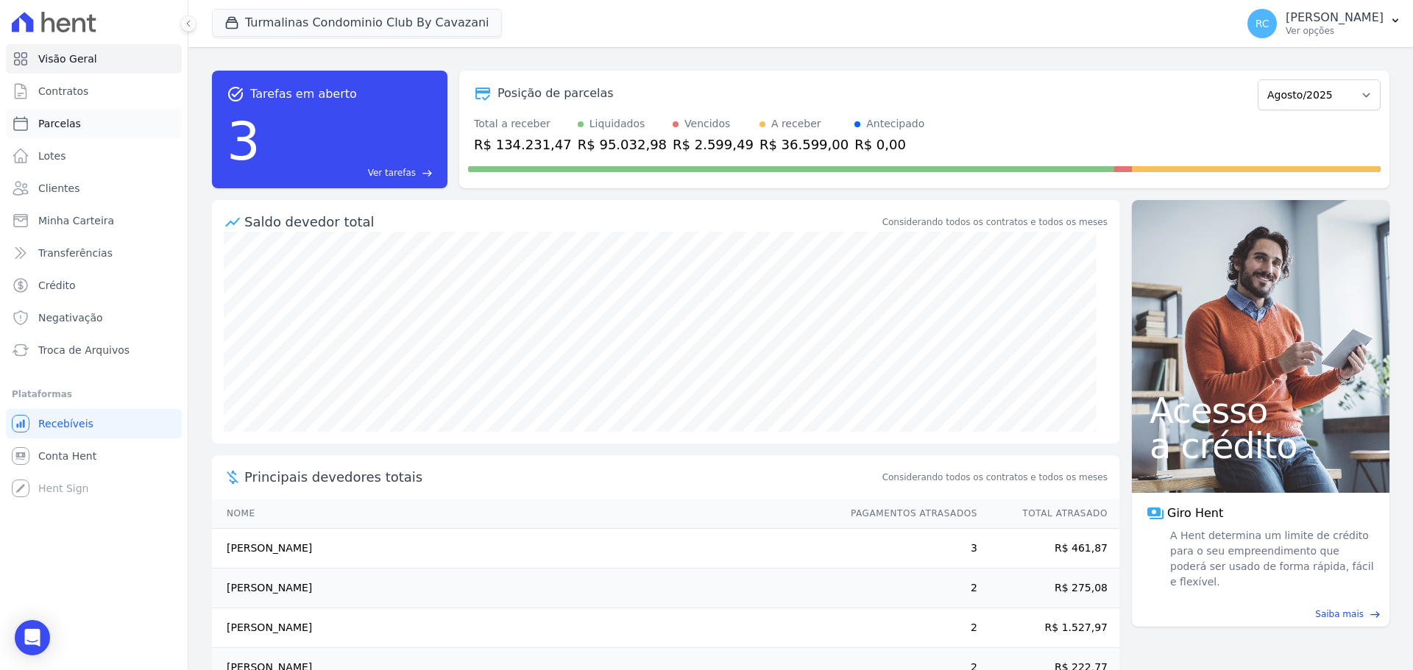
click at [87, 118] on link "Parcelas" at bounding box center [94, 123] width 176 height 29
select select
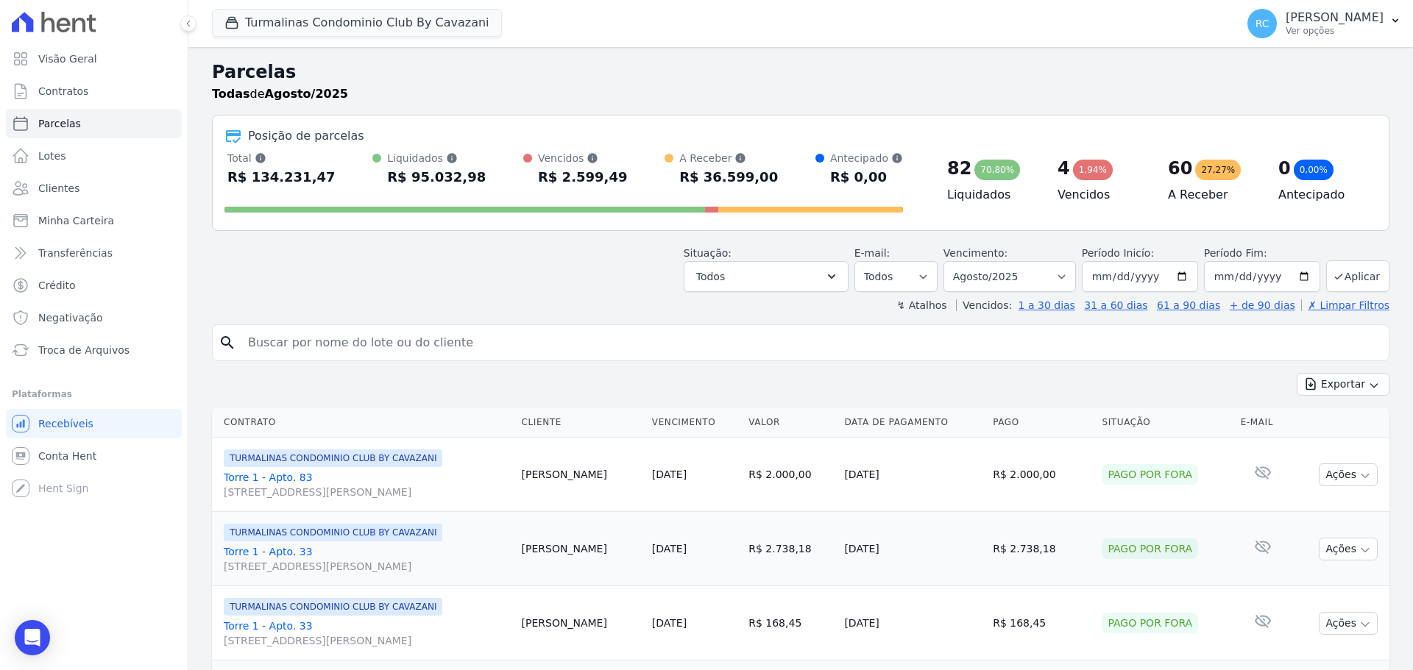
click at [326, 341] on input "search" at bounding box center [811, 342] width 1144 height 29
paste input "ADONIAS FEITOSA RODRIGUES FAILLACE"
type input "ADONIAS FEITOSA RODRIGUES FAILLACE"
select select
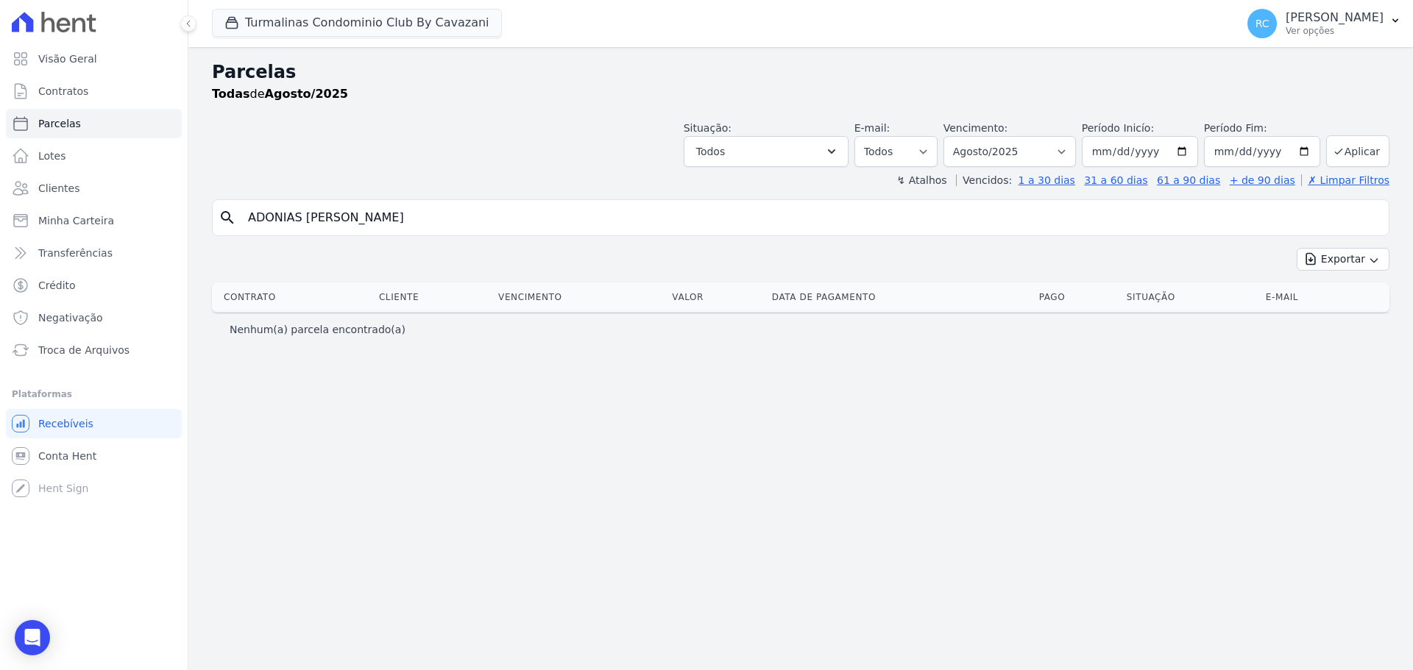
drag, startPoint x: 349, startPoint y: 210, endPoint x: 799, endPoint y: 178, distance: 451.5
click at [799, 178] on div "Parcelas Todas de Agosto/2025 Situação: Agendado Em Aberto Pago Processando Can…" at bounding box center [800, 358] width 1225 height 623
type input "ADONIAS FEITOSA"
select select
click at [371, 225] on input "ADONIAS FEITOSA" at bounding box center [811, 217] width 1144 height 29
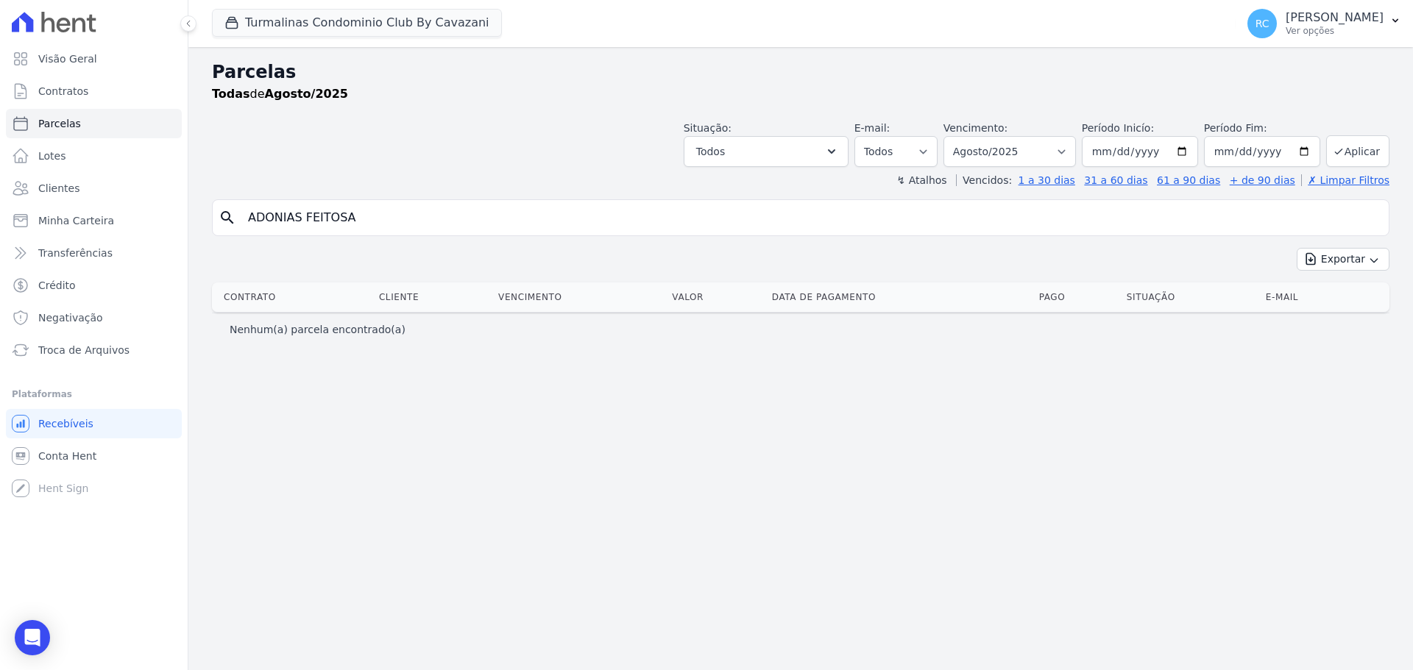
type input "ADONIAS FEITOSA"
select select
drag, startPoint x: 300, startPoint y: 210, endPoint x: 734, endPoint y: 114, distance: 445.3
click at [734, 114] on div "Parcelas Todas de Agosto/2025 Situação: Agendado Em Aberto Pago Processando Can…" at bounding box center [800, 358] width 1225 height 623
type input "ADONIAS"
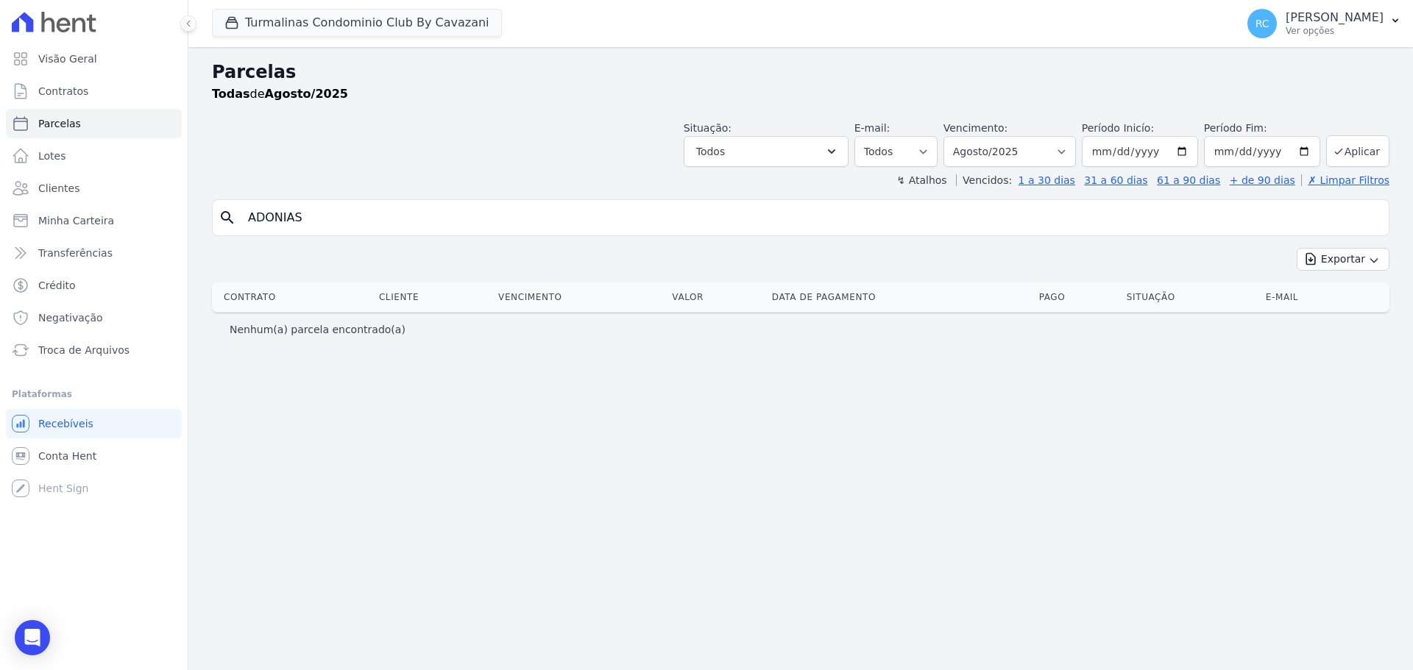
select select
click at [1029, 145] on select "Filtrar por período ──────── Todos os meses Agosto/2024 Setembro/2024 Outubro/2…" at bounding box center [1009, 151] width 132 height 31
select select "all"
click at [964, 136] on select "Filtrar por período ──────── Todos os meses Agosto/2024 Setembro/2024 Outubro/2…" at bounding box center [1009, 151] width 132 height 31
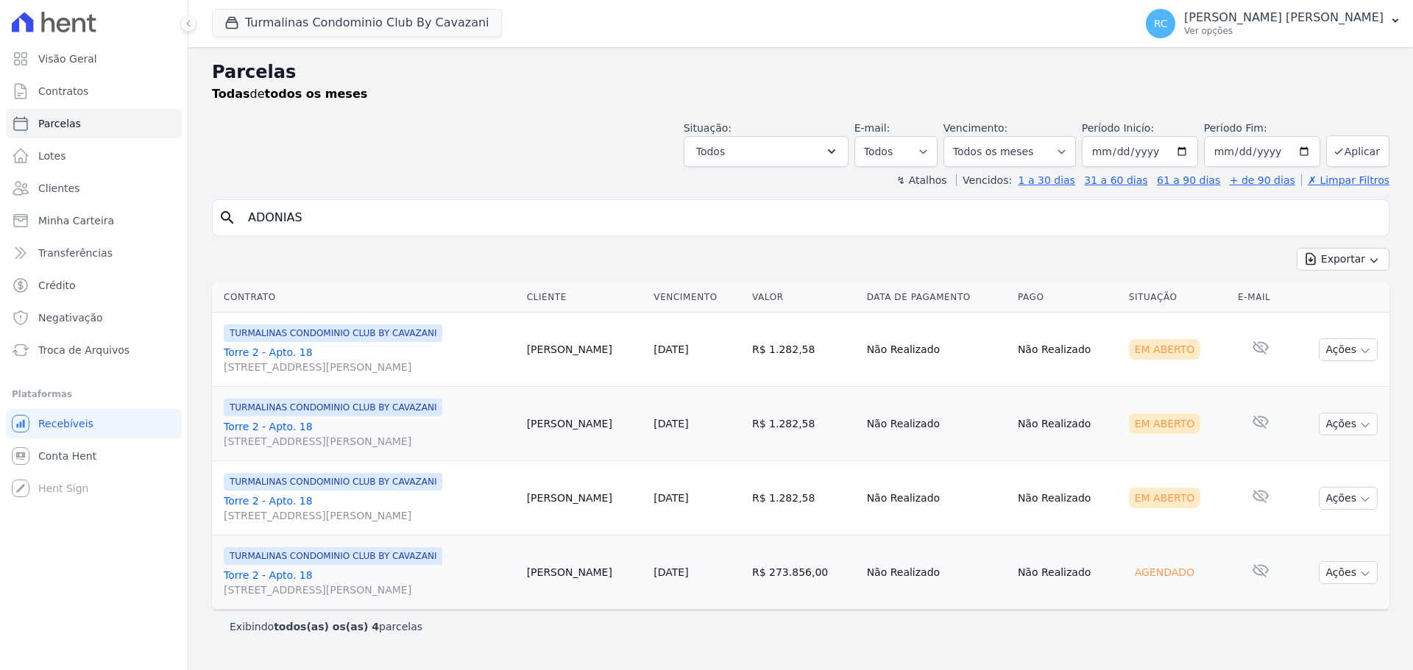
select select
click at [1334, 22] on p "[PERSON_NAME]" at bounding box center [1283, 17] width 199 height 15
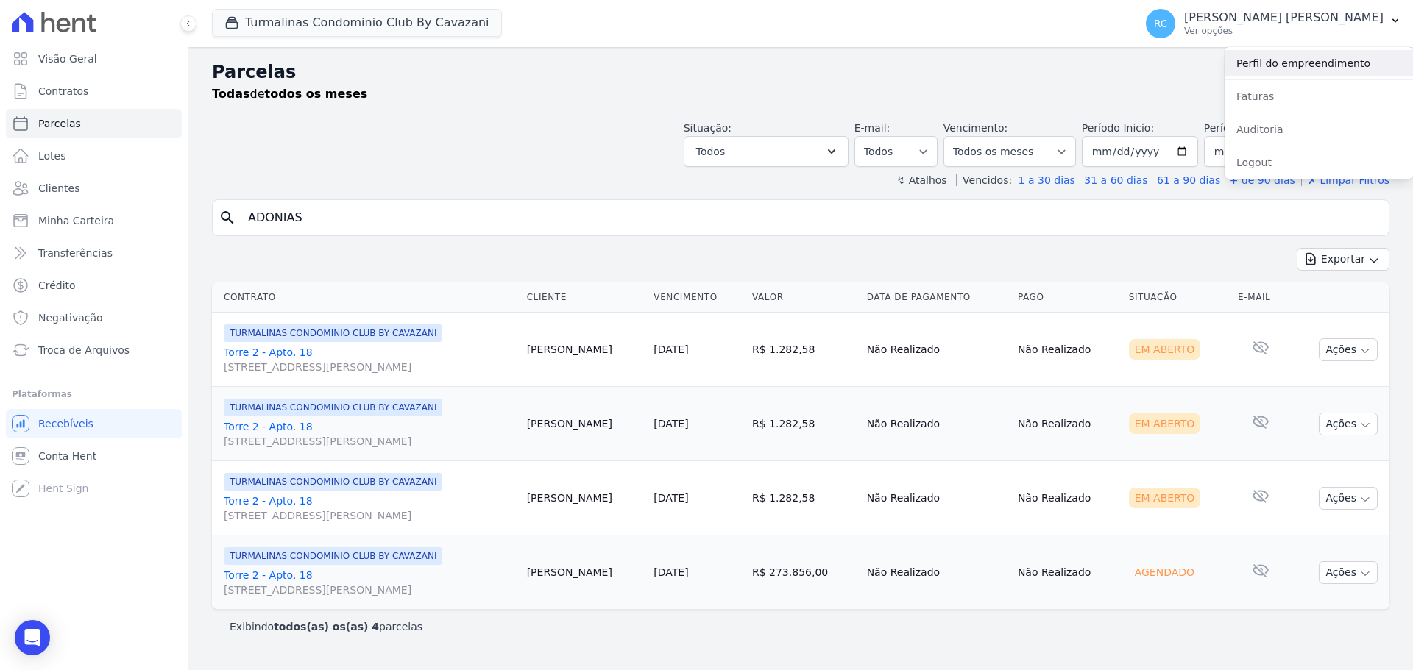
click at [1259, 66] on link "Perfil do empreendimento" at bounding box center [1319, 63] width 188 height 26
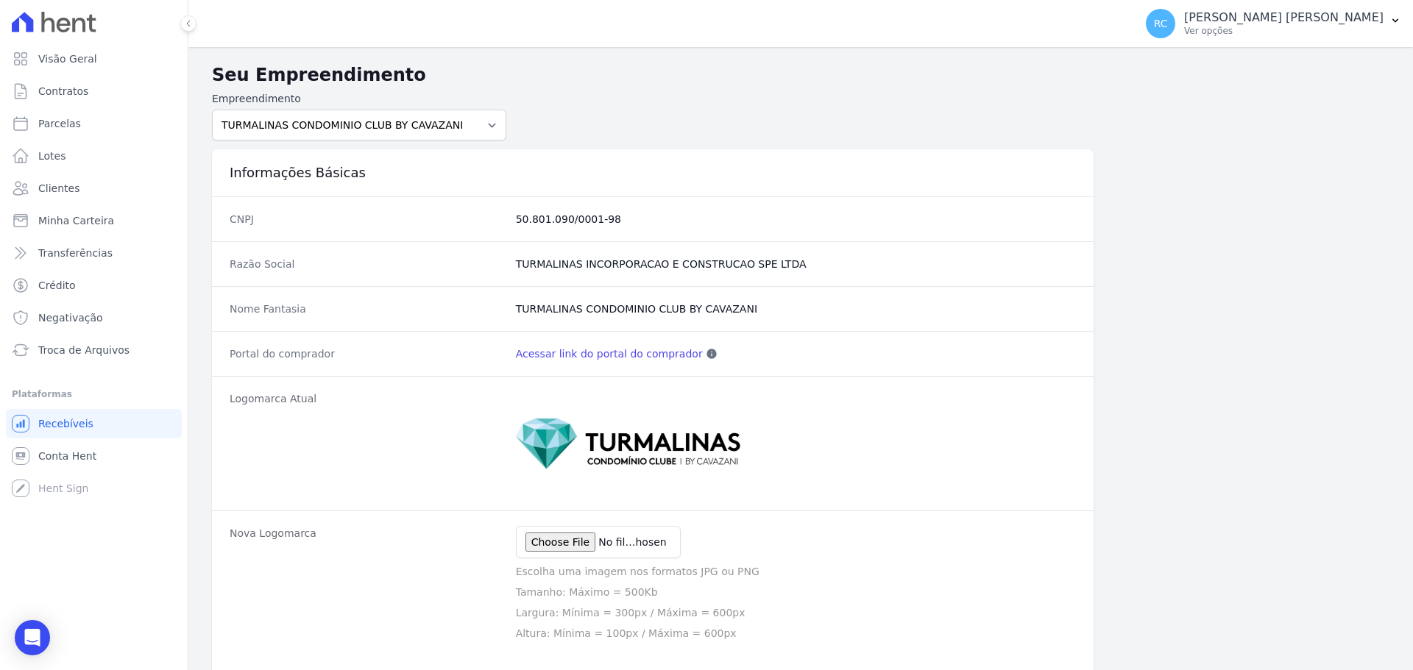
click at [651, 356] on link "Acessar link do portal do comprador" at bounding box center [609, 354] width 187 height 15
click at [74, 124] on span "Parcelas" at bounding box center [59, 123] width 43 height 15
select select
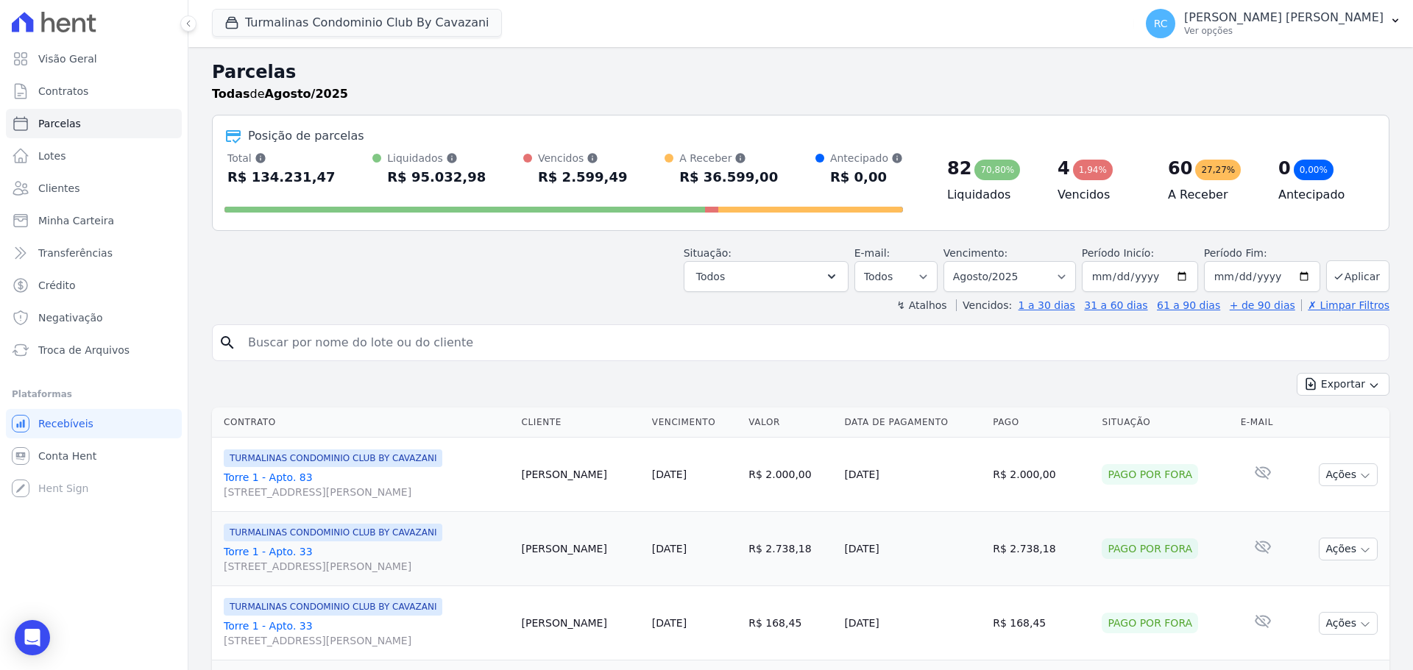
drag, startPoint x: 408, startPoint y: 338, endPoint x: 400, endPoint y: 336, distance: 9.0
click at [408, 338] on input "search" at bounding box center [811, 342] width 1144 height 29
paste input "Raniery pinheiro de oliveira"
type input "Raniery pinheiro de oliveira"
click at [1297, 373] on button "Exportar" at bounding box center [1343, 384] width 93 height 23
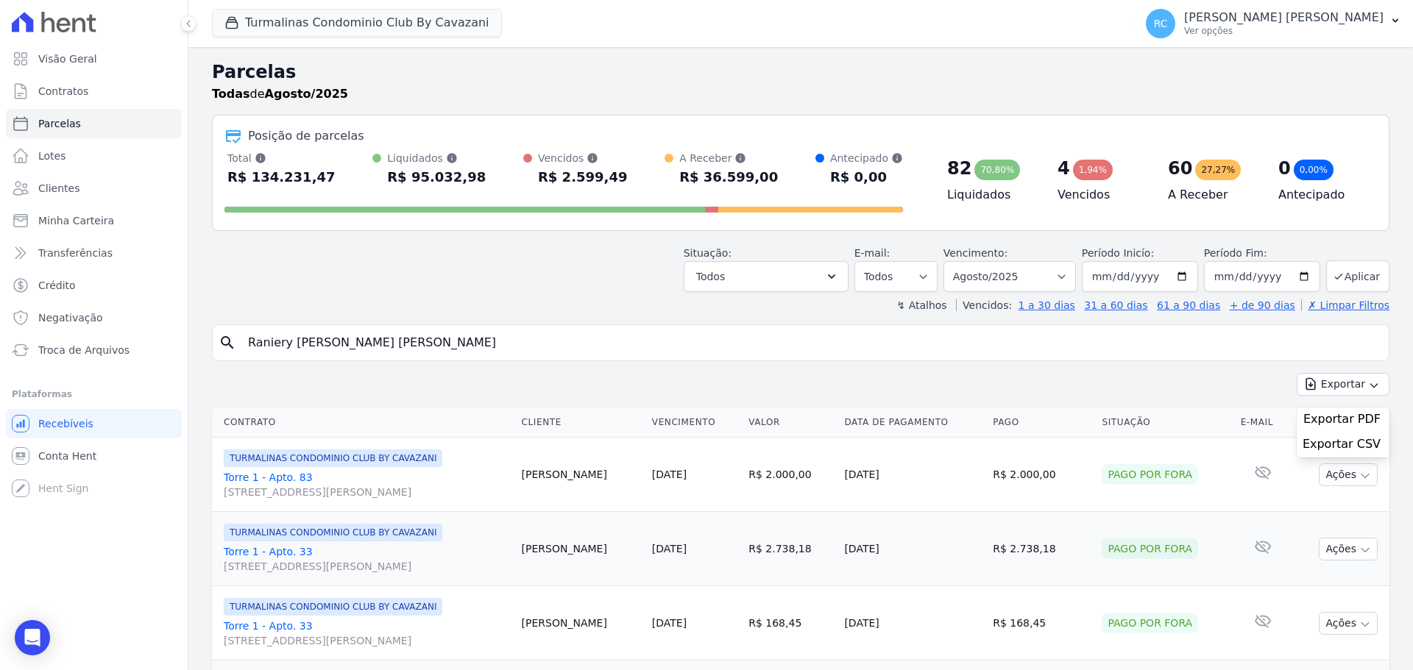
click at [403, 333] on input "Raniery pinheiro de oliveira" at bounding box center [811, 342] width 1144 height 29
select select
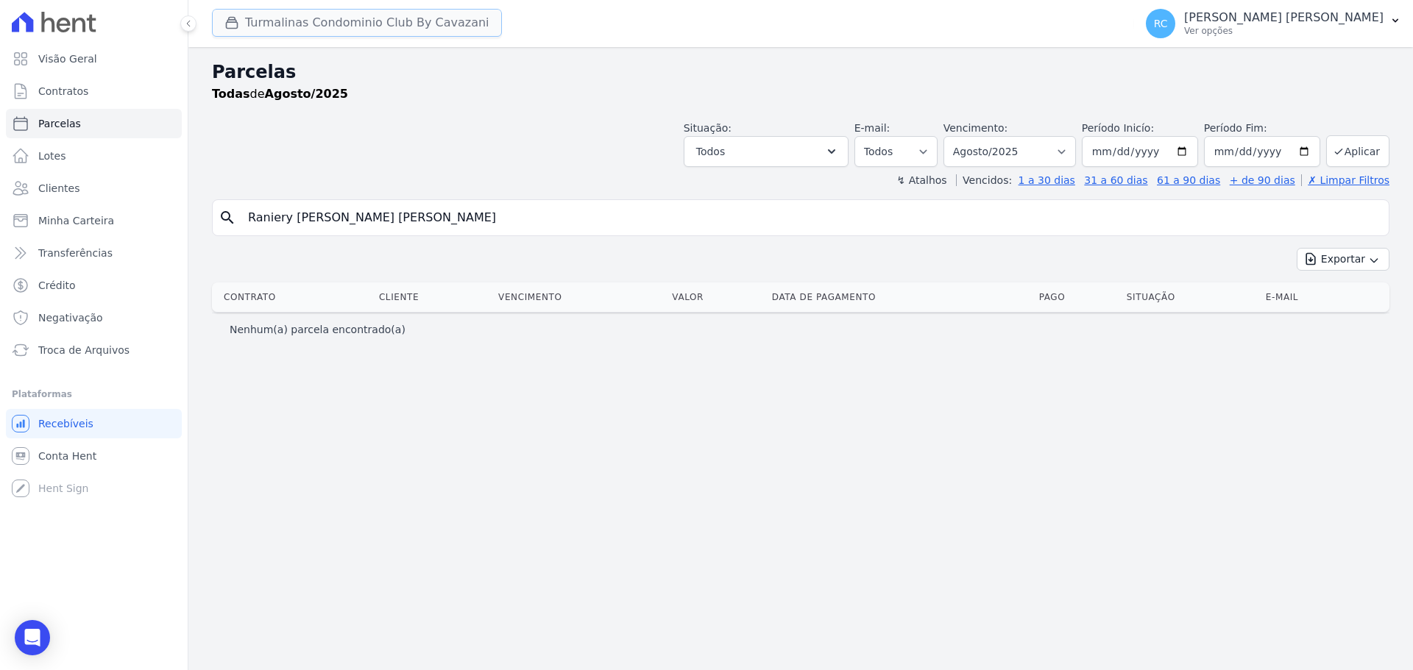
click at [375, 23] on button "Turmalinas Condominio Club By Cavazani" at bounding box center [357, 23] width 290 height 28
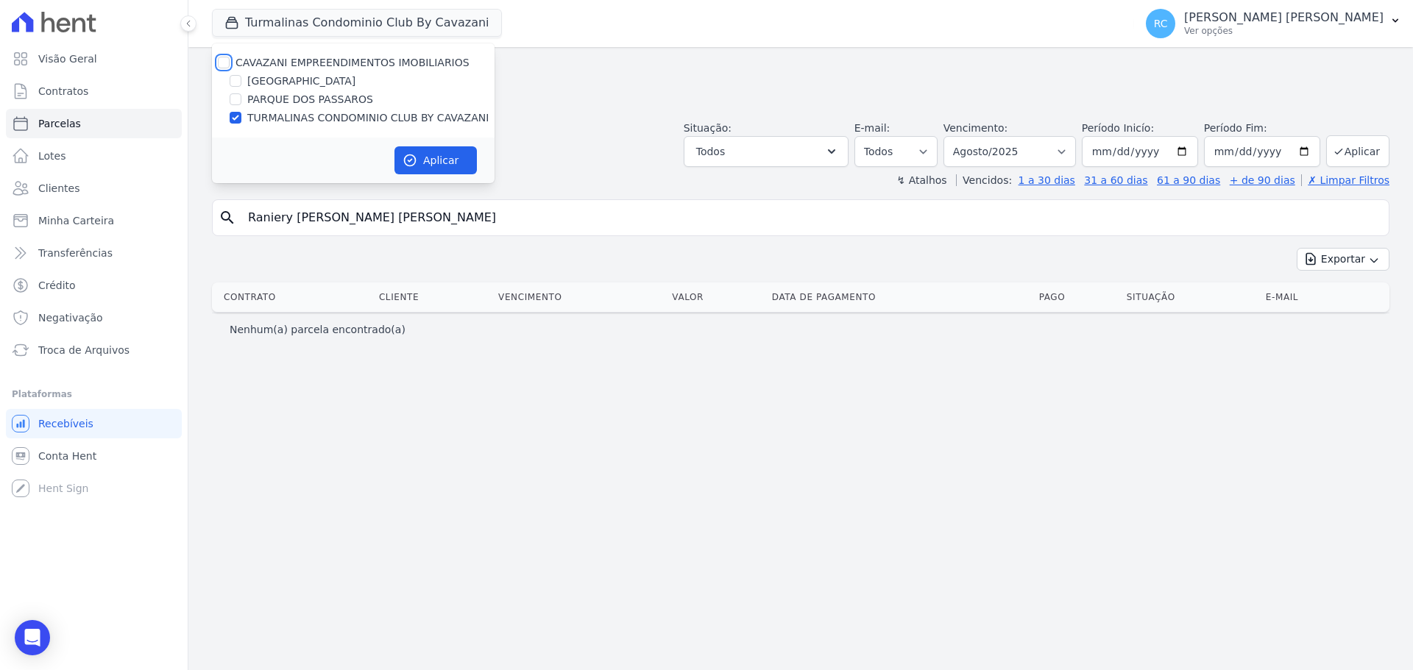
drag, startPoint x: 224, startPoint y: 63, endPoint x: 266, endPoint y: 82, distance: 45.8
click at [223, 63] on input "CAVAZANI EMPREENDIMENTOS IMOBILIARIOS" at bounding box center [224, 63] width 12 height 12
checkbox input "true"
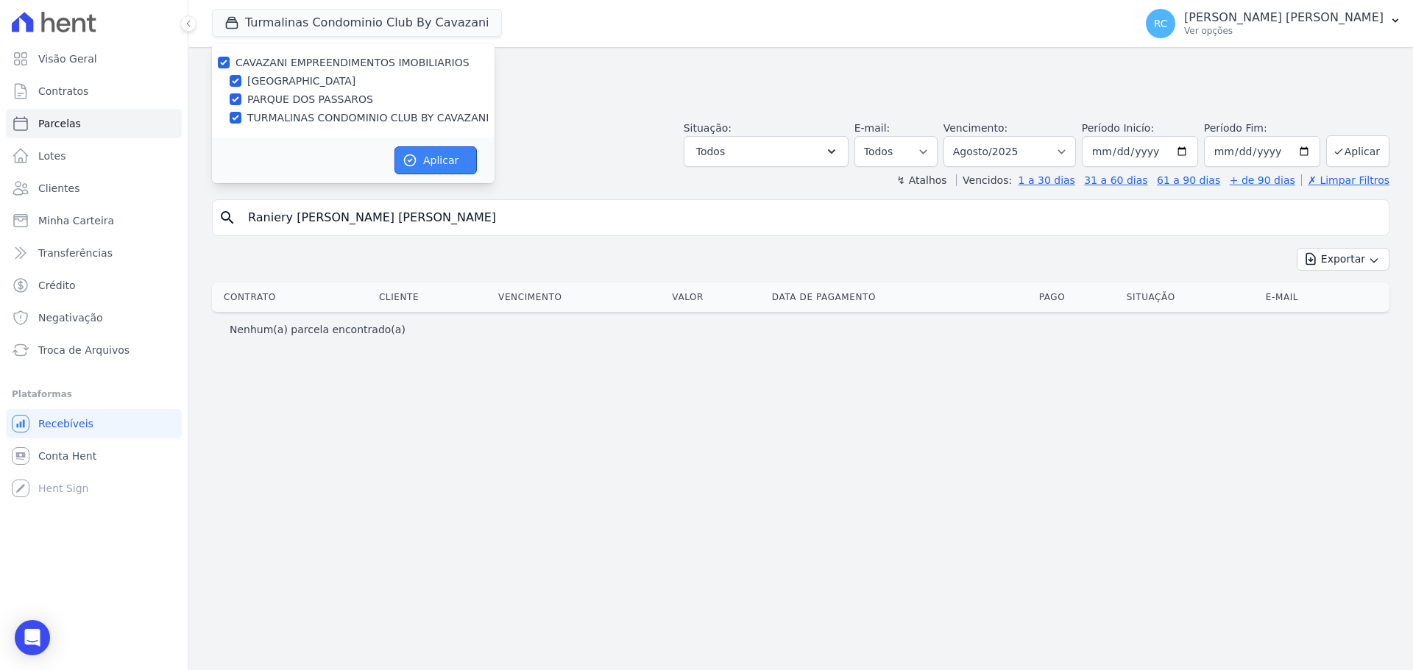
click at [444, 159] on button "Aplicar" at bounding box center [435, 160] width 82 height 28
select select
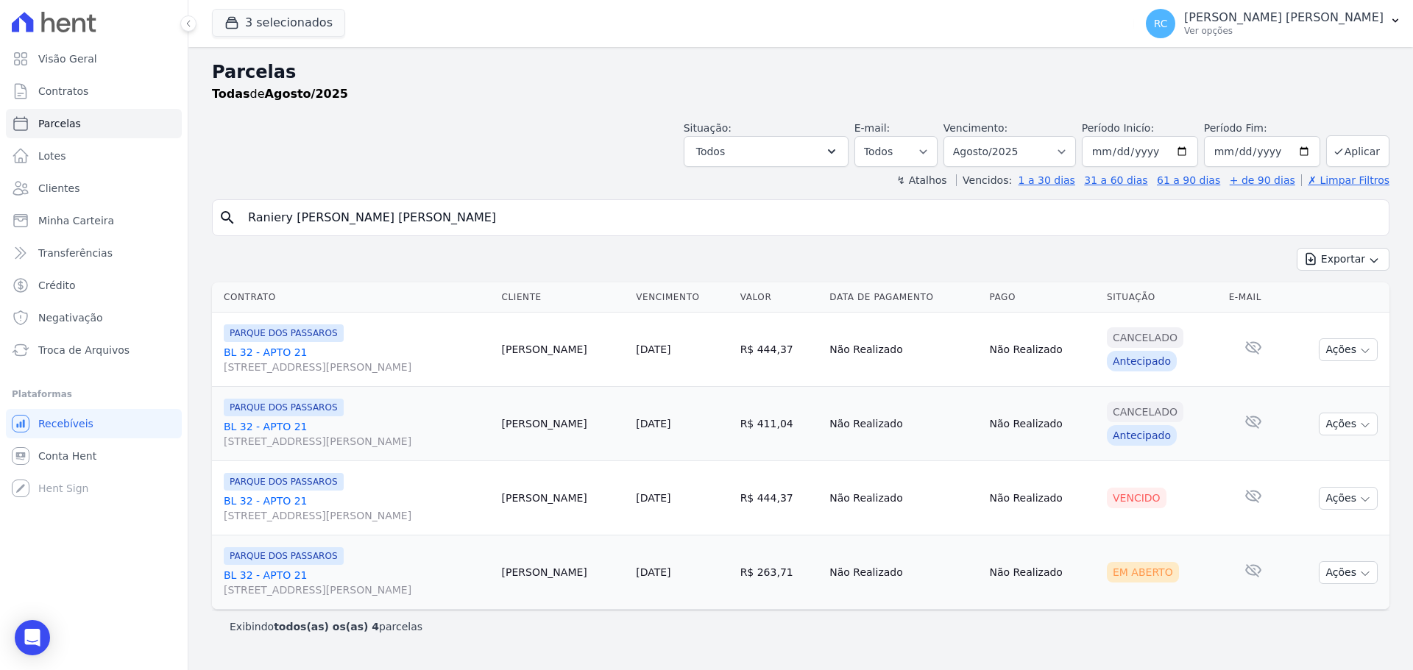
click at [334, 229] on input "Raniery pinheiro de oliveira" at bounding box center [811, 217] width 1144 height 29
click at [91, 447] on link "Conta Hent" at bounding box center [94, 456] width 176 height 29
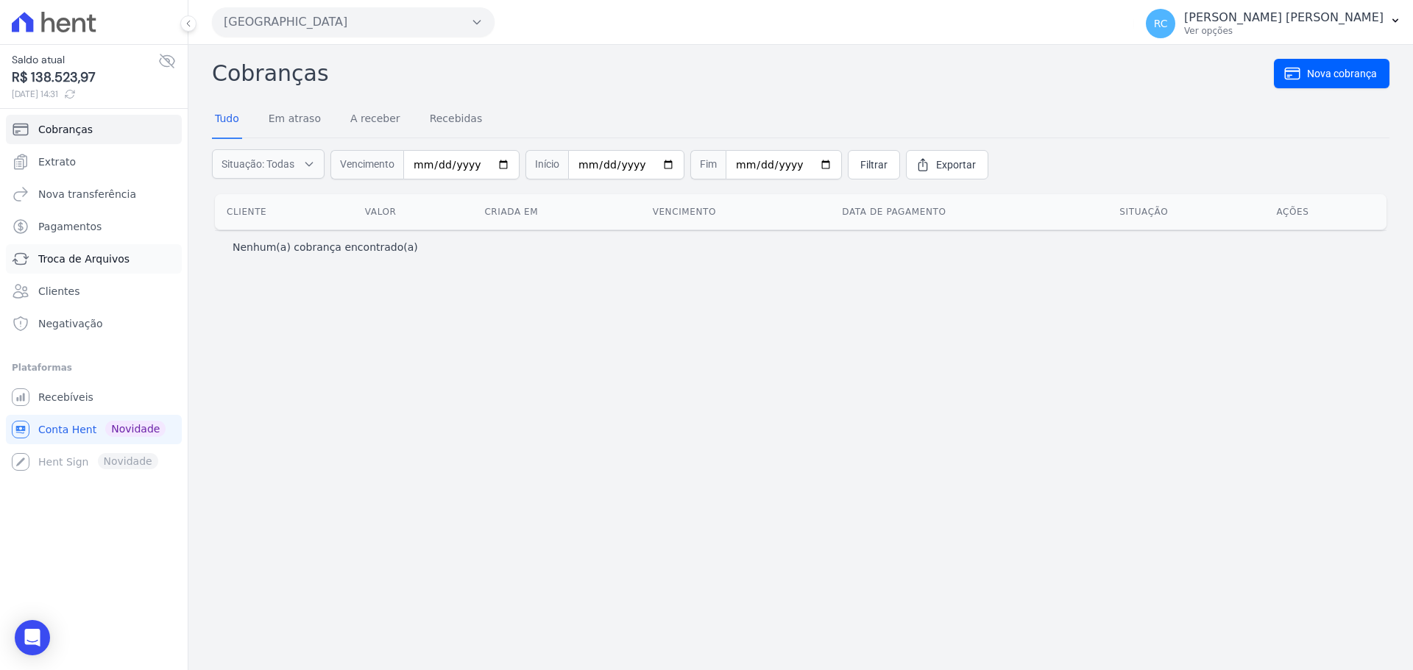
click at [107, 254] on span "Troca de Arquivos" at bounding box center [83, 259] width 91 height 15
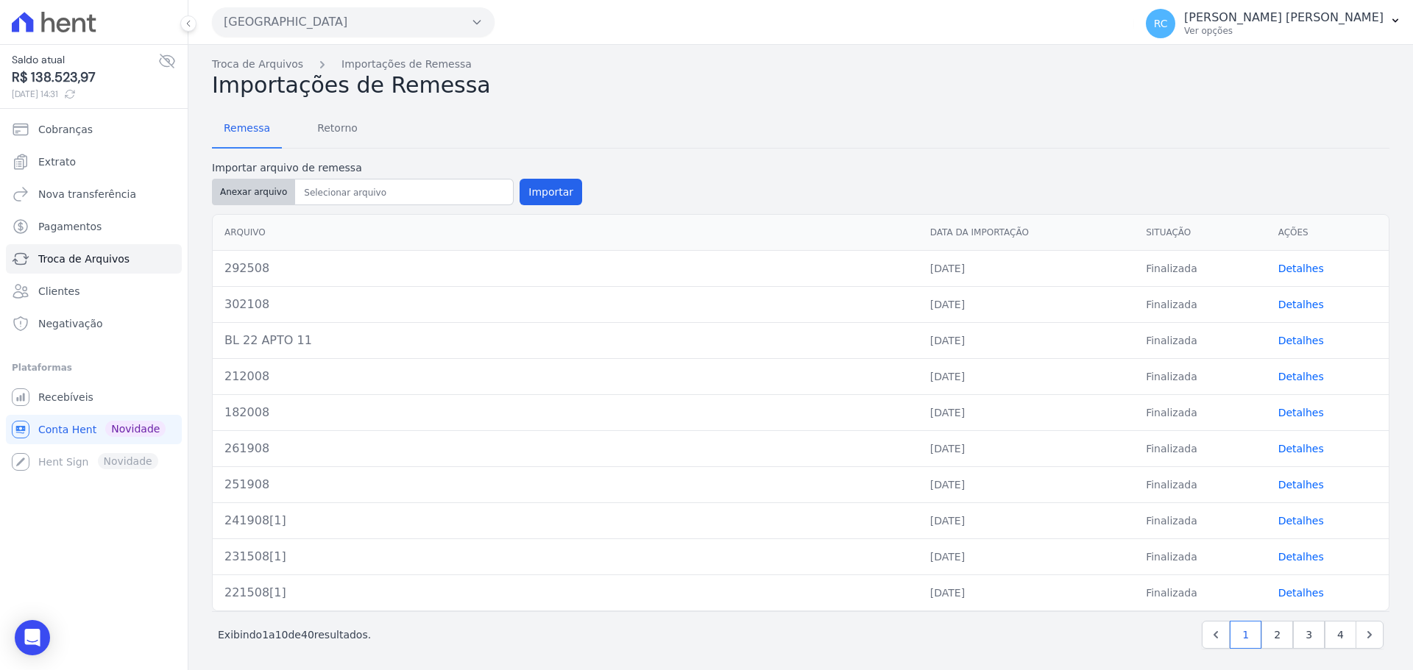
click at [266, 190] on button "Anexar arquivo" at bounding box center [253, 192] width 83 height 26
type input "282508"
click at [548, 196] on button "Importar" at bounding box center [551, 192] width 63 height 26
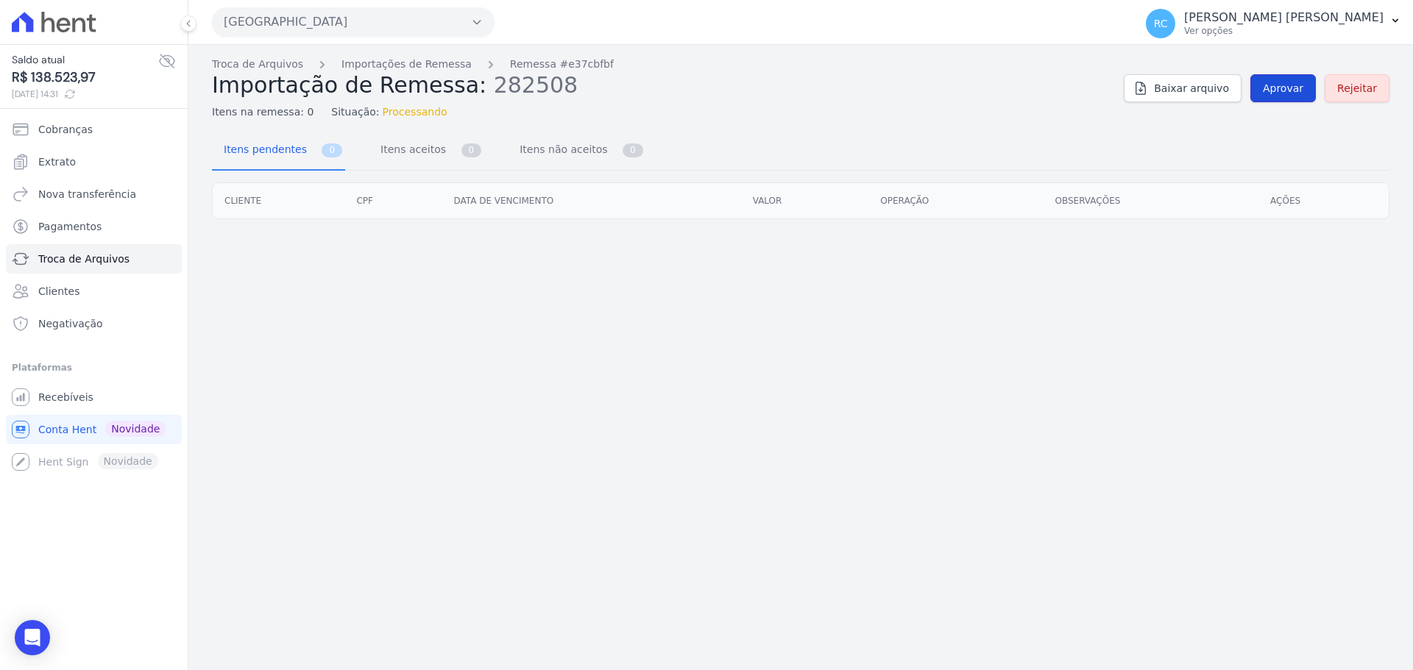
click at [1281, 88] on span "Aprovar" at bounding box center [1283, 88] width 40 height 15
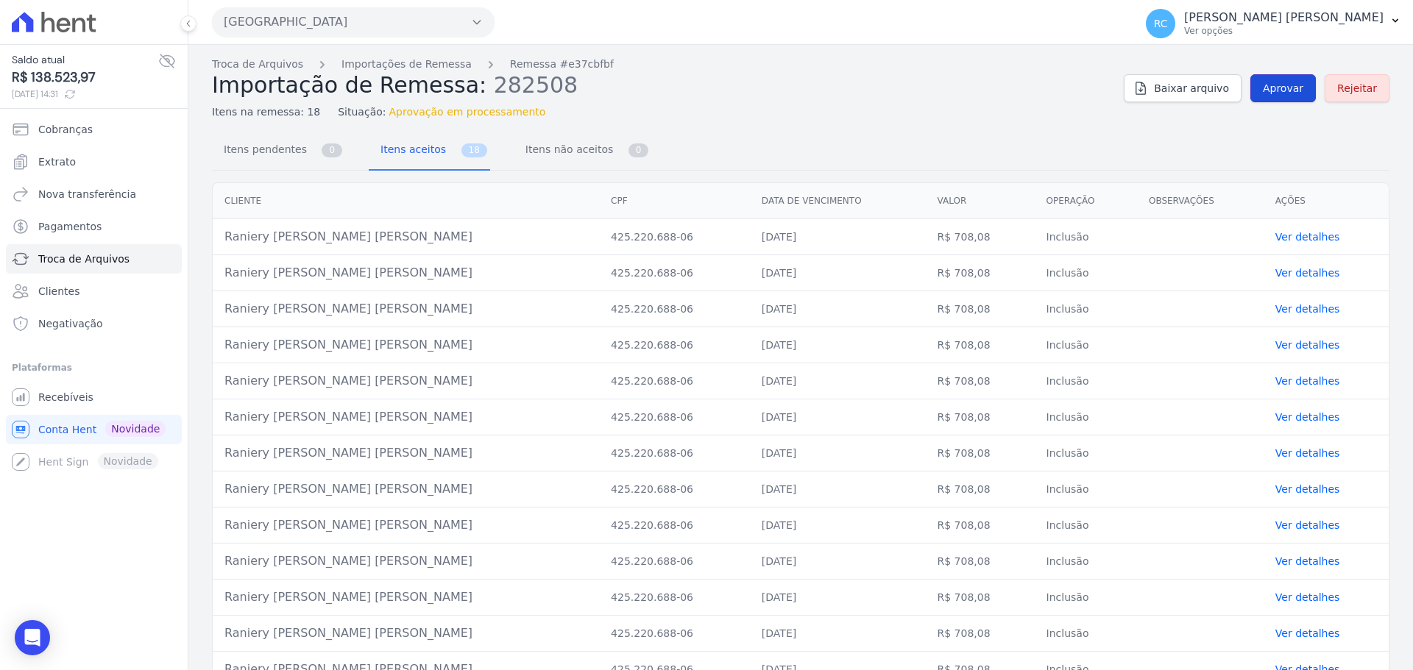
click at [1267, 93] on span "Aprovar" at bounding box center [1283, 88] width 40 height 15
click at [1266, 93] on span "Aprovar" at bounding box center [1283, 88] width 40 height 15
click at [1274, 92] on span "Aprovar" at bounding box center [1283, 88] width 40 height 15
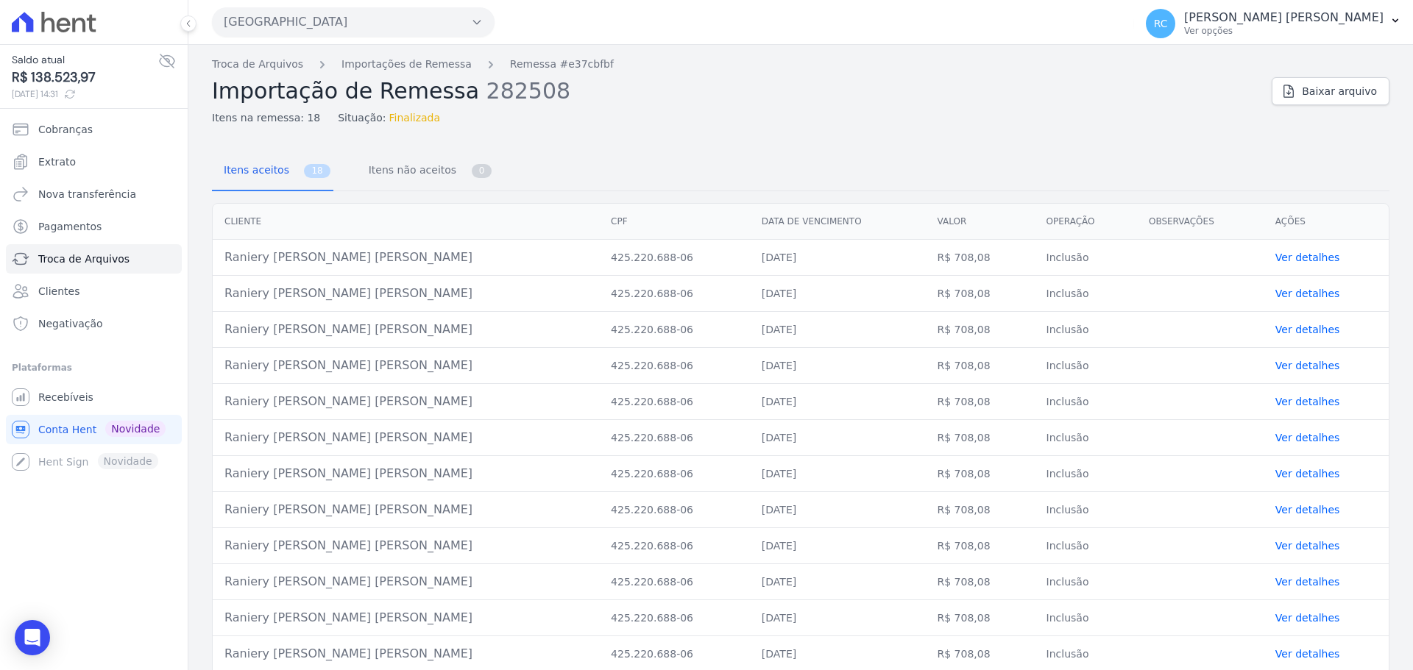
click at [283, 265] on td "Raniery Pinheiro De Oliveira" at bounding box center [406, 258] width 386 height 36
click at [283, 263] on td "Raniery Pinheiro De Oliveira" at bounding box center [406, 258] width 386 height 36
copy tr "Raniery Pinheiro De Oliveira"
click at [249, 64] on link "Troca de Arquivos" at bounding box center [257, 64] width 91 height 15
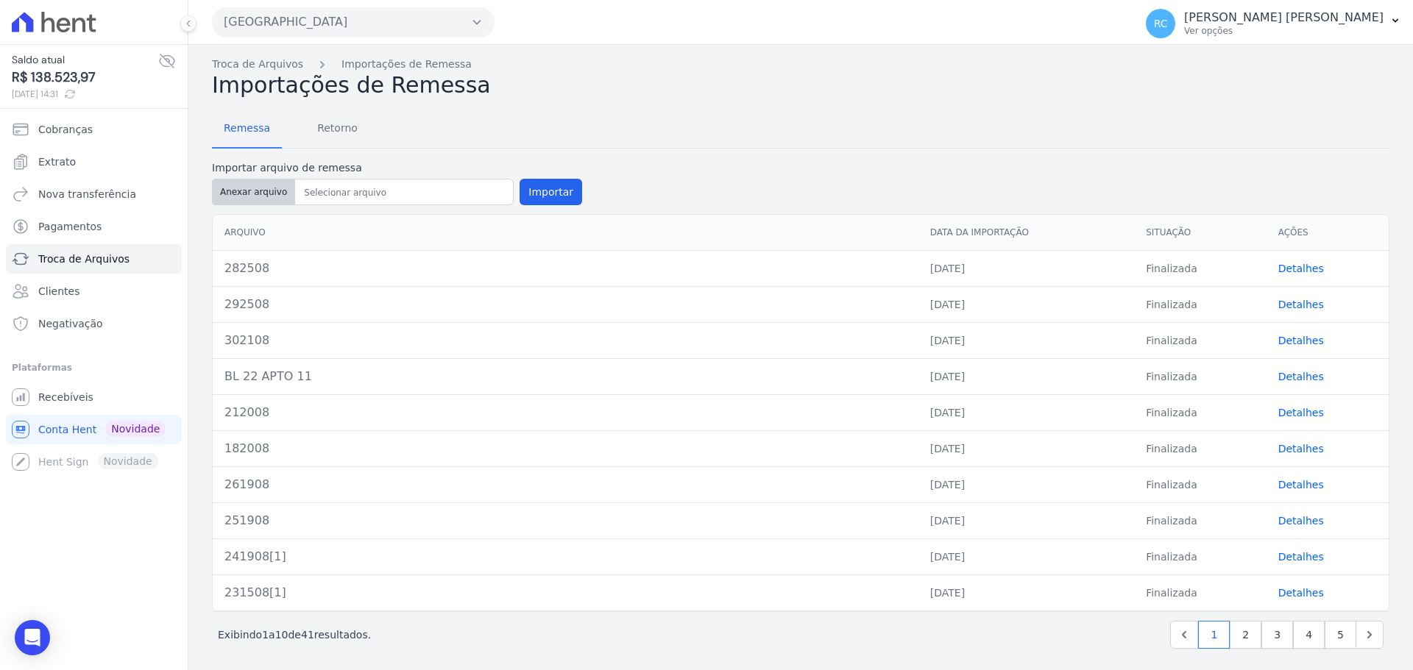
click at [238, 192] on button "Anexar arquivo" at bounding box center [253, 192] width 83 height 26
click at [344, 140] on span "Retorno" at bounding box center [337, 127] width 58 height 29
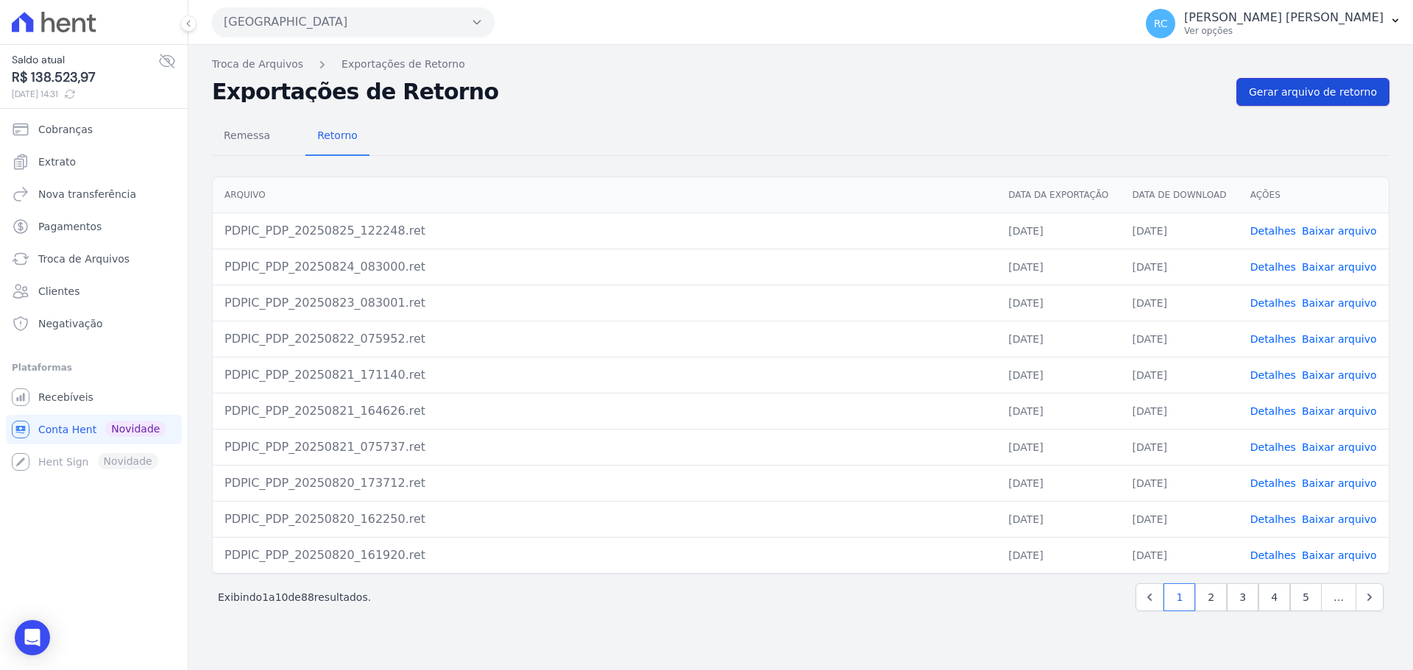
click at [1329, 86] on span "Gerar arquivo de retorno" at bounding box center [1313, 92] width 128 height 15
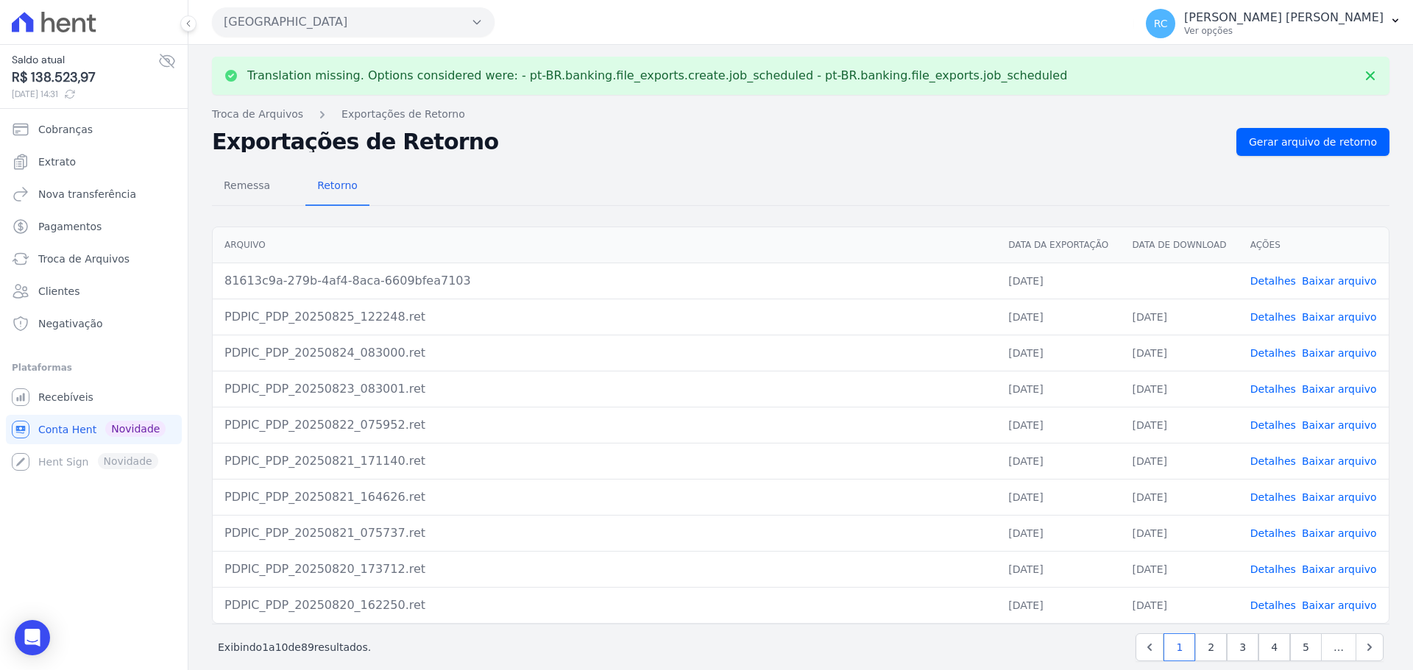
click at [1314, 285] on link "Baixar arquivo" at bounding box center [1339, 281] width 75 height 12
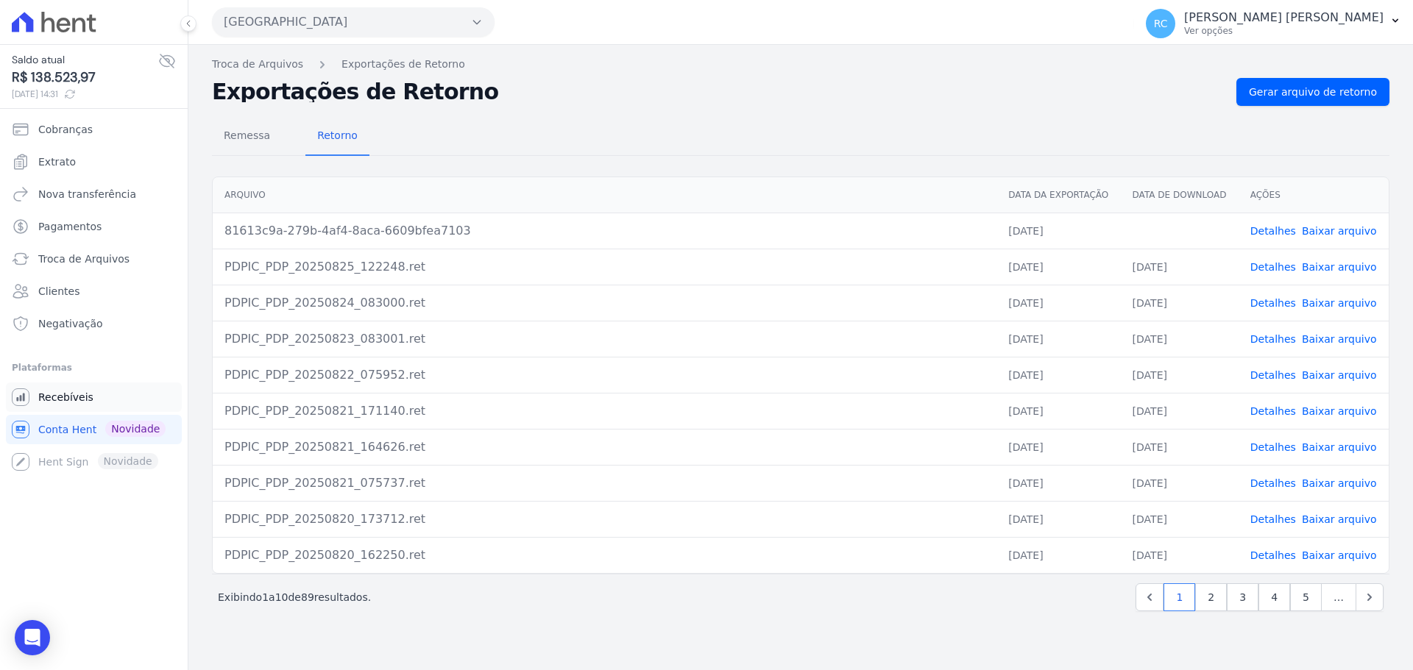
click at [77, 398] on span "Recebíveis" at bounding box center [65, 397] width 55 height 15
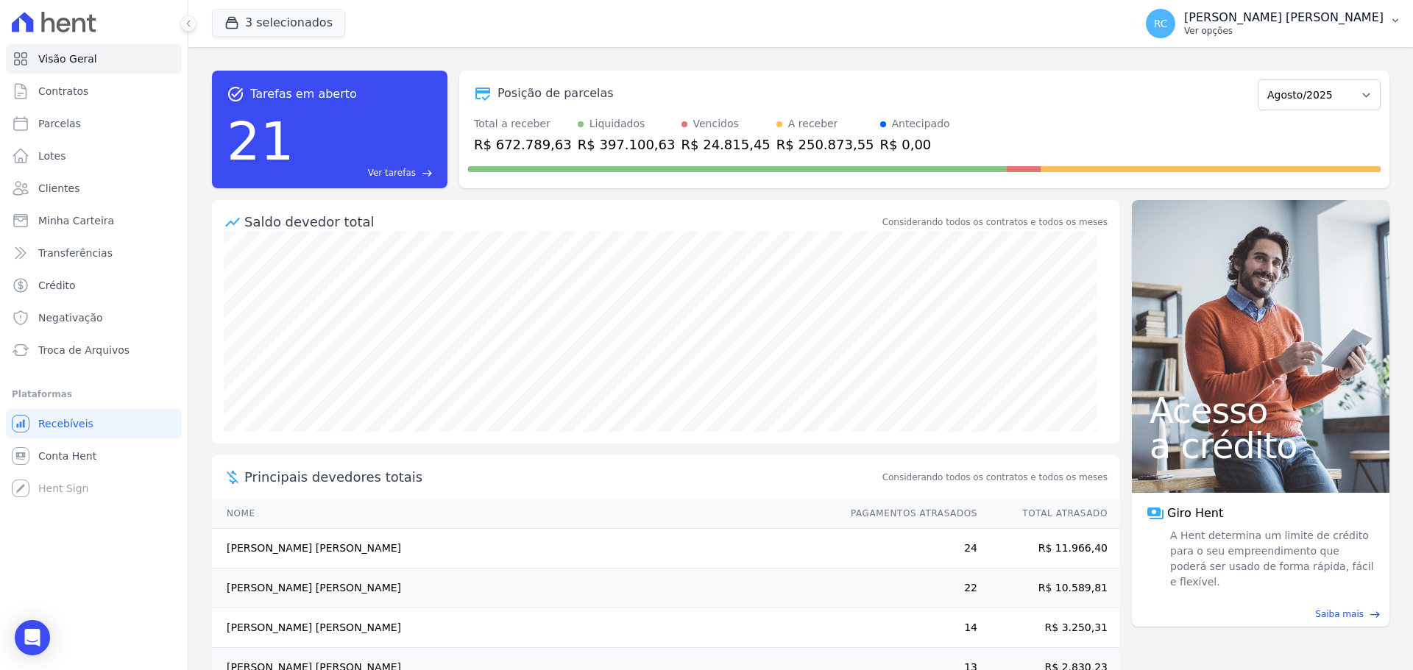
click at [1381, 26] on p "Ver opções" at bounding box center [1283, 31] width 199 height 12
click at [1231, 63] on link "Perfil do empreendimento" at bounding box center [1319, 63] width 188 height 26
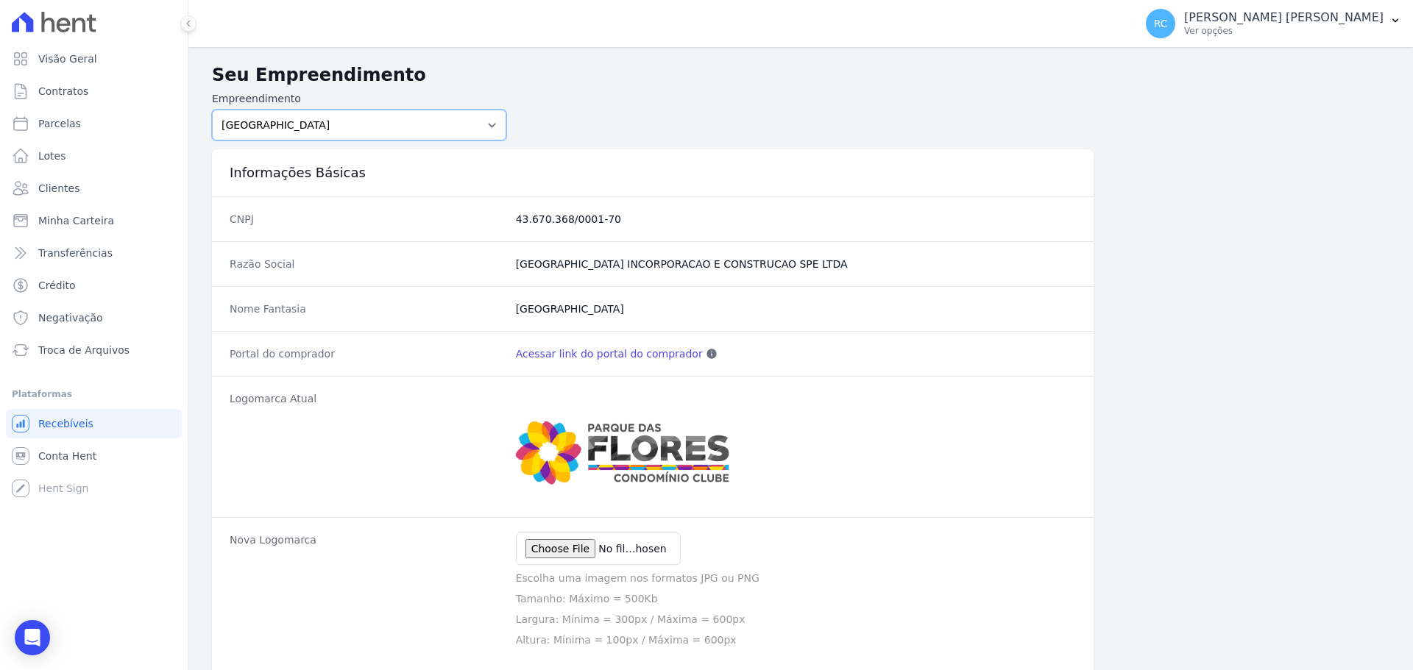
click at [483, 129] on select "PARQUE DAS FLORES PARQUE DOS PASSAROS TURMALINAS CONDOMINIO CLUB BY CAVAZANI" at bounding box center [359, 125] width 294 height 31
select select "7c6dbd88-c992-4e1b-a35d-d12916fde016"
click at [212, 110] on select "PARQUE DAS FLORES PARQUE DOS PASSAROS TURMALINAS CONDOMINIO CLUB BY CAVAZANI" at bounding box center [359, 125] width 294 height 31
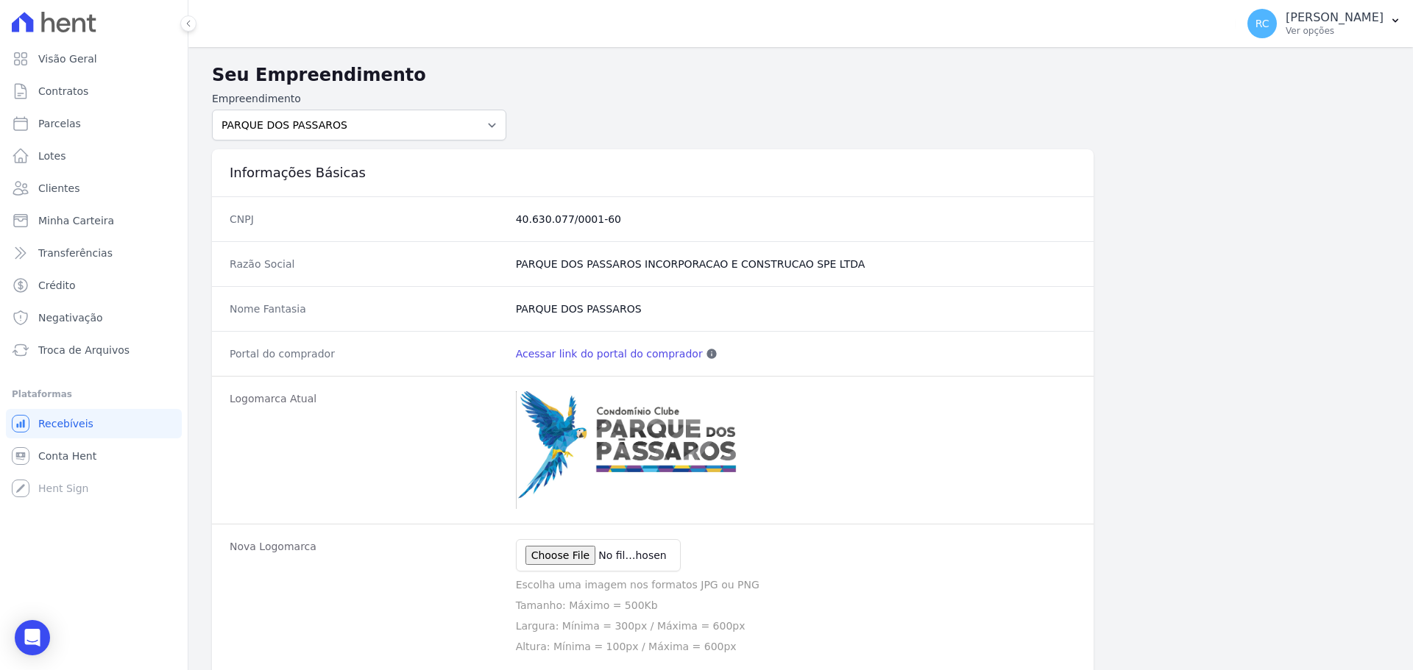
click at [581, 355] on link "Acessar link do portal do comprador" at bounding box center [609, 354] width 187 height 15
